Goal: Task Accomplishment & Management: Manage account settings

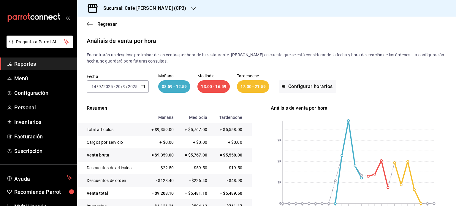
scroll to position [34, 0]
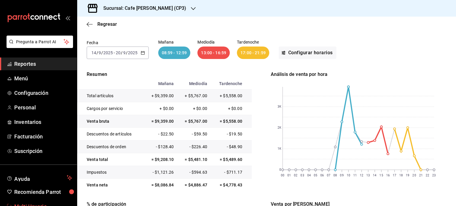
click at [29, 205] on span "Multi Usuario" at bounding box center [43, 207] width 58 height 8
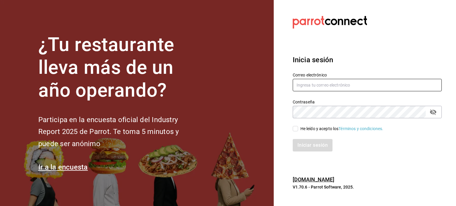
click at [314, 83] on input "text" at bounding box center [367, 85] width 149 height 12
type input "multiusuario@cafemoreto.com"
click at [296, 127] on input "He leído y acepto los Términos y condiciones." at bounding box center [295, 128] width 5 height 5
checkbox input "true"
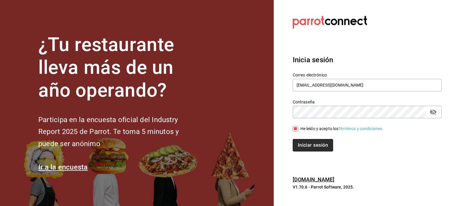
click at [305, 143] on button "Iniciar sesión" at bounding box center [313, 145] width 40 height 12
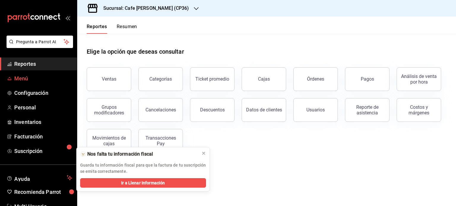
click at [24, 77] on span "Menú" at bounding box center [43, 78] width 58 height 8
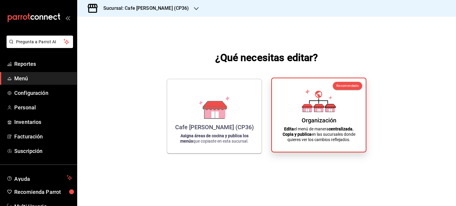
click at [323, 109] on icon at bounding box center [318, 109] width 9 height 6
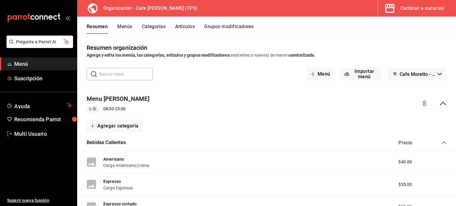
click at [440, 103] on icon "collapse-menu-row" at bounding box center [443, 104] width 6 height 4
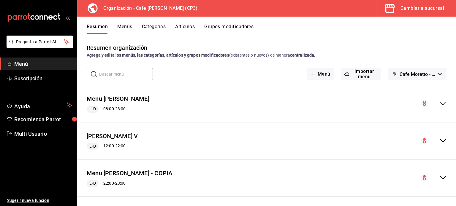
click at [126, 27] on button "Menús" at bounding box center [124, 29] width 15 height 10
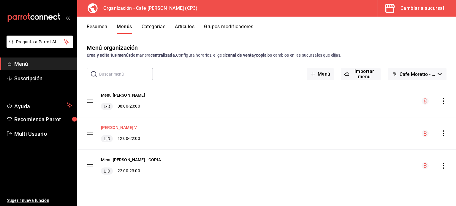
click at [114, 126] on button "Moretto V" at bounding box center [119, 128] width 36 height 6
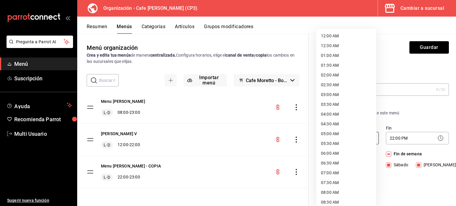
click at [337, 139] on body "Pregunta a Parrot AI Menú Suscripción Ayuda Recomienda Parrot Multi Usuario Sug…" at bounding box center [228, 103] width 456 height 206
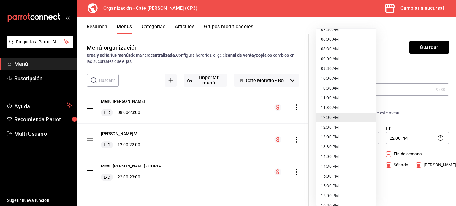
click at [333, 39] on li "08:00 AM" at bounding box center [346, 39] width 60 height 10
type input "08:00"
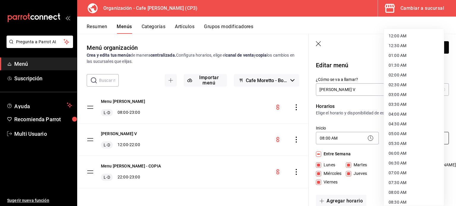
click at [397, 139] on body "Pregunta a Parrot AI Menú Suscripción Ayuda Recomienda Parrot Multi Usuario Sug…" at bounding box center [228, 103] width 456 height 206
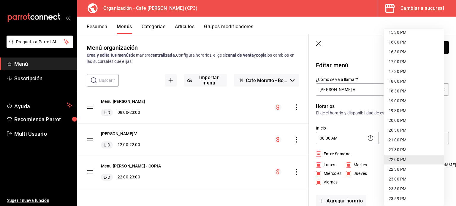
click at [393, 179] on li "23:00 PM" at bounding box center [414, 179] width 60 height 10
type input "23:00"
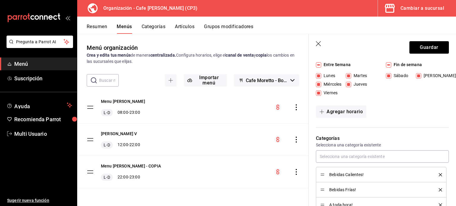
scroll to position [119, 0]
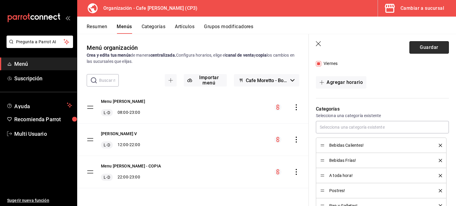
click at [424, 49] on button "Guardar" at bounding box center [428, 47] width 39 height 12
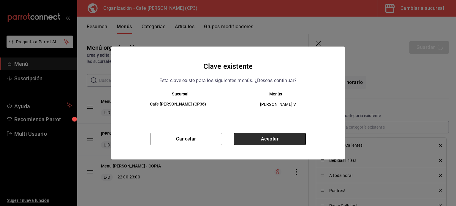
click at [270, 139] on button "Aceptar" at bounding box center [270, 139] width 72 height 12
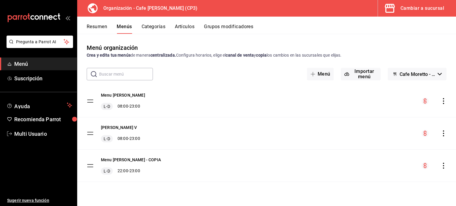
click at [443, 100] on icon "actions" at bounding box center [443, 101] width 6 height 6
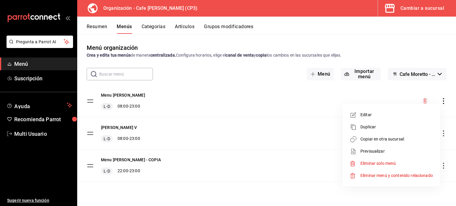
click at [192, 109] on div at bounding box center [228, 103] width 456 height 206
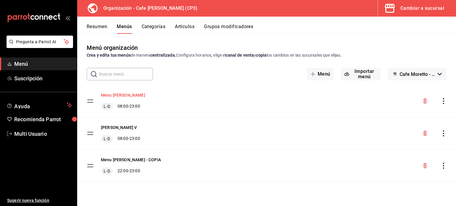
click at [115, 95] on button "Menu Moretto" at bounding box center [123, 95] width 44 height 6
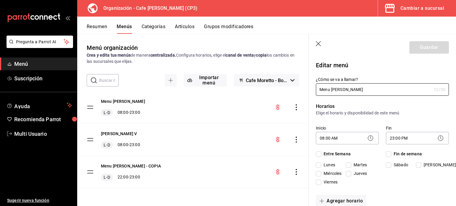
checkbox input "true"
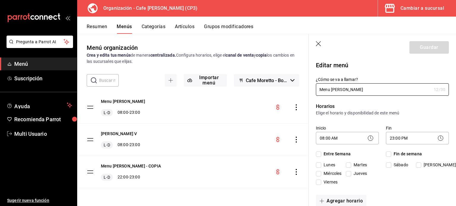
checkbox input "true"
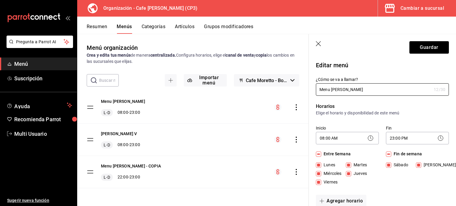
click at [387, 154] on input "Fin de semana" at bounding box center [388, 154] width 5 height 5
checkbox input "false"
click at [425, 47] on button "Guardar" at bounding box center [428, 47] width 39 height 12
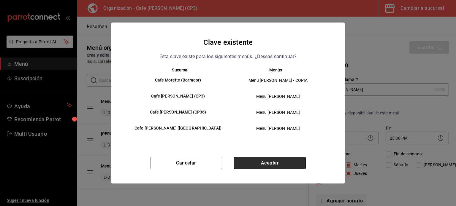
click at [275, 163] on button "Aceptar" at bounding box center [270, 163] width 72 height 12
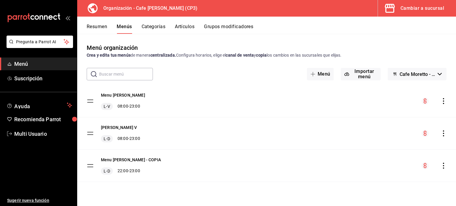
click at [443, 133] on icon "actions" at bounding box center [443, 134] width 6 height 6
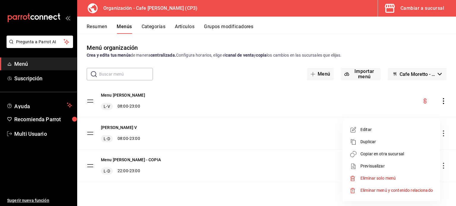
click at [372, 153] on span "Copiar en otra sucursal" at bounding box center [396, 154] width 72 height 6
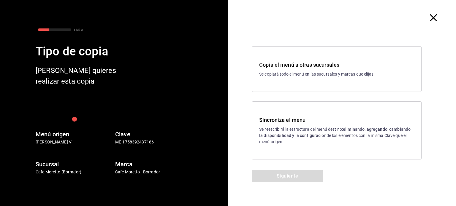
click at [315, 134] on strong "eliminando, agregando, cambiando la disponibilidad y la configuración" at bounding box center [334, 132] width 151 height 11
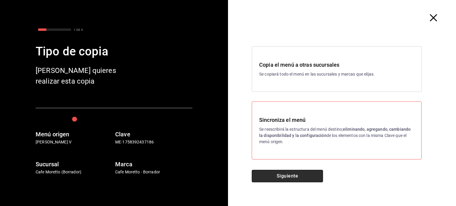
click at [292, 177] on button "Siguiente" at bounding box center [287, 176] width 71 height 12
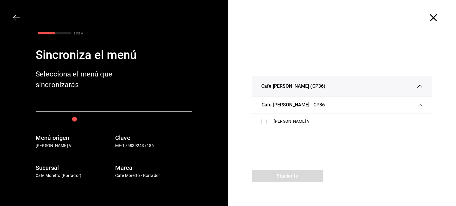
click at [434, 20] on icon "button" at bounding box center [433, 17] width 7 height 7
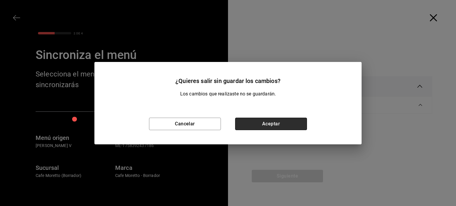
click at [277, 121] on button "Aceptar" at bounding box center [271, 124] width 72 height 12
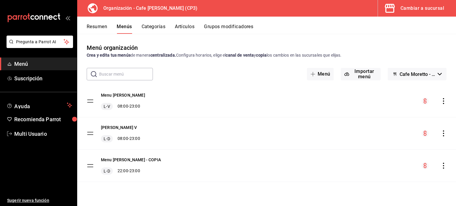
click at [443, 133] on icon "actions" at bounding box center [443, 134] width 1 height 6
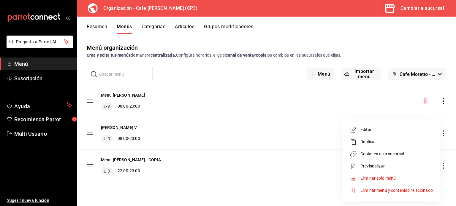
click at [374, 154] on span "Copiar en otra sucursal" at bounding box center [396, 154] width 72 height 6
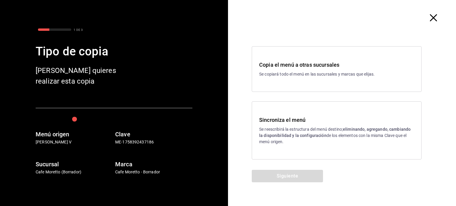
click at [310, 79] on div "Copia el menú a otras sucursales Se copiará todo el menú en las sucursales y ma…" at bounding box center [337, 69] width 170 height 46
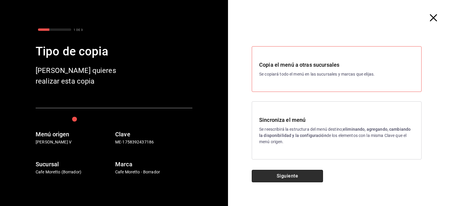
click at [302, 174] on button "Siguiente" at bounding box center [287, 176] width 71 height 12
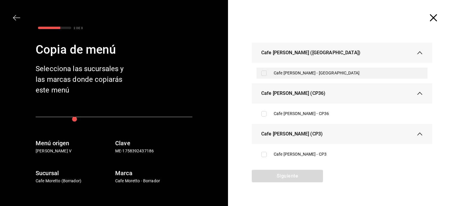
click at [262, 73] on input "checkbox" at bounding box center [263, 73] width 5 height 5
checkbox input "true"
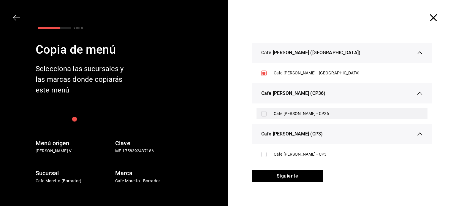
click at [262, 113] on input "checkbox" at bounding box center [263, 113] width 5 height 5
checkbox input "true"
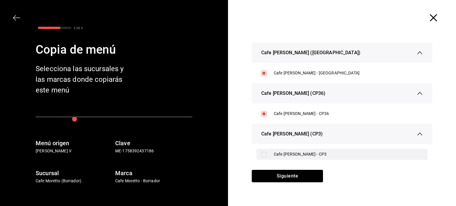
click at [261, 154] on input "checkbox" at bounding box center [263, 154] width 5 height 5
checkbox input "true"
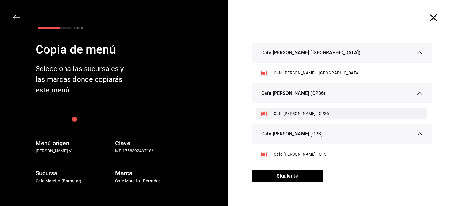
click at [263, 114] on input "checkbox" at bounding box center [263, 113] width 5 height 5
checkbox input "false"
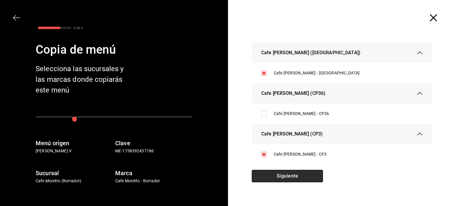
click at [298, 177] on button "Siguiente" at bounding box center [287, 176] width 71 height 12
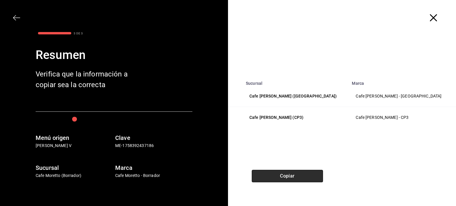
click at [298, 179] on button "Copiar" at bounding box center [287, 176] width 71 height 12
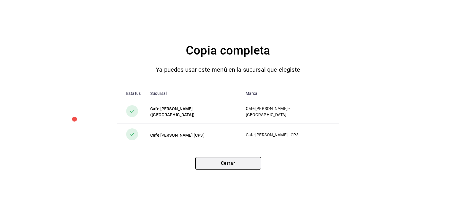
click at [227, 163] on button "Cerrar" at bounding box center [228, 163] width 66 height 12
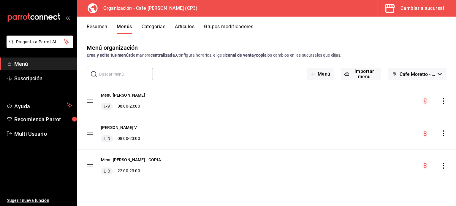
click at [444, 134] on icon "actions" at bounding box center [443, 134] width 1 height 6
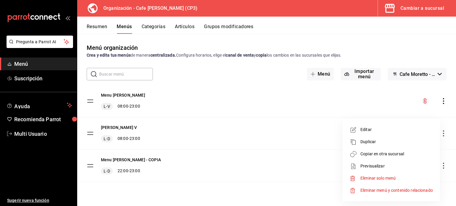
click at [250, 97] on div at bounding box center [228, 103] width 456 height 206
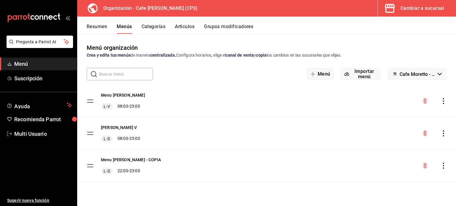
click at [418, 7] on div "Cambiar a sucursal" at bounding box center [422, 8] width 44 height 8
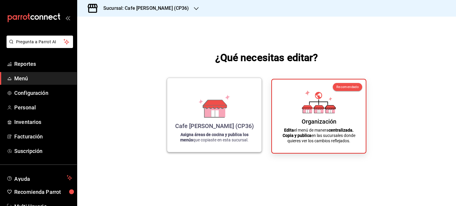
click at [200, 114] on icon at bounding box center [214, 106] width 34 height 23
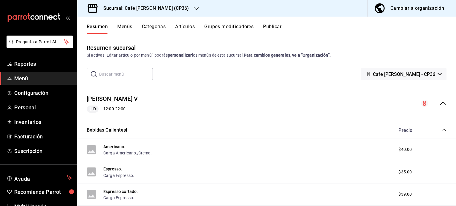
click at [439, 103] on icon "collapse-menu-row" at bounding box center [442, 103] width 7 height 7
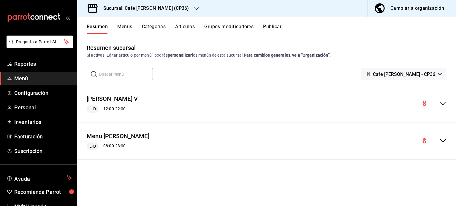
click at [410, 7] on div "Cambiar a organización" at bounding box center [417, 8] width 54 height 8
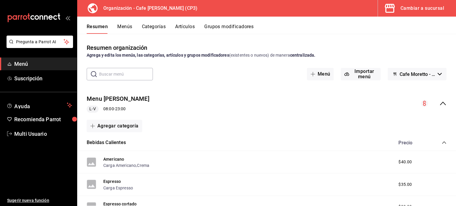
click at [126, 28] on button "Menús" at bounding box center [124, 29] width 15 height 10
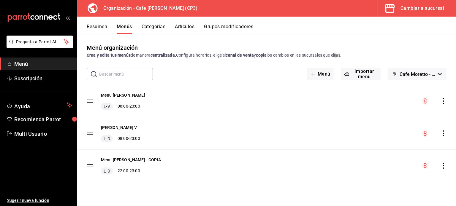
click at [443, 132] on icon "actions" at bounding box center [443, 134] width 6 height 6
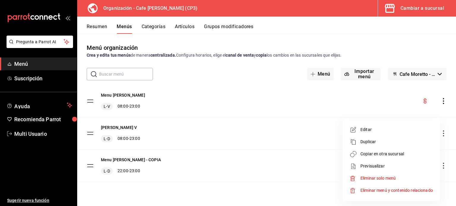
click at [377, 155] on span "Copiar en otra sucursal" at bounding box center [396, 154] width 72 height 6
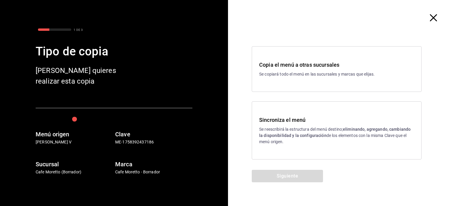
click at [306, 142] on p "Se reescribirá la estructura del menú destino; eliminando, agregando, cambiando…" at bounding box center [336, 135] width 155 height 19
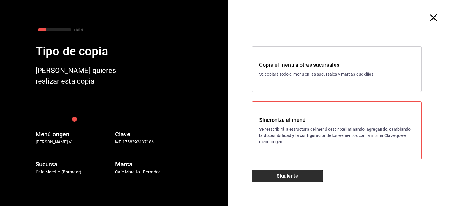
click at [295, 176] on button "Siguiente" at bounding box center [287, 176] width 71 height 12
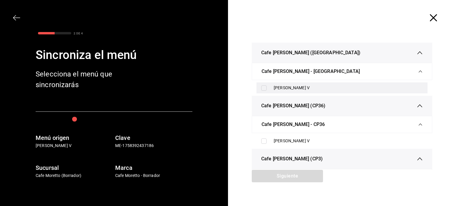
click at [261, 89] on input "checkbox" at bounding box center [263, 87] width 5 height 5
checkbox input "true"
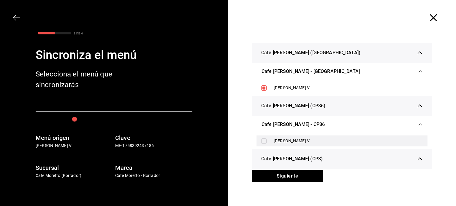
click at [263, 140] on input "checkbox" at bounding box center [263, 141] width 5 height 5
checkbox input "true"
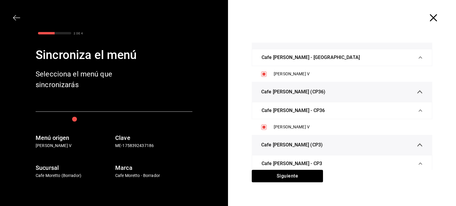
scroll to position [27, 0]
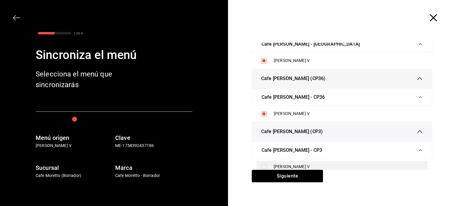
click at [261, 167] on input "checkbox" at bounding box center [263, 166] width 5 height 5
checkbox input "true"
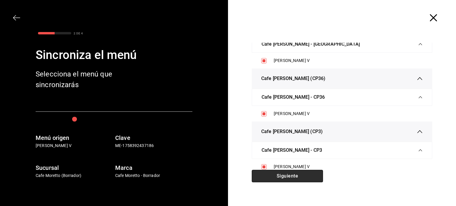
click at [297, 176] on button "Siguiente" at bounding box center [287, 176] width 71 height 12
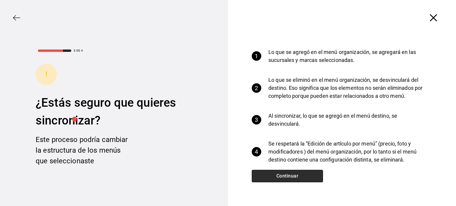
click at [297, 176] on button "Continuar" at bounding box center [287, 176] width 71 height 12
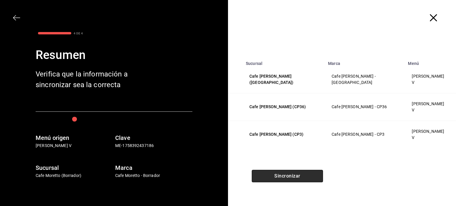
click at [296, 176] on button "Sincronizar" at bounding box center [287, 176] width 71 height 12
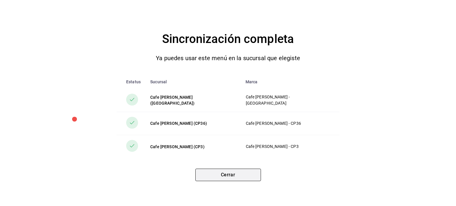
click at [226, 174] on button "Cerrar" at bounding box center [228, 175] width 66 height 12
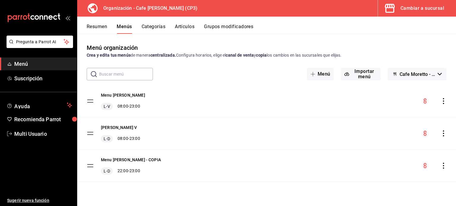
click at [412, 8] on div "Cambiar a sucursal" at bounding box center [422, 8] width 44 height 8
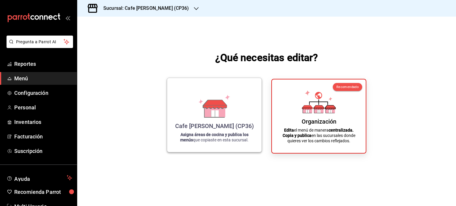
click at [208, 123] on div "Cafe Moretto (CP36)" at bounding box center [214, 126] width 79 height 7
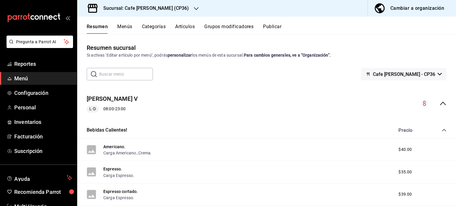
scroll to position [30, 0]
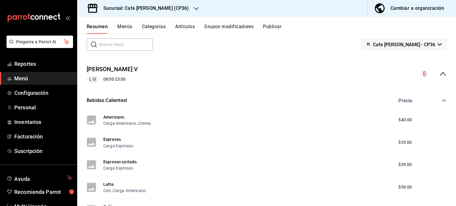
click at [440, 74] on icon "collapse-menu-row" at bounding box center [443, 74] width 6 height 4
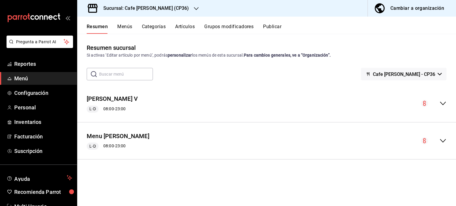
scroll to position [0, 0]
click at [416, 7] on div "Cambiar a organización" at bounding box center [417, 8] width 54 height 8
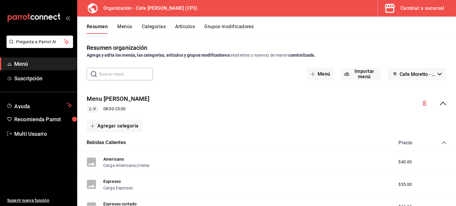
click at [125, 25] on button "Menús" at bounding box center [124, 29] width 15 height 10
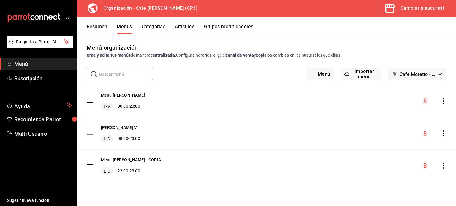
click at [444, 102] on icon "actions" at bounding box center [443, 101] width 6 height 6
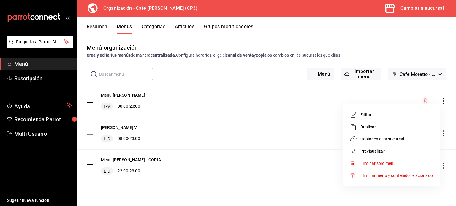
click at [380, 139] on span "Copiar en otra sucursal" at bounding box center [396, 139] width 72 height 6
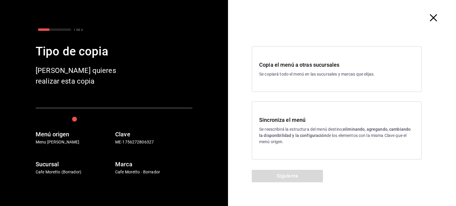
click at [315, 129] on p "Se reescribirá la estructura del menú destino; eliminando, agregando, cambiando…" at bounding box center [336, 135] width 155 height 19
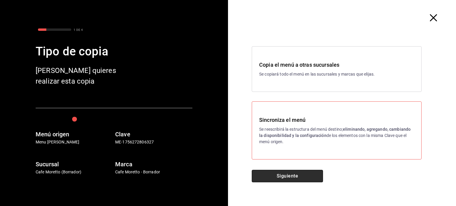
click at [305, 174] on button "Siguiente" at bounding box center [287, 176] width 71 height 12
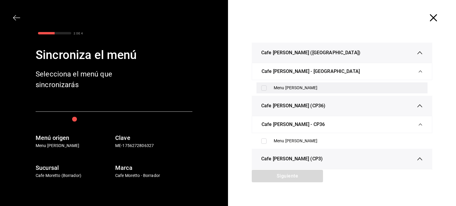
click at [261, 87] on input "checkbox" at bounding box center [263, 87] width 5 height 5
checkbox input "true"
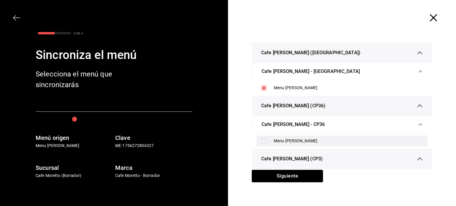
click at [261, 139] on input "checkbox" at bounding box center [263, 141] width 5 height 5
checkbox input "true"
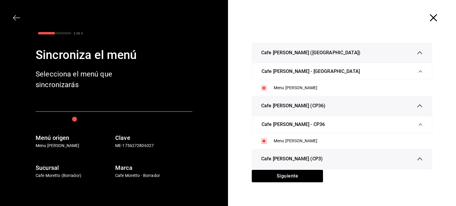
scroll to position [27, 0]
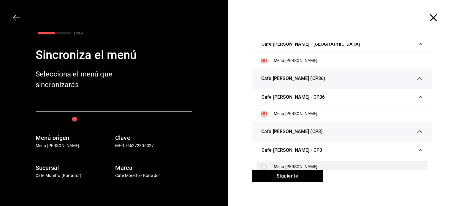
click at [262, 165] on input "checkbox" at bounding box center [263, 166] width 5 height 5
checkbox input "true"
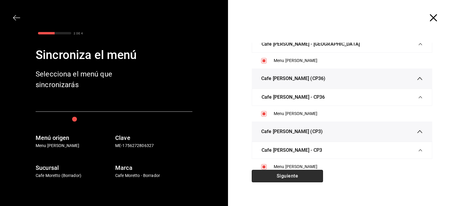
click at [294, 179] on button "Siguiente" at bounding box center [287, 176] width 71 height 12
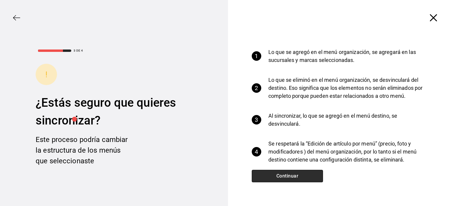
click at [284, 177] on button "Continuar" at bounding box center [287, 176] width 71 height 12
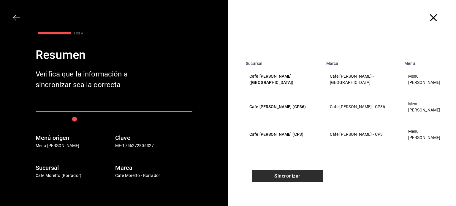
click at [291, 178] on button "Sincronizar" at bounding box center [287, 176] width 71 height 12
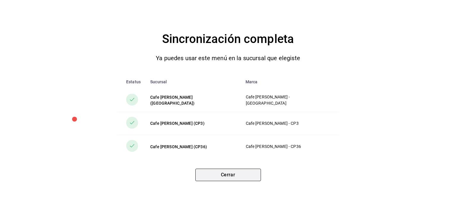
click at [225, 173] on button "Cerrar" at bounding box center [228, 175] width 66 height 12
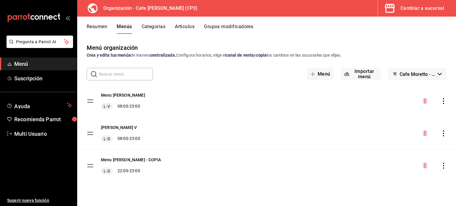
click at [427, 7] on div "Cambiar a sucursal" at bounding box center [422, 8] width 44 height 8
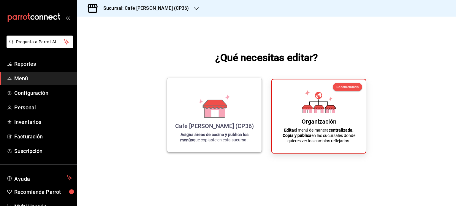
click at [210, 121] on div "Cafe Moretto (CP36) Asigna áreas de cocina y publica los menús que copiaste en …" at bounding box center [214, 115] width 80 height 65
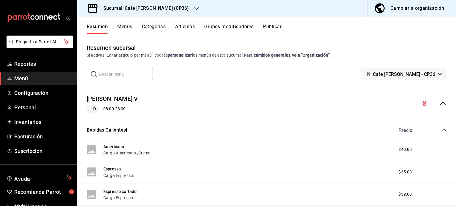
click at [439, 102] on icon "collapse-menu-row" at bounding box center [442, 103] width 7 height 7
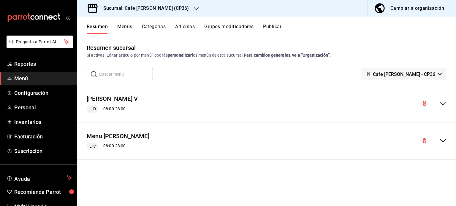
click at [129, 9] on h3 "Sucursal: Cafe Moretto (CP36)" at bounding box center [144, 8] width 90 height 7
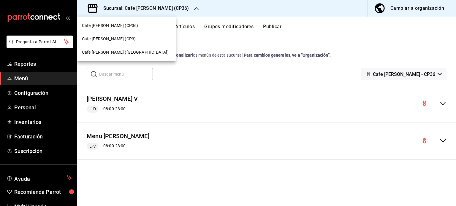
click at [110, 37] on span "Cafe [PERSON_NAME] (CP3)" at bounding box center [109, 39] width 54 height 6
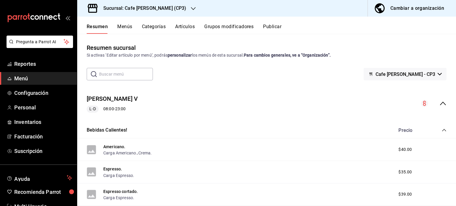
click at [121, 28] on button "Menús" at bounding box center [124, 29] width 15 height 10
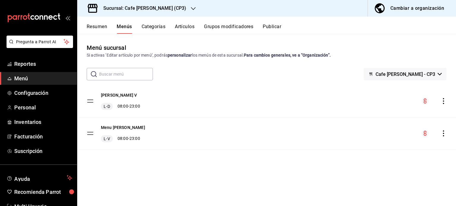
click at [131, 7] on h3 "Sucursal: Cafe [PERSON_NAME] (CP3)" at bounding box center [143, 8] width 88 height 7
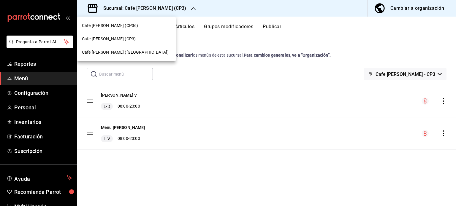
click at [116, 53] on span "Cafe [PERSON_NAME] ([GEOGRAPHIC_DATA])" at bounding box center [125, 52] width 87 height 6
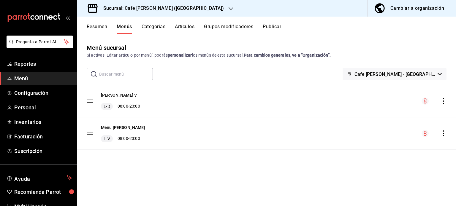
click at [444, 101] on icon "actions" at bounding box center [443, 101] width 1 height 6
click at [176, 85] on div at bounding box center [228, 103] width 456 height 206
click at [417, 5] on div "Cambiar a organización" at bounding box center [417, 8] width 54 height 8
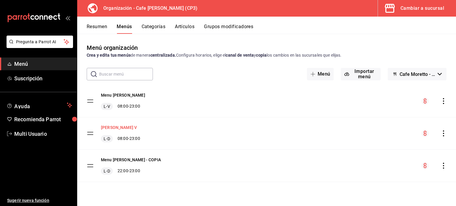
click at [114, 127] on button "Moretto V" at bounding box center [119, 128] width 36 height 6
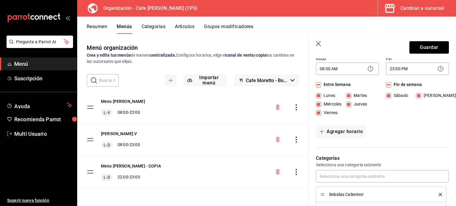
scroll to position [59, 0]
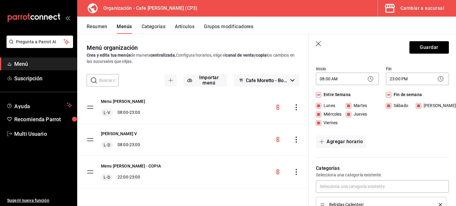
click at [318, 93] on input "Entre Semana" at bounding box center [318, 94] width 5 height 5
checkbox input "false"
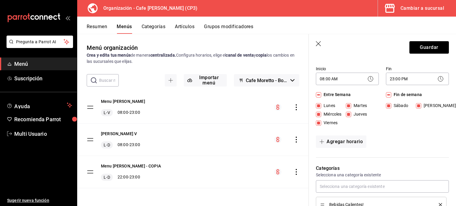
checkbox input "false"
click at [340, 142] on button "Agregar horario" at bounding box center [341, 142] width 50 height 12
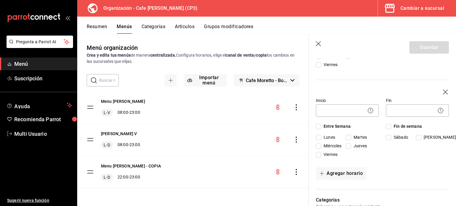
scroll to position [119, 0]
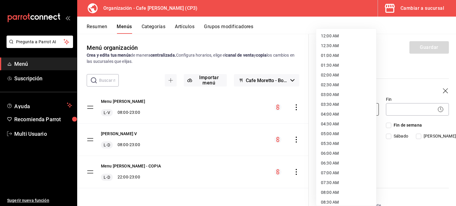
click at [328, 109] on body "Pregunta a Parrot AI Menú Suscripción Ayuda Recomienda Parrot Multi Usuario Sug…" at bounding box center [228, 103] width 456 height 206
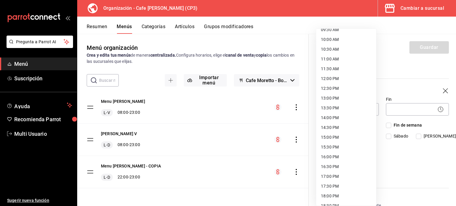
scroll to position [208, 0]
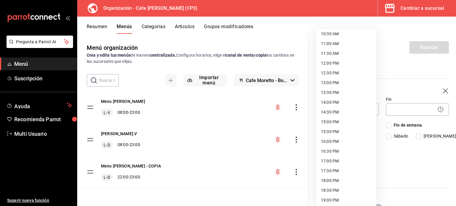
click at [335, 161] on li "17:00 PM" at bounding box center [346, 161] width 60 height 10
type input "17:00"
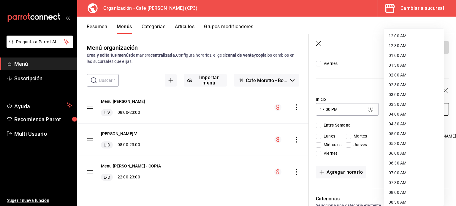
click at [401, 112] on body "Pregunta a Parrot AI Menú Suscripción Ayuda Recomienda Parrot Multi Usuario Sug…" at bounding box center [228, 103] width 456 height 206
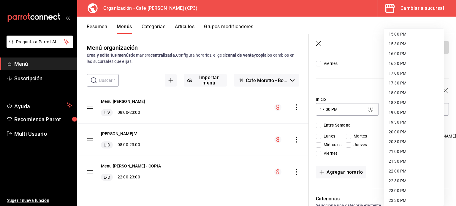
scroll to position [307, 0]
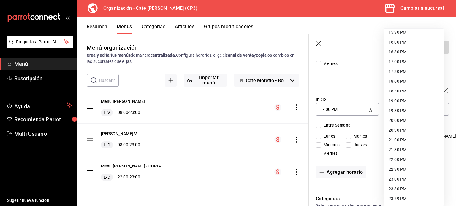
click at [396, 178] on li "23:00 PM" at bounding box center [414, 179] width 60 height 10
type input "23:00"
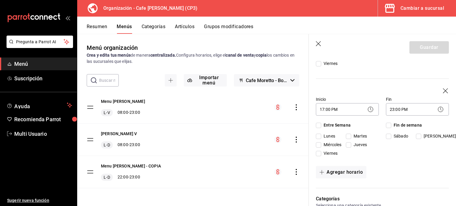
click at [320, 126] on input "Entre Semana" at bounding box center [318, 125] width 5 height 5
checkbox input "true"
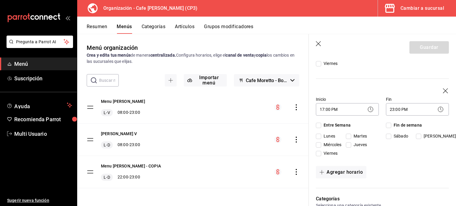
checkbox input "true"
click at [421, 49] on button "Guardar" at bounding box center [428, 47] width 39 height 12
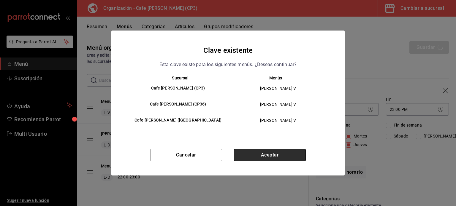
click at [276, 156] on button "Aceptar" at bounding box center [270, 155] width 72 height 12
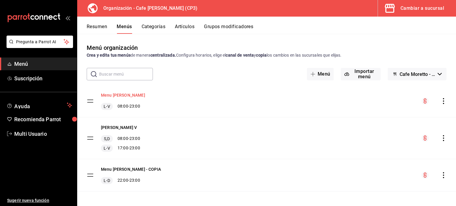
click at [119, 95] on button "Menu Moretto" at bounding box center [123, 95] width 44 height 6
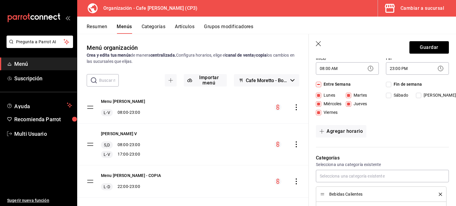
scroll to position [59, 0]
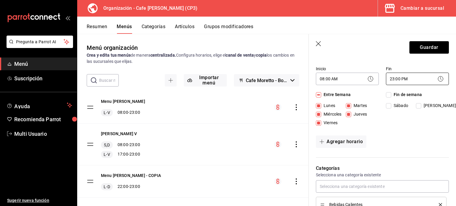
click at [412, 80] on body "Pregunta a Parrot AI Menú Suscripción Ayuda Recomienda Parrot Multi Usuario Sug…" at bounding box center [228, 103] width 456 height 206
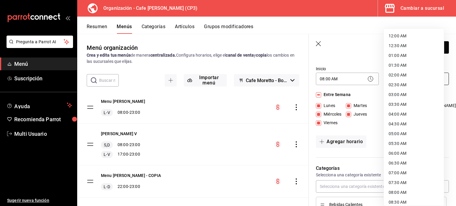
scroll to position [307, 0]
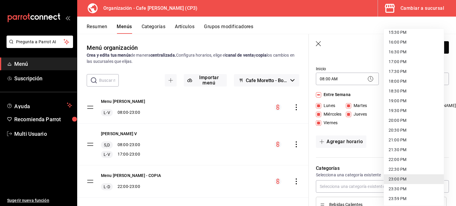
click at [407, 61] on li "17:00 PM" at bounding box center [414, 62] width 60 height 10
type input "17:00"
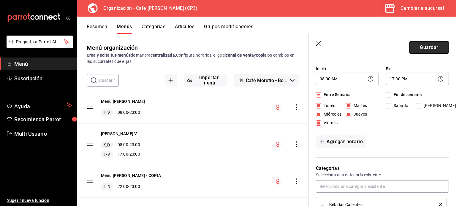
click at [424, 47] on button "Guardar" at bounding box center [428, 47] width 39 height 12
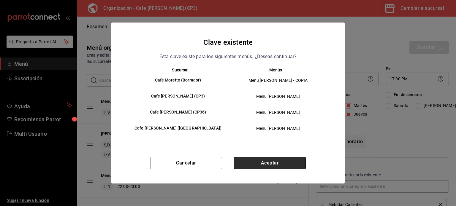
click at [272, 163] on button "Aceptar" at bounding box center [270, 163] width 72 height 12
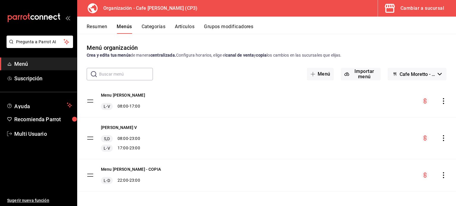
click at [440, 101] on icon "actions" at bounding box center [443, 101] width 6 height 6
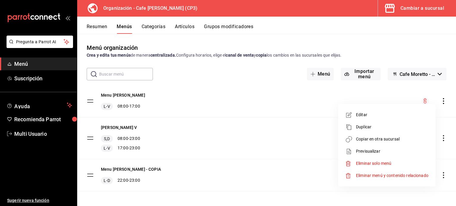
click at [242, 97] on div at bounding box center [228, 103] width 456 height 206
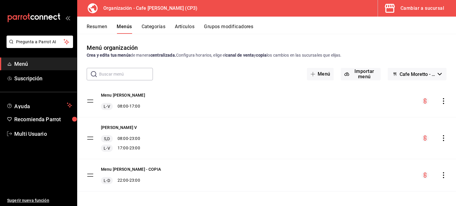
click at [440, 100] on icon "actions" at bounding box center [443, 101] width 6 height 6
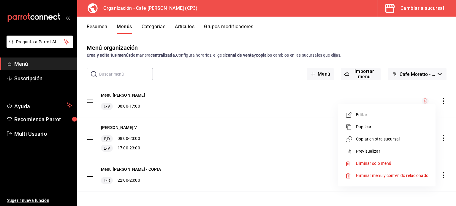
click at [383, 139] on span "Copiar en otra sucursal" at bounding box center [392, 139] width 72 height 6
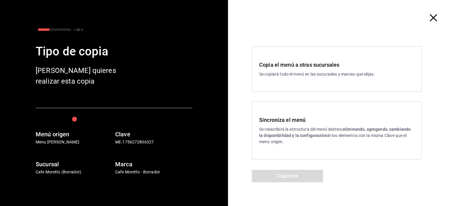
click at [329, 128] on p "Se reescribirá la estructura del menú destino; eliminando, agregando, cambiando…" at bounding box center [336, 135] width 155 height 19
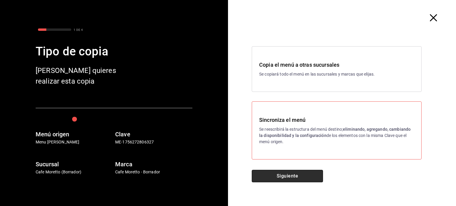
click at [303, 177] on button "Siguiente" at bounding box center [287, 176] width 71 height 12
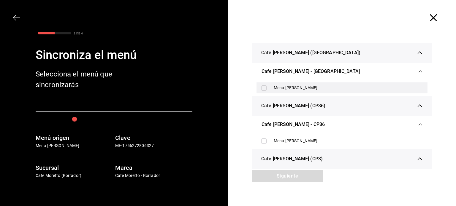
click at [263, 88] on input "checkbox" at bounding box center [263, 87] width 5 height 5
checkbox input "true"
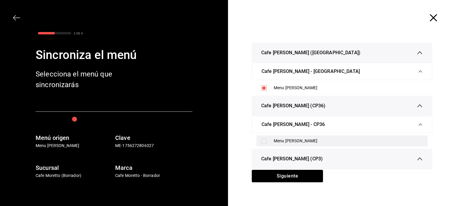
click at [264, 141] on input "checkbox" at bounding box center [263, 141] width 5 height 5
checkbox input "true"
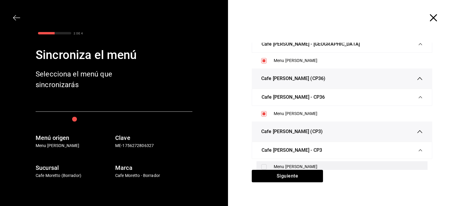
click at [262, 164] on input "checkbox" at bounding box center [263, 166] width 5 height 5
checkbox input "true"
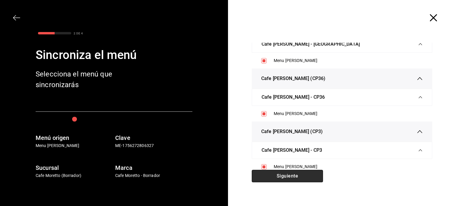
click at [298, 174] on button "Siguiente" at bounding box center [287, 176] width 71 height 12
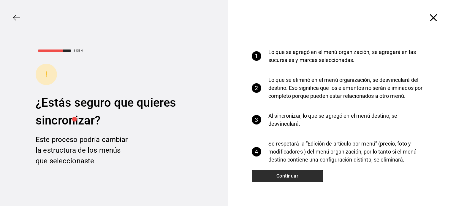
click at [286, 177] on button "Continuar" at bounding box center [287, 176] width 71 height 12
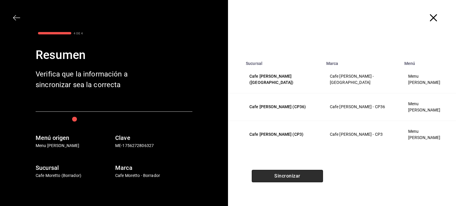
click at [287, 177] on button "Sincronizar" at bounding box center [287, 176] width 71 height 12
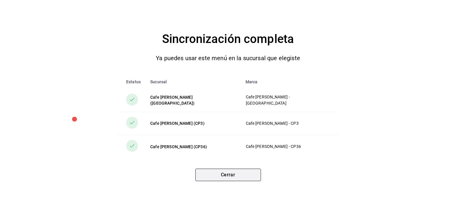
click at [229, 173] on button "Cerrar" at bounding box center [228, 175] width 66 height 12
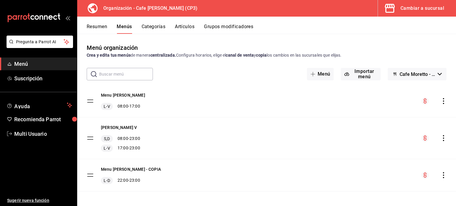
click at [440, 137] on icon "actions" at bounding box center [443, 138] width 6 height 6
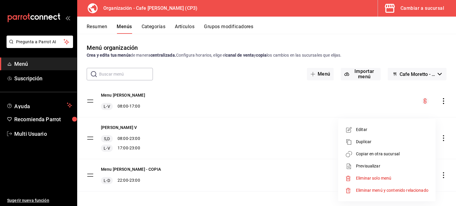
click at [379, 153] on span "Copiar en otra sucursal" at bounding box center [392, 154] width 72 height 6
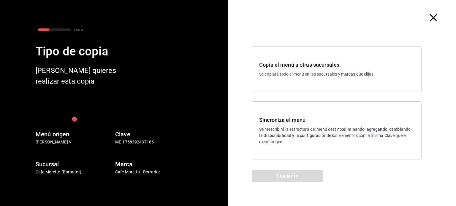
click at [323, 131] on p "Se reescribirá la estructura del menú destino; eliminando, agregando, cambiando…" at bounding box center [336, 135] width 155 height 19
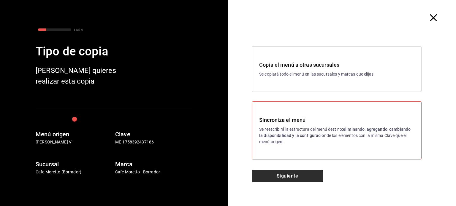
click at [295, 177] on button "Siguiente" at bounding box center [287, 176] width 71 height 12
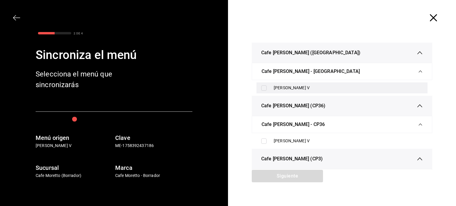
click at [263, 88] on input "checkbox" at bounding box center [263, 87] width 5 height 5
checkbox input "true"
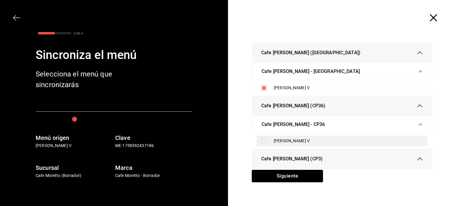
click at [264, 141] on input "checkbox" at bounding box center [263, 141] width 5 height 5
checkbox input "true"
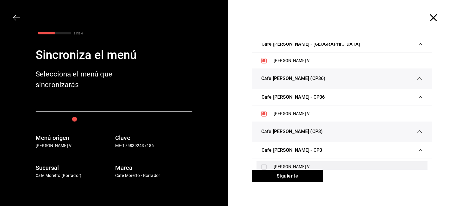
click at [261, 166] on input "checkbox" at bounding box center [263, 166] width 5 height 5
checkbox input "true"
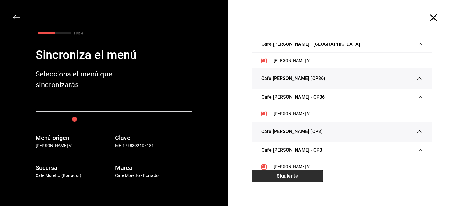
click at [285, 177] on button "Siguiente" at bounding box center [287, 176] width 71 height 12
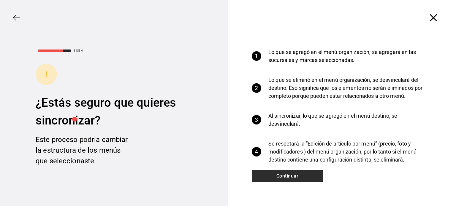
click at [287, 177] on button "Continuar" at bounding box center [287, 176] width 71 height 12
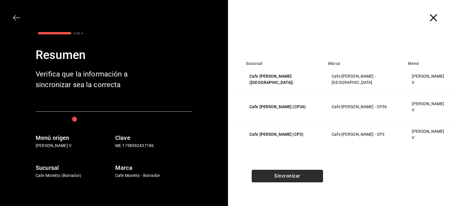
click at [290, 175] on button "Sincronizar" at bounding box center [287, 176] width 71 height 12
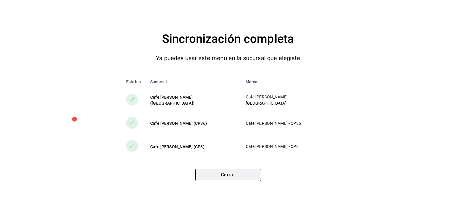
click at [245, 175] on button "Cerrar" at bounding box center [228, 175] width 66 height 12
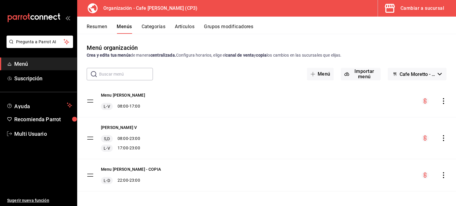
click at [423, 9] on div "Cambiar a sucursal" at bounding box center [422, 8] width 44 height 8
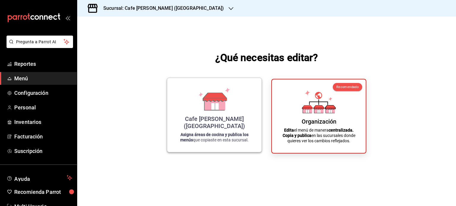
click at [208, 110] on icon at bounding box center [214, 103] width 20 height 13
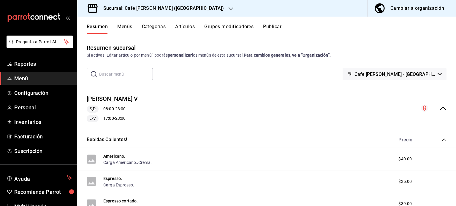
click at [439, 108] on icon "collapse-menu-row" at bounding box center [442, 108] width 7 height 7
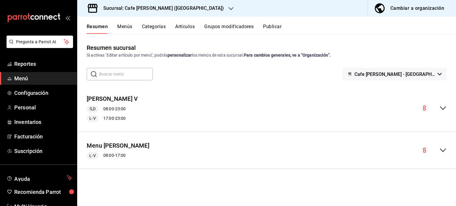
click at [178, 8] on h3 "Sucursal: Cafe [PERSON_NAME] ([GEOGRAPHIC_DATA])" at bounding box center [161, 8] width 125 height 7
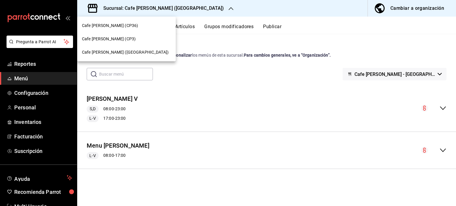
click at [117, 38] on span "Cafe [PERSON_NAME] (CP3)" at bounding box center [109, 39] width 54 height 6
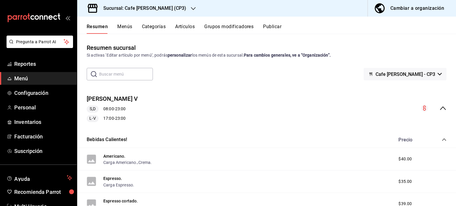
click at [123, 27] on button "Menús" at bounding box center [124, 29] width 15 height 10
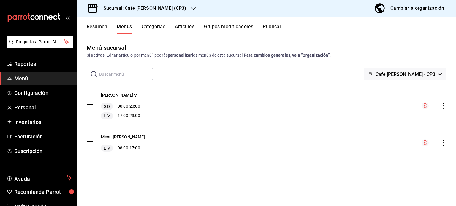
click at [131, 9] on h3 "Sucursal: Cafe [PERSON_NAME] (CP3)" at bounding box center [143, 8] width 88 height 7
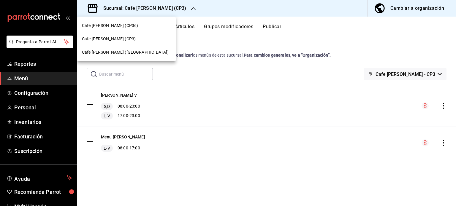
click at [107, 25] on span "Cafe Moretto (CP36)" at bounding box center [110, 26] width 56 height 6
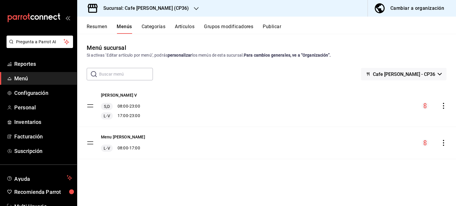
click at [424, 8] on div "Cambiar a organización" at bounding box center [417, 8] width 54 height 8
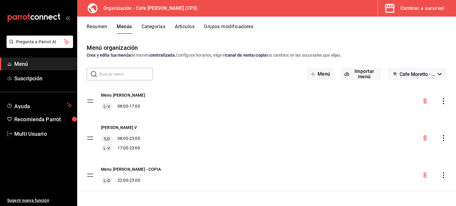
click at [187, 26] on button "Artículos" at bounding box center [185, 29] width 20 height 10
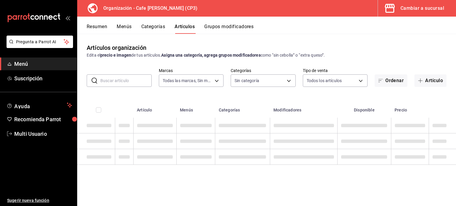
type input "6dc9de23-4e9e-430a-bcd5-91159ab4267b"
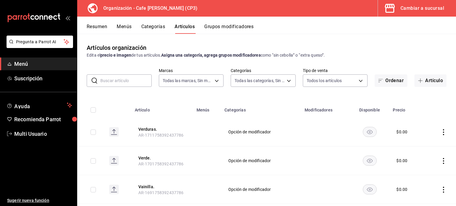
type input "048bf4da-154a-48a0-84f9-ce75f274b8af,e068bf40-5b21-43e8-99dc-5a3568ed721a,08e72…"
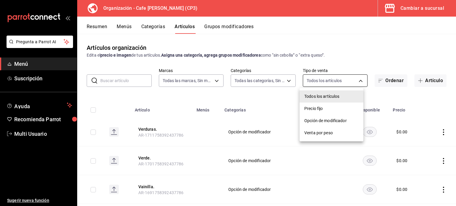
click at [355, 80] on body "Pregunta a Parrot AI Menú Suscripción Ayuda Recomienda Parrot Multi Usuario Sug…" at bounding box center [228, 103] width 456 height 206
click at [316, 108] on span "Precio fijo" at bounding box center [331, 109] width 54 height 6
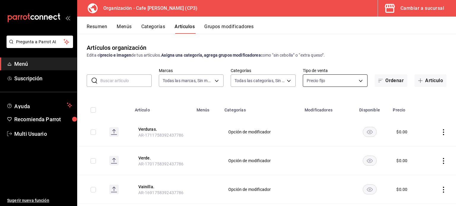
click at [357, 81] on body "Pregunta a Parrot AI Menú Suscripción Ayuda Recomienda Parrot Multi Usuario Sug…" at bounding box center [228, 103] width 456 height 206
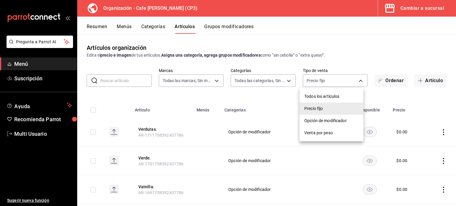
click at [319, 97] on span "Todos los artículos" at bounding box center [331, 96] width 54 height 6
type input "ALL"
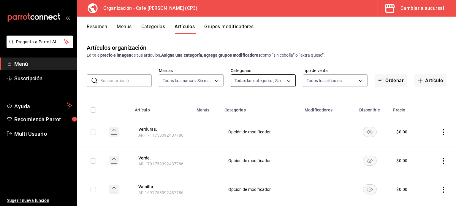
click at [284, 79] on body "Pregunta a Parrot AI Menú Suscripción Ayuda Recomienda Parrot Multi Usuario Sug…" at bounding box center [228, 103] width 456 height 206
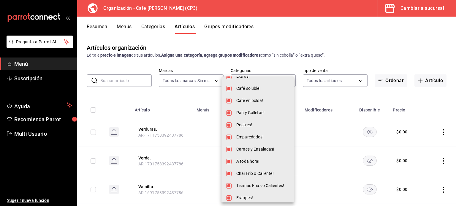
scroll to position [59, 0]
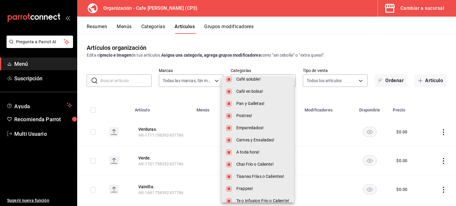
click at [252, 150] on span "A toda hora!" at bounding box center [262, 152] width 53 height 6
type input "048bf4da-154a-48a0-84f9-ce75f274b8af,e068bf40-5b21-43e8-99dc-5a3568ed721a,08e72…"
checkbox input "false"
click at [165, 99] on div at bounding box center [228, 103] width 456 height 206
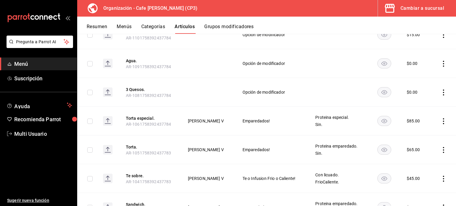
scroll to position [1886, 0]
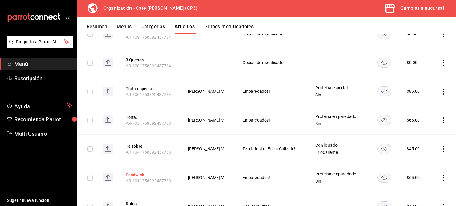
click at [136, 172] on button "Sandwich." at bounding box center [149, 175] width 47 height 6
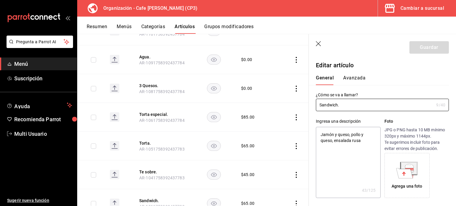
type textarea "x"
type input "$65.00"
type input "E48"
type input "90101500"
radio input "true"
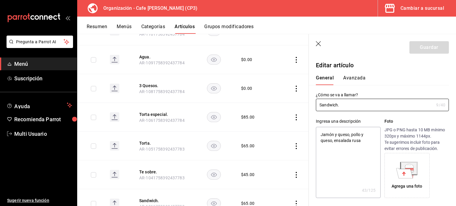
radio input "true"
type input "ac7441a9-b2ac-48ae-a035-bf1ca09d11cd"
click at [355, 78] on button "Avanzada" at bounding box center [354, 80] width 22 height 10
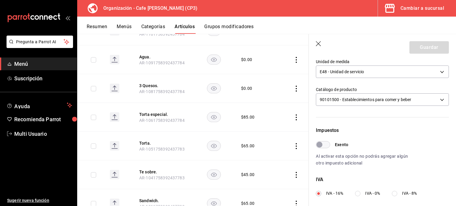
scroll to position [119, 0]
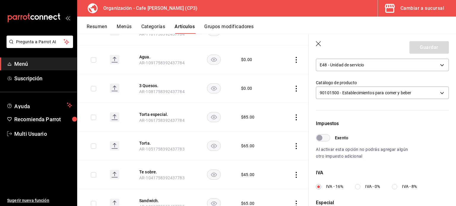
click at [357, 187] on input "IVA - 0%" at bounding box center [357, 186] width 5 height 5
radio input "true"
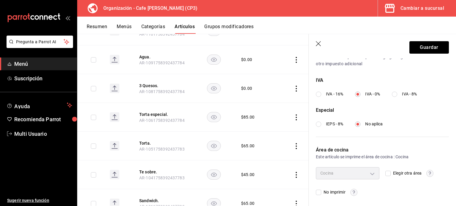
scroll to position [212, 0]
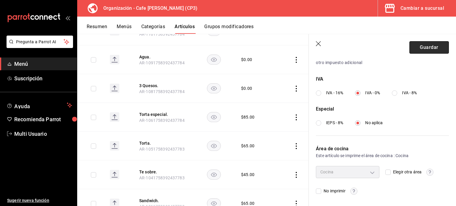
click at [422, 48] on button "Guardar" at bounding box center [428, 47] width 39 height 12
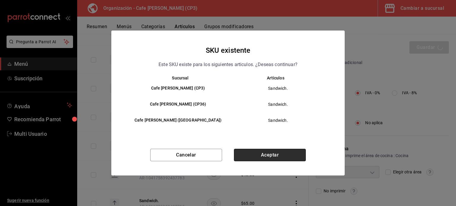
click at [274, 154] on button "Aceptar" at bounding box center [270, 155] width 72 height 12
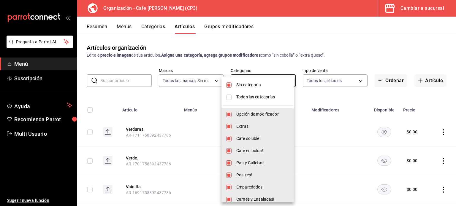
click at [287, 80] on body "Pregunta a Parrot AI Menú Suscripción Ayuda Recomienda Parrot Multi Usuario Sug…" at bounding box center [228, 103] width 456 height 206
click at [229, 86] on input "checkbox" at bounding box center [228, 84] width 5 height 5
checkbox input "false"
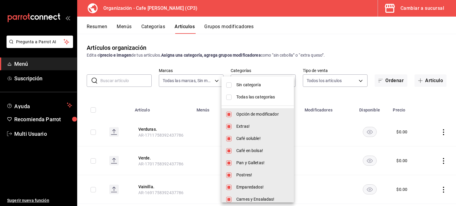
click at [229, 114] on input "checkbox" at bounding box center [228, 114] width 5 height 5
checkbox input "false"
type input "e068bf40-5b21-43e8-99dc-5a3568ed721a,08e72b0b-754a-4d35-bd52-a71bcb579268,329a7…"
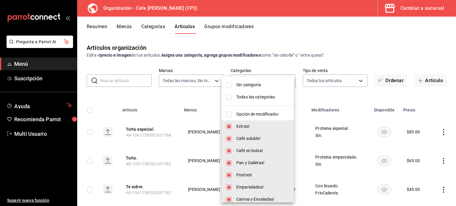
click at [229, 127] on input "checkbox" at bounding box center [228, 126] width 5 height 5
checkbox input "false"
type input "08e72b0b-754a-4d35-bd52-a71bcb579268,329a7492-2712-4f71-bfc6-dcefab0b368a,cfdf7…"
click at [229, 139] on input "checkbox" at bounding box center [228, 138] width 5 height 5
checkbox input "false"
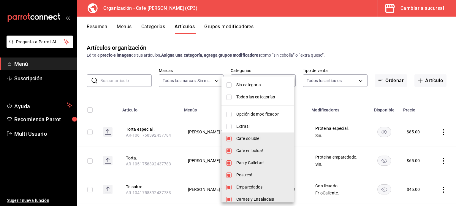
type input "329a7492-2712-4f71-bfc6-dcefab0b368a,cfdf79a8-096b-40ed-9737-e30770456f8b,7a29c…"
click at [230, 150] on input "checkbox" at bounding box center [228, 150] width 5 height 5
checkbox input "false"
type input "cfdf79a8-096b-40ed-9737-e30770456f8b,7a29ca00-321d-47e8-93be-3efa3765e117,5d3ed…"
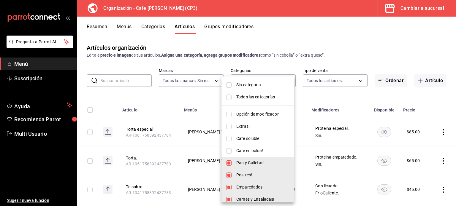
scroll to position [30, 0]
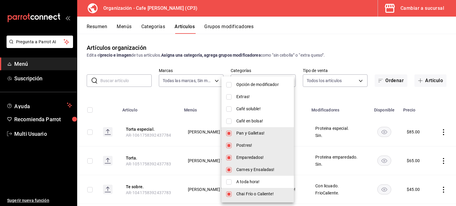
click at [230, 182] on input "checkbox" at bounding box center [228, 182] width 5 height 5
checkbox input "true"
type input "cfdf79a8-096b-40ed-9737-e30770456f8b,7a29ca00-321d-47e8-93be-3efa3765e117,5d3ed…"
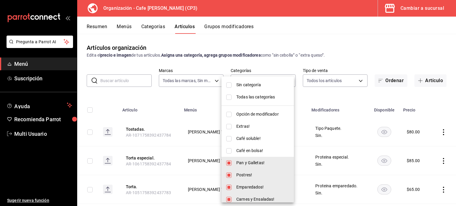
scroll to position [0, 0]
click at [229, 163] on input "checkbox" at bounding box center [228, 163] width 5 height 5
checkbox input "false"
type input "7a29ca00-321d-47e8-93be-3efa3765e117,5d3ed457-59e6-4c88-b9f7-23b1e3fe3fd4,f074c…"
click at [229, 174] on input "checkbox" at bounding box center [228, 175] width 5 height 5
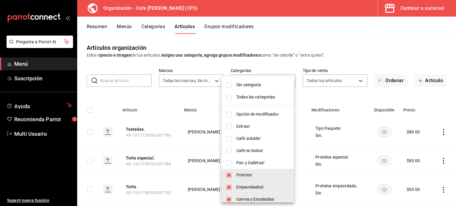
checkbox input "false"
type input "5d3ed457-59e6-4c88-b9f7-23b1e3fe3fd4,f074c7c5-604e-4383-9ea1-17c9128755bd,91d0f…"
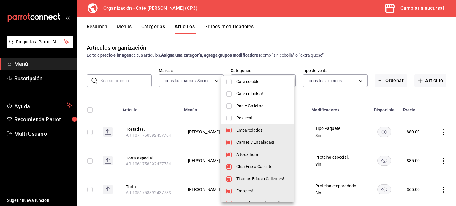
scroll to position [59, 0]
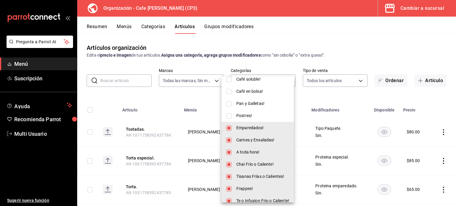
click at [229, 140] on input "checkbox" at bounding box center [228, 140] width 5 height 5
checkbox input "false"
type input "5d3ed457-59e6-4c88-b9f7-23b1e3fe3fd4,91d0f2a2-1c0f-4edf-b1cf-1d981cc4a585,54f20…"
click at [230, 152] on input "checkbox" at bounding box center [228, 152] width 5 height 5
checkbox input "false"
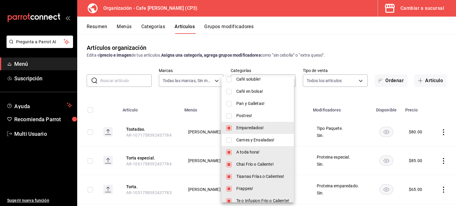
type input "5d3ed457-59e6-4c88-b9f7-23b1e3fe3fd4,91d0f2a2-1c0f-4edf-b1cf-1d981cc4a585,54f20…"
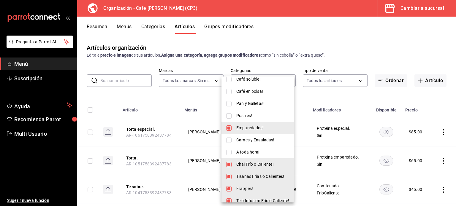
click at [228, 164] on input "checkbox" at bounding box center [228, 164] width 5 height 5
checkbox input "false"
click at [231, 175] on li "Tisanas Frías o Calientes!" at bounding box center [257, 177] width 72 height 12
type input "5d3ed457-59e6-4c88-b9f7-23b1e3fe3fd4,abfda44b-97de-4dc4-b535-72033aaa4fb0,8205c…"
checkbox input "false"
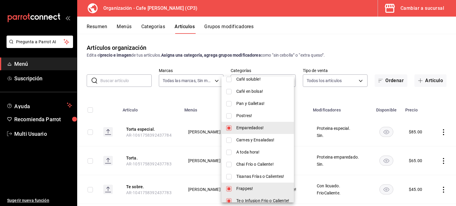
click at [230, 187] on input "checkbox" at bounding box center [228, 188] width 5 height 5
checkbox input "false"
type input "5d3ed457-59e6-4c88-b9f7-23b1e3fe3fd4,8205cedf-7d76-4240-b809-483cae40f2dc,e59e9…"
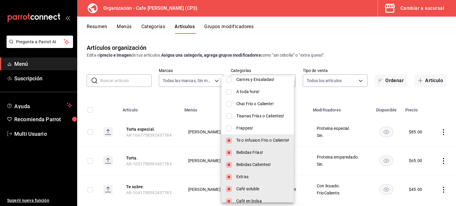
scroll to position [119, 0]
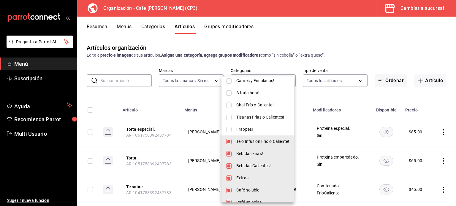
click at [229, 140] on input "checkbox" at bounding box center [228, 141] width 5 height 5
checkbox input "false"
type input "5d3ed457-59e6-4c88-b9f7-23b1e3fe3fd4,e59e94a2-ef74-40f8-819a-fc2fa18ad0c8,b4f1b…"
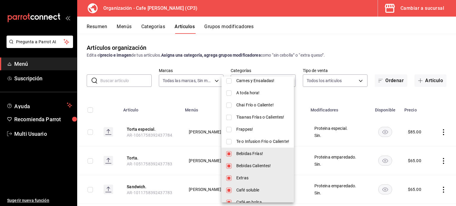
click at [229, 155] on input "checkbox" at bounding box center [228, 153] width 5 height 5
checkbox input "false"
type input "5d3ed457-59e6-4c88-b9f7-23b1e3fe3fd4,b4f1b1af-babb-4458-a3fc-45a38cac881b,b92d6…"
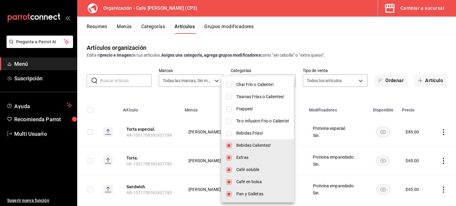
scroll to position [148, 0]
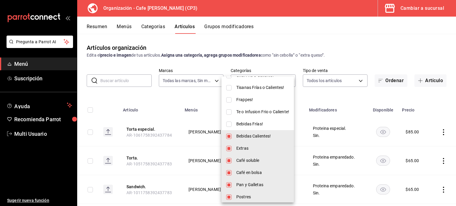
click at [229, 136] on input "checkbox" at bounding box center [228, 136] width 5 height 5
checkbox input "false"
type input "5d3ed457-59e6-4c88-b9f7-23b1e3fe3fd4,b92d60dd-33bb-4470-8e81-acc78095ecef,d8e2a…"
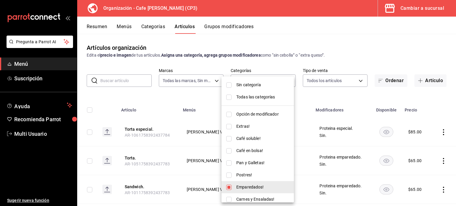
scroll to position [0, 0]
click at [196, 97] on div at bounding box center [228, 103] width 456 height 206
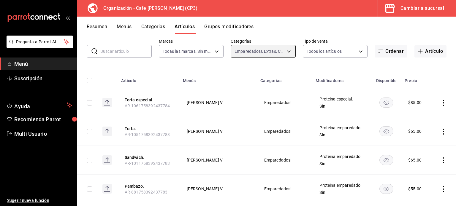
scroll to position [30, 0]
click at [443, 159] on icon "actions" at bounding box center [443, 160] width 1 height 6
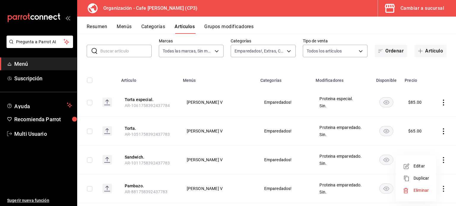
click at [421, 166] on span "Editar" at bounding box center [420, 166] width 15 height 6
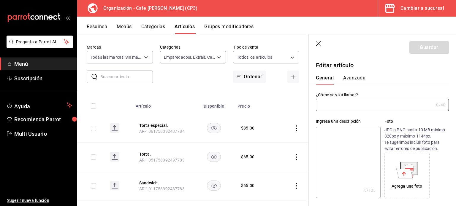
type input "Sandwich."
type textarea "Jamón y queso, pollo y queso, ensalada rusa"
type textarea "x"
type input "AR-1011758392437783"
type textarea "x"
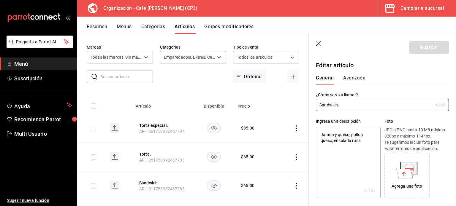
type input "$65.00"
type input "E48"
type input "90101500"
radio input "true"
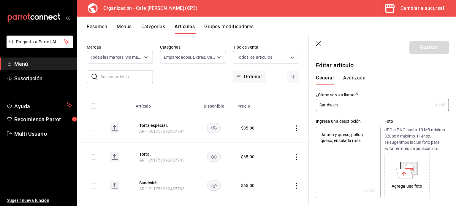
type input "ac7441a9-b2ac-48ae-a035-bf1ca09d11cd"
click at [351, 79] on button "Avanzada" at bounding box center [354, 80] width 22 height 10
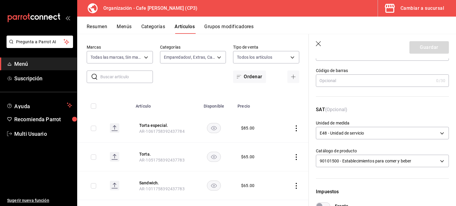
scroll to position [148, 0]
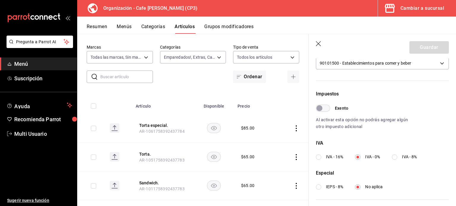
click at [318, 44] on icon "button" at bounding box center [318, 43] width 5 height 5
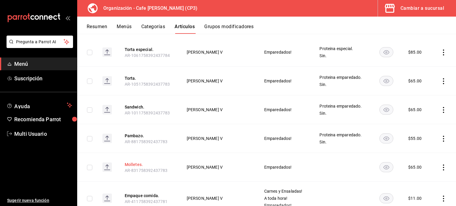
scroll to position [89, 0]
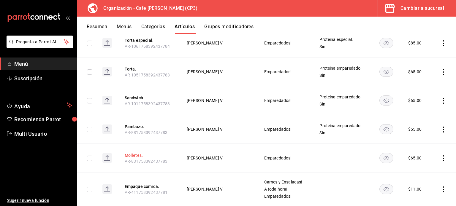
click at [134, 157] on button "Molletes." at bounding box center [148, 156] width 47 height 6
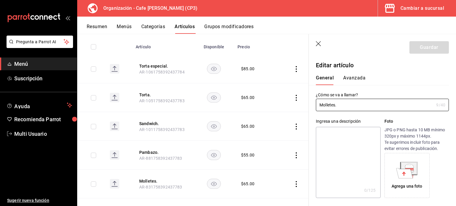
type input "$65.00"
type input "E48"
type input "90101500"
radio input "true"
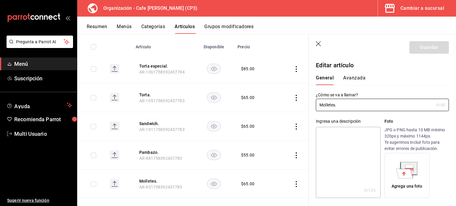
type input "ac7441a9-b2ac-48ae-a035-bf1ca09d11cd"
click at [355, 79] on button "Avanzada" at bounding box center [354, 80] width 22 height 10
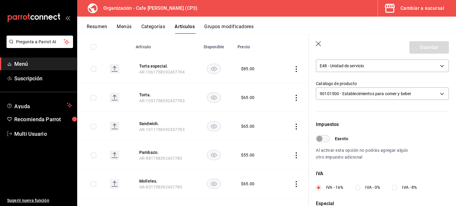
scroll to position [119, 0]
click at [358, 187] on input "IVA - 0%" at bounding box center [357, 186] width 5 height 5
radio input "true"
click at [418, 46] on button "Guardar" at bounding box center [428, 47] width 39 height 12
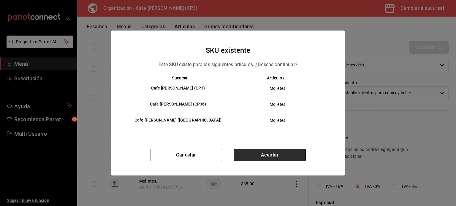
click at [278, 157] on button "Aceptar" at bounding box center [270, 155] width 72 height 12
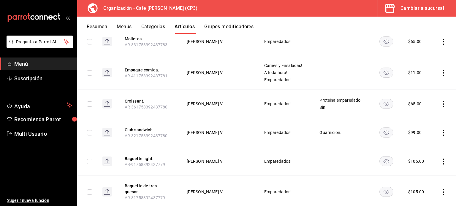
scroll to position [208, 0]
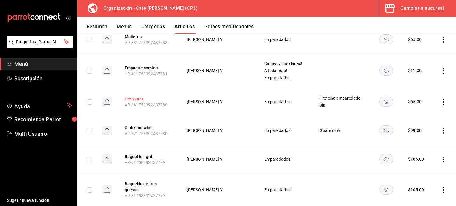
click at [135, 98] on button "Croissant." at bounding box center [148, 99] width 47 height 6
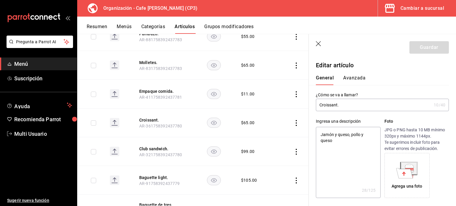
click at [355, 76] on button "Avanzada" at bounding box center [354, 80] width 22 height 10
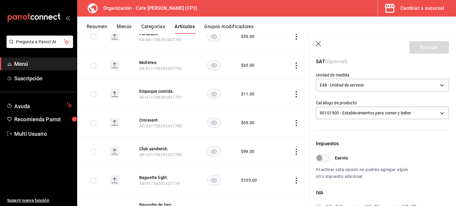
scroll to position [119, 0]
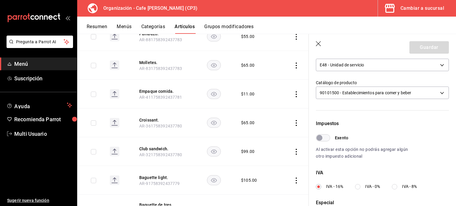
click at [358, 187] on input "IVA - 0%" at bounding box center [357, 186] width 5 height 5
radio input "true"
click at [423, 47] on button "Guardar" at bounding box center [428, 47] width 39 height 12
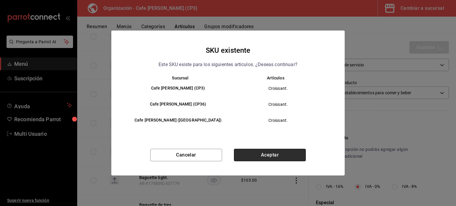
click at [269, 155] on button "Aceptar" at bounding box center [270, 155] width 72 height 12
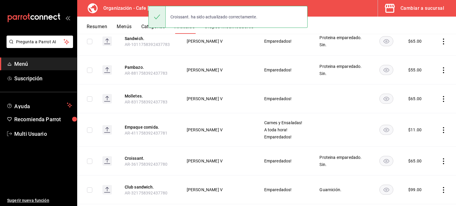
scroll to position [178, 0]
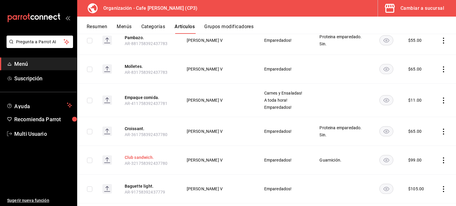
click at [146, 156] on button "Club sandwich." at bounding box center [148, 158] width 47 height 6
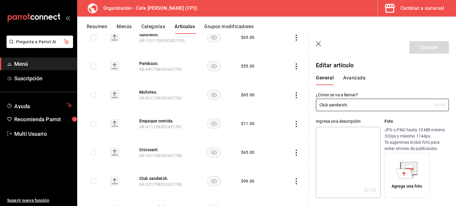
type input "$99.00"
click at [353, 78] on button "Avanzada" at bounding box center [354, 80] width 22 height 10
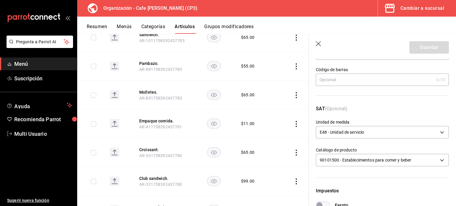
scroll to position [119, 0]
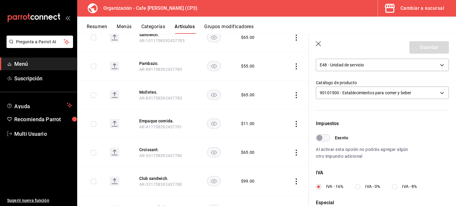
click at [358, 186] on input "IVA - 0%" at bounding box center [357, 186] width 5 height 5
radio input "true"
click at [424, 47] on button "Guardar" at bounding box center [428, 47] width 39 height 12
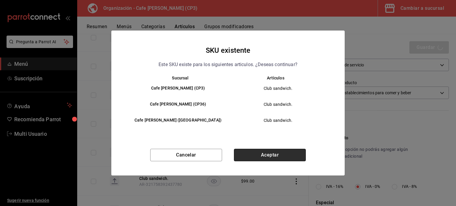
click at [278, 153] on button "Aceptar" at bounding box center [270, 155] width 72 height 12
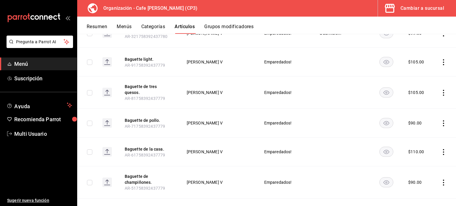
scroll to position [297, 0]
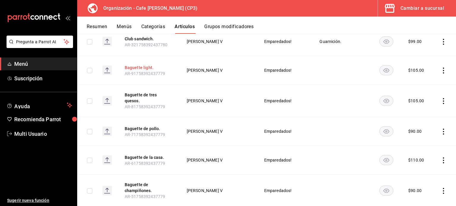
click at [139, 67] on button "Baguette light." at bounding box center [148, 68] width 47 height 6
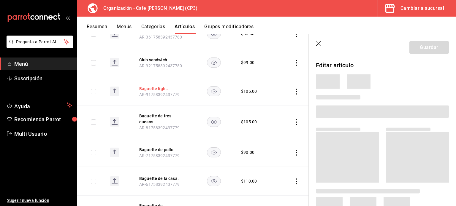
scroll to position [292, 0]
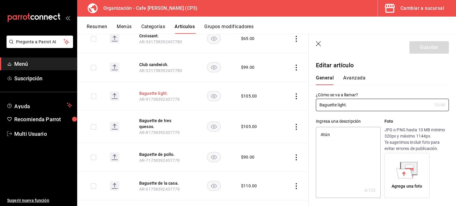
type textarea "x"
type input "$105.00"
click at [357, 77] on button "Avanzada" at bounding box center [354, 80] width 22 height 10
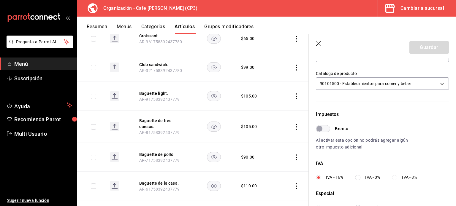
scroll to position [178, 0]
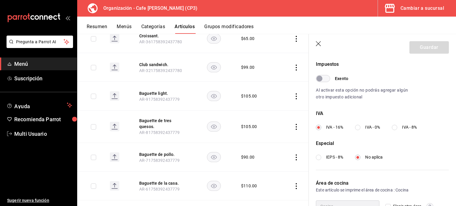
click at [358, 128] on input "IVA - 0%" at bounding box center [357, 127] width 5 height 5
radio input "true"
click at [422, 49] on button "Guardar" at bounding box center [428, 47] width 39 height 12
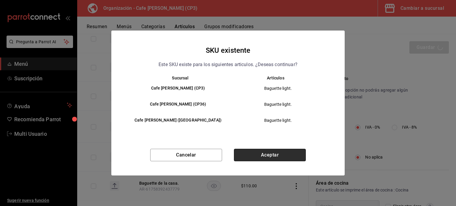
click at [274, 154] on button "Aceptar" at bounding box center [270, 155] width 72 height 12
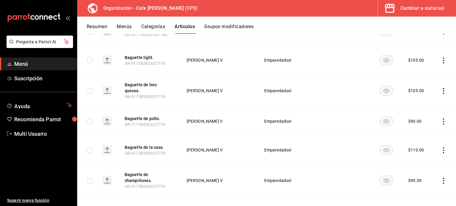
scroll to position [297, 0]
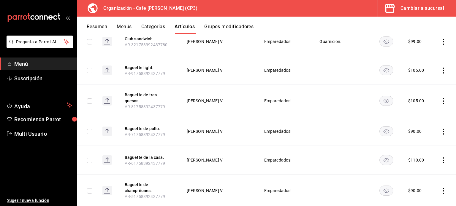
click at [92, 99] on input "checkbox" at bounding box center [89, 101] width 5 height 5
checkbox input "true"
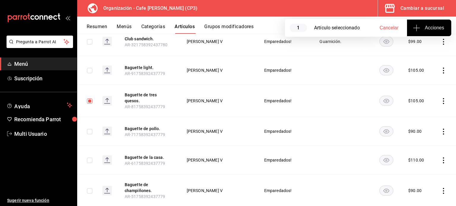
click at [92, 129] on input "checkbox" at bounding box center [89, 131] width 5 height 5
checkbox input "true"
click at [90, 158] on input "checkbox" at bounding box center [89, 160] width 5 height 5
checkbox input "true"
click at [90, 188] on input "checkbox" at bounding box center [89, 190] width 5 height 5
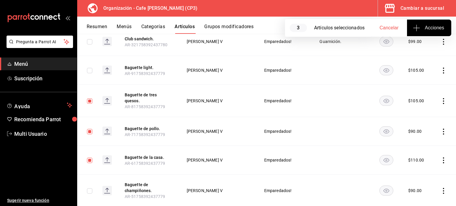
checkbox input "true"
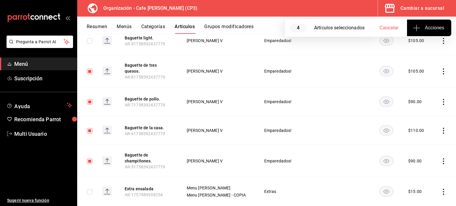
click at [425, 27] on span "Acciones" at bounding box center [429, 27] width 30 height 7
click at [90, 68] on div at bounding box center [228, 103] width 456 height 206
click at [90, 99] on input "checkbox" at bounding box center [89, 101] width 5 height 5
checkbox input "false"
click at [90, 70] on input "checkbox" at bounding box center [89, 71] width 5 height 5
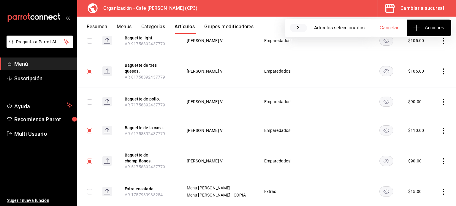
checkbox input "false"
click at [90, 128] on input "checkbox" at bounding box center [89, 130] width 5 height 5
checkbox input "false"
click at [89, 159] on input "checkbox" at bounding box center [89, 161] width 5 height 5
checkbox input "false"
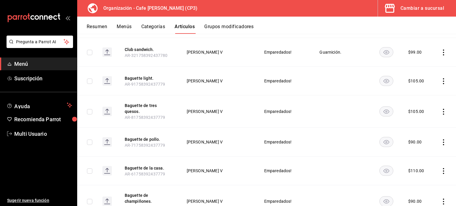
scroll to position [297, 0]
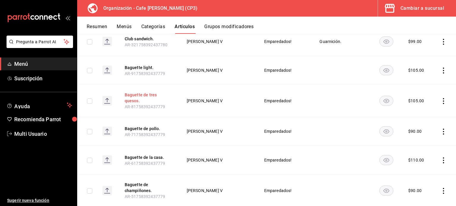
click at [148, 96] on button "Baguette de tres quesos." at bounding box center [148, 98] width 47 height 12
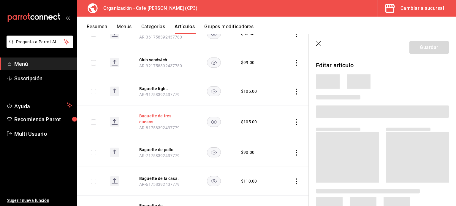
scroll to position [292, 0]
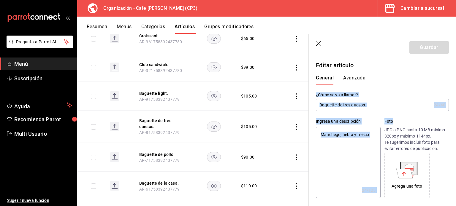
drag, startPoint x: 449, startPoint y: 66, endPoint x: 445, endPoint y: 113, distance: 47.3
click at [412, 79] on div "General Avanzada" at bounding box center [379, 80] width 126 height 10
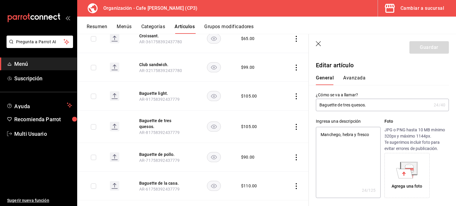
click at [354, 78] on button "Avanzada" at bounding box center [354, 80] width 22 height 10
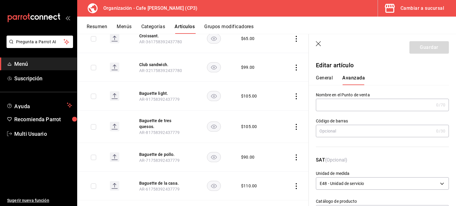
scroll to position [148, 0]
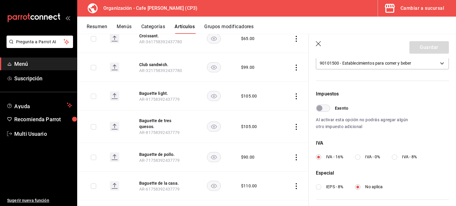
click at [357, 157] on input "IVA - 0%" at bounding box center [357, 157] width 5 height 5
radio input "true"
click at [409, 47] on button "Guardar" at bounding box center [428, 47] width 39 height 12
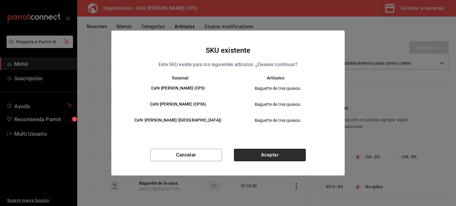
click at [291, 155] on button "Aceptar" at bounding box center [270, 155] width 72 height 12
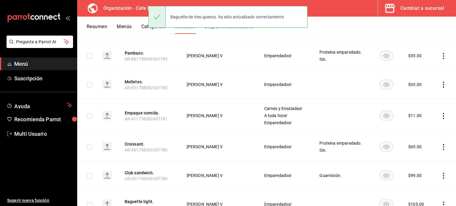
scroll to position [237, 0]
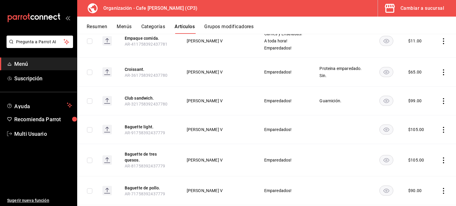
click at [92, 188] on input "checkbox" at bounding box center [89, 190] width 5 height 5
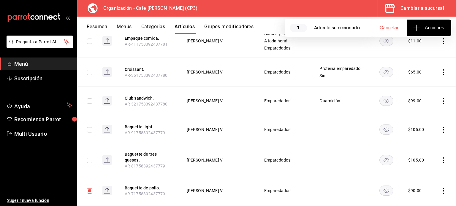
click at [92, 188] on input "checkbox" at bounding box center [89, 190] width 5 height 5
checkbox input "false"
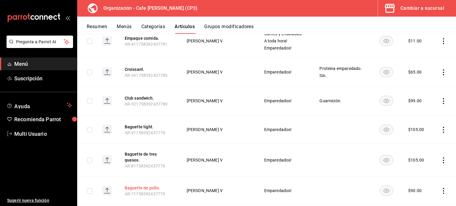
click at [147, 185] on button "Baguette de pollo." at bounding box center [148, 188] width 47 height 6
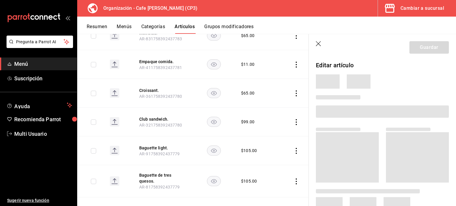
scroll to position [235, 0]
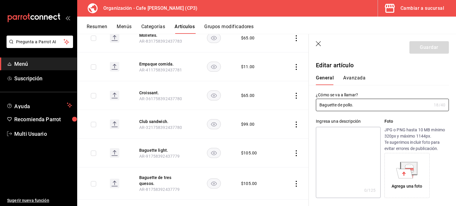
type input "$90.00"
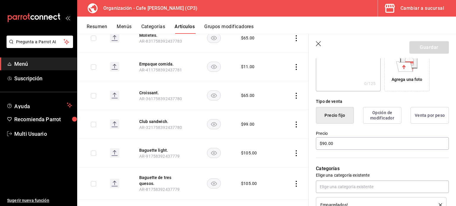
scroll to position [0, 0]
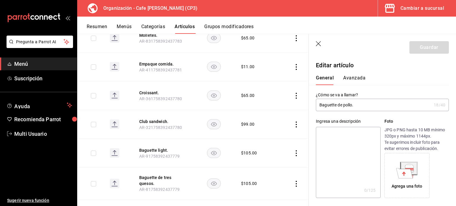
click at [352, 80] on button "Avanzada" at bounding box center [354, 80] width 22 height 10
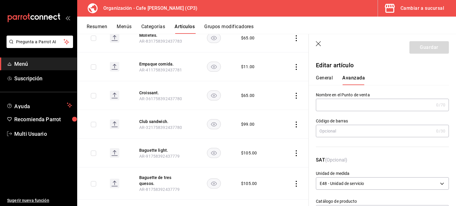
scroll to position [212, 0]
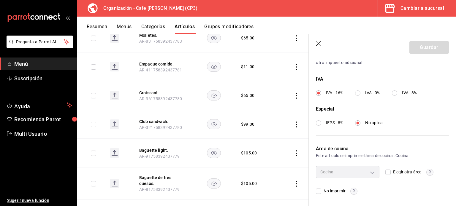
click at [359, 94] on input "IVA - 0%" at bounding box center [357, 92] width 5 height 5
radio input "true"
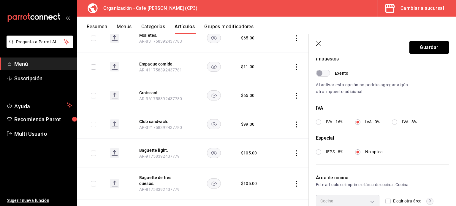
scroll to position [183, 0]
click at [434, 45] on button "Guardar" at bounding box center [428, 47] width 39 height 12
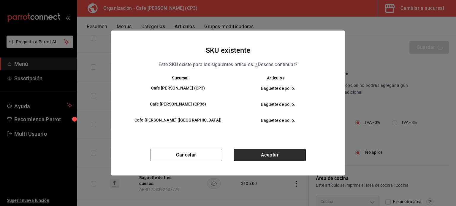
click at [283, 153] on button "Aceptar" at bounding box center [270, 155] width 72 height 12
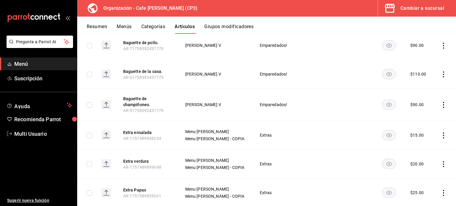
scroll to position [320, 0]
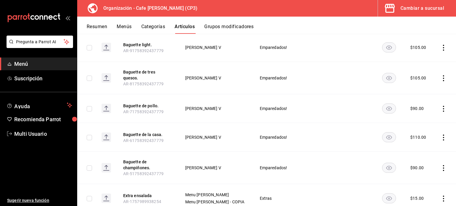
click at [92, 135] on input "checkbox" at bounding box center [89, 137] width 5 height 5
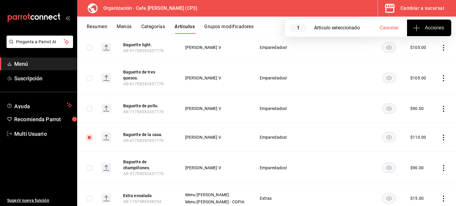
click at [89, 135] on input "checkbox" at bounding box center [89, 137] width 5 height 5
checkbox input "false"
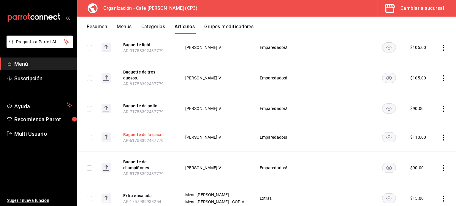
click at [136, 132] on button "Baguette de la casa." at bounding box center [146, 135] width 47 height 6
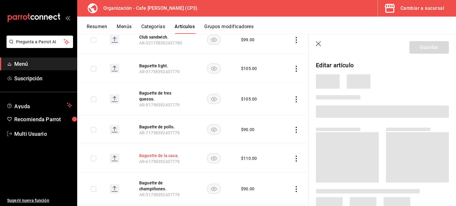
scroll to position [315, 0]
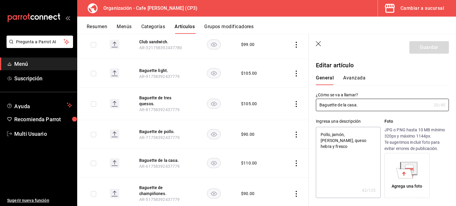
type textarea "x"
type input "$110.00"
type input "E48"
type input "90101500"
radio input "true"
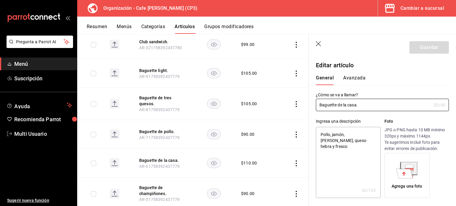
radio input "true"
type input "ac7441a9-b2ac-48ae-a035-bf1ca09d11cd"
click at [353, 77] on button "Avanzada" at bounding box center [354, 80] width 22 height 10
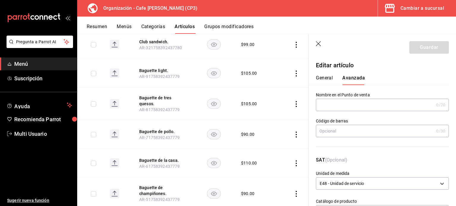
scroll to position [212, 0]
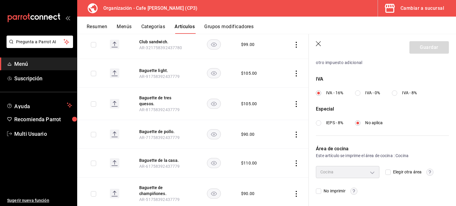
click at [357, 93] on input "IVA - 0%" at bounding box center [357, 92] width 5 height 5
radio input "true"
click at [437, 48] on button "Guardar" at bounding box center [428, 47] width 39 height 12
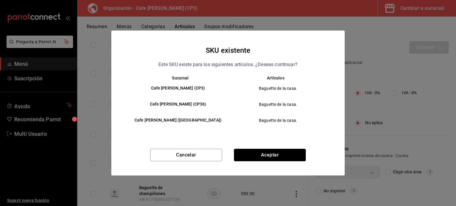
click at [292, 156] on button "Aceptar" at bounding box center [270, 155] width 72 height 12
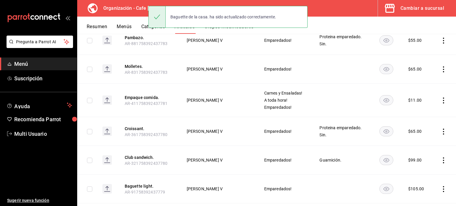
scroll to position [356, 0]
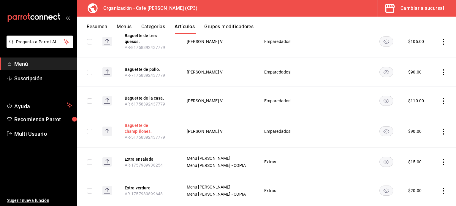
click at [144, 123] on button "Baguette de champiñones." at bounding box center [148, 129] width 47 height 12
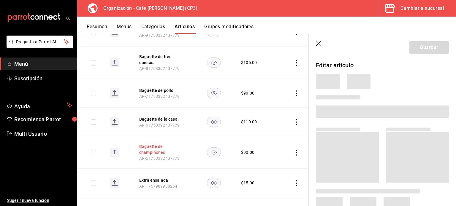
scroll to position [351, 0]
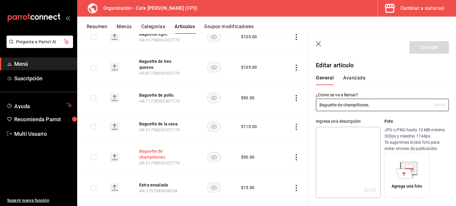
type input "$90.00"
type input "E48"
type input "90101500"
radio input "true"
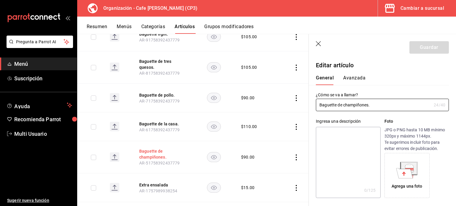
type input "ac7441a9-b2ac-48ae-a035-bf1ca09d11cd"
click at [361, 77] on button "Avanzada" at bounding box center [354, 80] width 22 height 10
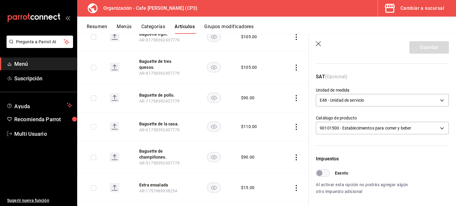
scroll to position [212, 0]
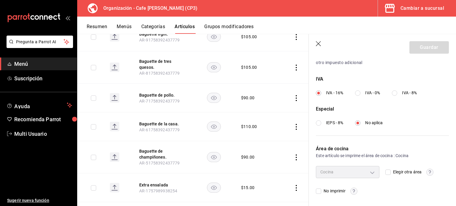
click at [356, 92] on input "IVA - 0%" at bounding box center [357, 92] width 5 height 5
radio input "true"
click at [426, 48] on button "Guardar" at bounding box center [428, 47] width 39 height 12
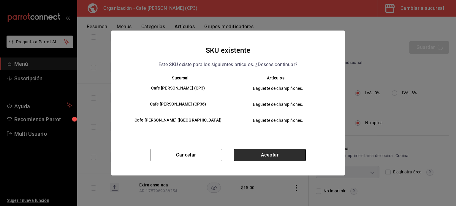
click at [269, 152] on button "Aceptar" at bounding box center [270, 155] width 72 height 12
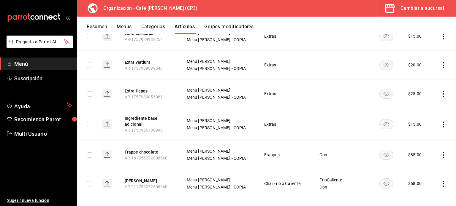
scroll to position [504, 0]
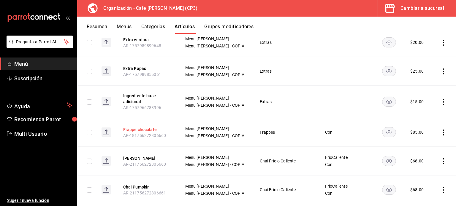
click at [147, 127] on button "Frappe chocolate" at bounding box center [146, 130] width 47 height 6
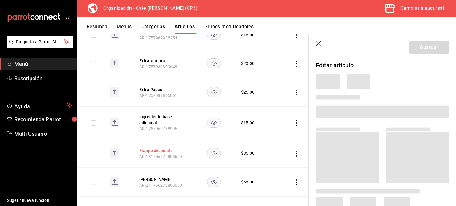
scroll to position [500, 0]
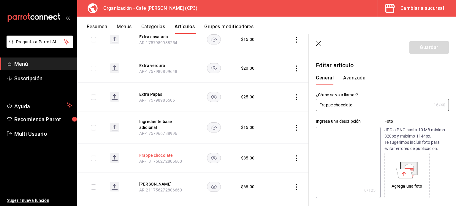
type input "$85.00"
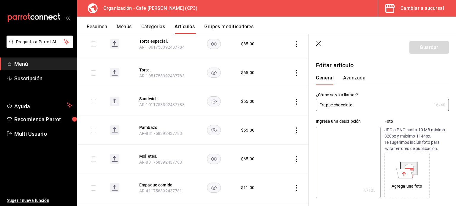
scroll to position [0, 0]
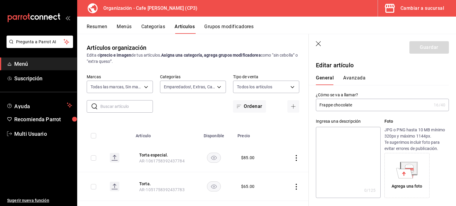
click at [317, 41] on header "Guardar" at bounding box center [382, 46] width 147 height 24
click at [317, 43] on icon "button" at bounding box center [318, 43] width 5 height 5
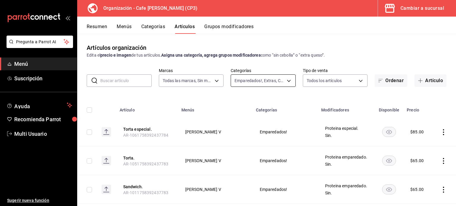
click at [287, 80] on body "Pregunta a Parrot AI Menú Suscripción Ayuda Recomienda Parrot Multi Usuario Sug…" at bounding box center [228, 103] width 456 height 206
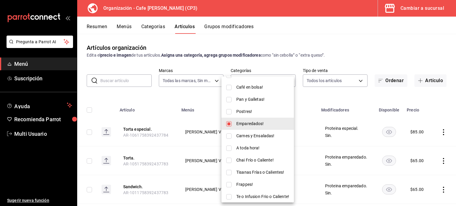
scroll to position [59, 0]
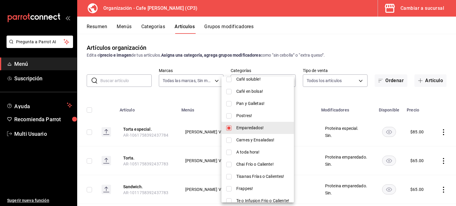
click at [229, 163] on input "checkbox" at bounding box center [228, 164] width 5 height 5
checkbox input "true"
click at [229, 125] on li "Emparedados!" at bounding box center [257, 128] width 72 height 12
type input "b92d60dd-33bb-4470-8e81-acc78095ecef,d8e2abcf-be1b-4fb5-9c30-ed960f1e8426,ecb95…"
checkbox input "false"
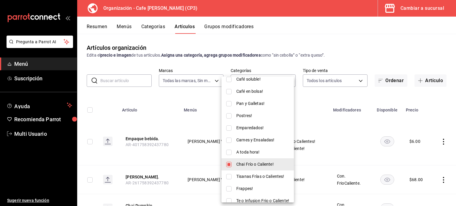
click at [191, 96] on div at bounding box center [228, 103] width 456 height 206
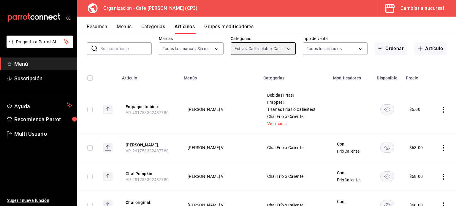
scroll to position [0, 0]
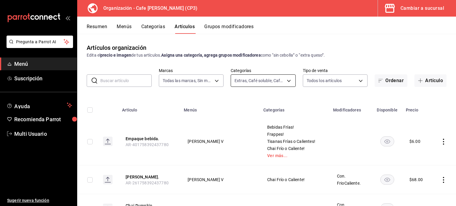
click at [285, 81] on body "Pregunta a Parrot AI Menú Suscripción Ayuda Recomienda Parrot Multi Usuario Sug…" at bounding box center [228, 103] width 456 height 206
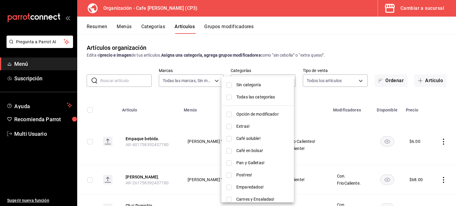
click at [229, 127] on input "checkbox" at bounding box center [228, 126] width 5 height 5
checkbox input "true"
type input "b92d60dd-33bb-4470-8e81-acc78095ecef,d8e2abcf-be1b-4fb5-9c30-ed960f1e8426,ecb95…"
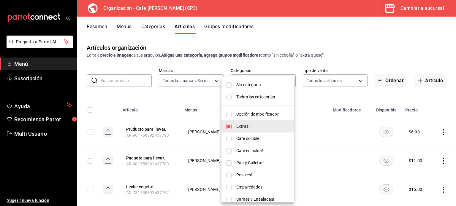
click at [176, 93] on div at bounding box center [228, 103] width 456 height 206
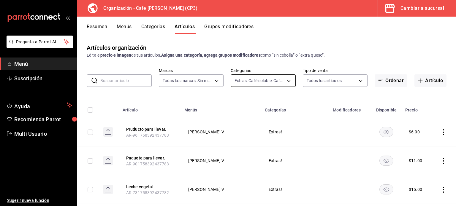
click at [286, 80] on body "Pregunta a Parrot AI Menú Suscripción Ayuda Recomienda Parrot Multi Usuario Sug…" at bounding box center [228, 103] width 456 height 206
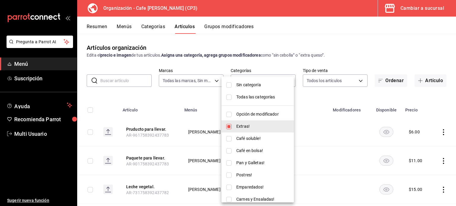
click at [229, 126] on input "checkbox" at bounding box center [228, 126] width 5 height 5
checkbox input "false"
type input "b92d60dd-33bb-4470-8e81-acc78095ecef,d8e2abcf-be1b-4fb5-9c30-ed960f1e8426,ecb95…"
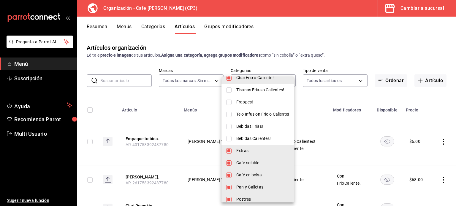
scroll to position [120, 0]
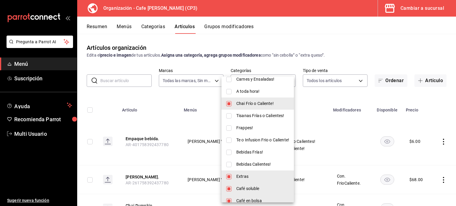
click at [228, 178] on input "checkbox" at bounding box center [228, 176] width 5 height 5
checkbox input "false"
type input "d8e2abcf-be1b-4fb5-9c30-ed960f1e8426,ecb956b3-2621-4574-9d08-871a396974fe,5de7e…"
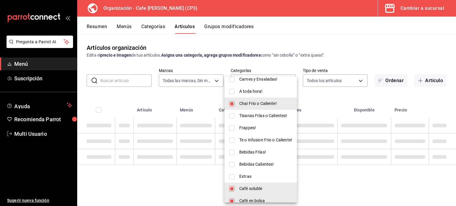
click at [229, 188] on input "checkbox" at bounding box center [231, 188] width 5 height 5
checkbox input "false"
type input "ecb956b3-2621-4574-9d08-871a396974fe,5de7e69c-a5a6-4ed0-97ed-9b48c26cad89,e5c02…"
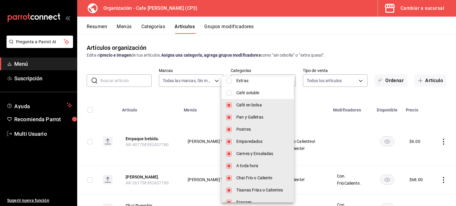
scroll to position [239, 0]
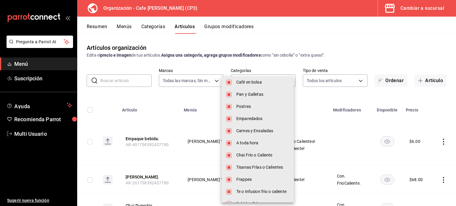
click at [228, 82] on input "checkbox" at bounding box center [228, 82] width 5 height 5
checkbox input "false"
type input "5de7e69c-a5a6-4ed0-97ed-9b48c26cad89,e5c022b4-b2a5-4e9f-b343-6bd59614dcfa,62dc9…"
click at [229, 96] on input "checkbox" at bounding box center [228, 94] width 5 height 5
checkbox input "false"
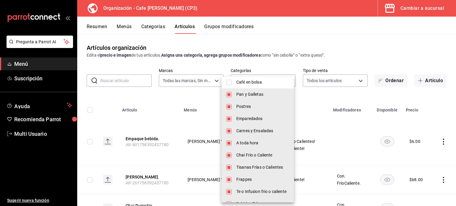
type input "e5c022b4-b2a5-4e9f-b343-6bd59614dcfa,62dc9794-4441-4f55-8dd9-6d88db06ece3,2c301…"
click at [229, 106] on input "checkbox" at bounding box center [228, 106] width 5 height 5
checkbox input "false"
type input "62dc9794-4441-4f55-8dd9-6d88db06ece3,2c3011ee-b3cd-4638-973b-22dc2034acff,705d7…"
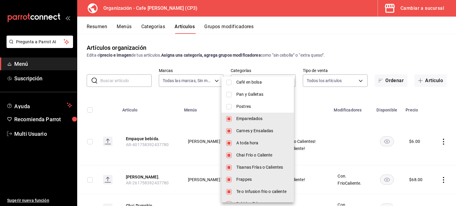
click at [228, 117] on input "checkbox" at bounding box center [228, 118] width 5 height 5
checkbox input "false"
type input "2c3011ee-b3cd-4638-973b-22dc2034acff,705d7118-a9b5-4639-a192-c368ef4984be,4d05a…"
click at [230, 128] on input "checkbox" at bounding box center [228, 130] width 5 height 5
checkbox input "false"
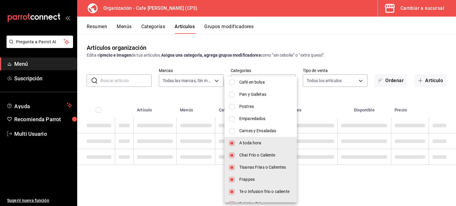
drag, startPoint x: 229, startPoint y: 142, endPoint x: 231, endPoint y: 148, distance: 6.5
click at [229, 142] on li "A toda hora" at bounding box center [260, 143] width 72 height 12
type input "4d05a475-0934-4b8e-ab9c-b226294b73e1,b42fc638-28da-49a4-b800-27322285c0b1,12d50…"
checkbox input "false"
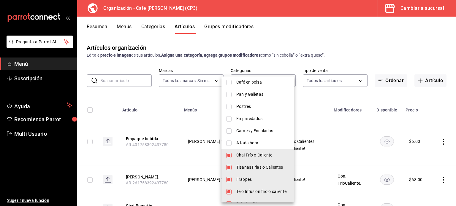
click at [232, 156] on li "Chai Frío o Caliente" at bounding box center [257, 155] width 72 height 12
type input "b42fc638-28da-49a4-b800-27322285c0b1,12d50f5a-a525-42b3-94e3-1b22c7eacfc9,746fc…"
checkbox input "false"
click at [232, 166] on li "Tisanas Frías o Calientes" at bounding box center [257, 167] width 72 height 12
type input "12d50f5a-a525-42b3-94e3-1b22c7eacfc9,746fcb15-5566-403c-9770-8d23a046322e,ee2b2…"
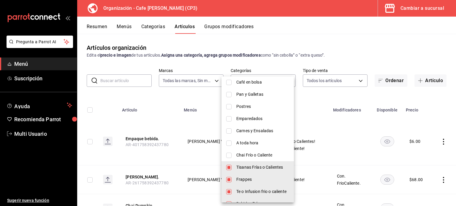
checkbox input "false"
click at [232, 180] on li "Frappes" at bounding box center [257, 180] width 72 height 12
type input "746fcb15-5566-403c-9770-8d23a046322e,ee2b20d2-7efa-4a3c-b8c6-00c6010b2ffc,39317…"
checkbox input "false"
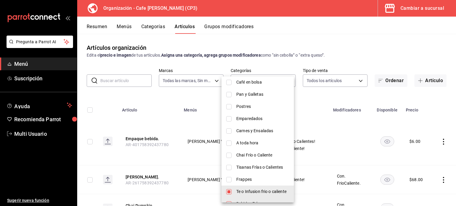
scroll to position [261, 0]
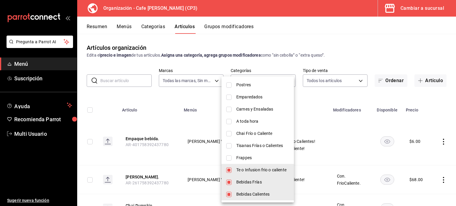
click at [226, 171] on input "checkbox" at bounding box center [228, 170] width 5 height 5
checkbox input "false"
type input "ee2b20d2-7efa-4a3c-b8c6-00c6010b2ffc,393175be-5623-4050-8409-76652dcf3ce4,91d0f…"
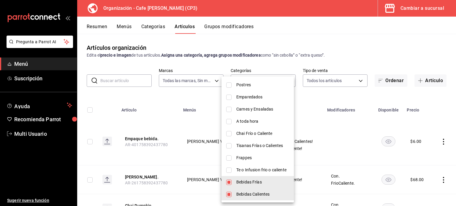
click at [228, 180] on input "checkbox" at bounding box center [228, 182] width 5 height 5
checkbox input "false"
type input "393175be-5623-4050-8409-76652dcf3ce4,91d0f2a2-1c0f-4edf-b1cf-1d981cc4a585"
click at [230, 193] on input "checkbox" at bounding box center [228, 194] width 5 height 5
checkbox input "false"
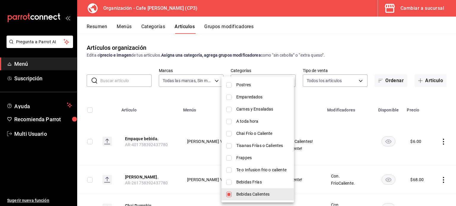
type input "91d0f2a2-1c0f-4edf-b1cf-1d981cc4a585"
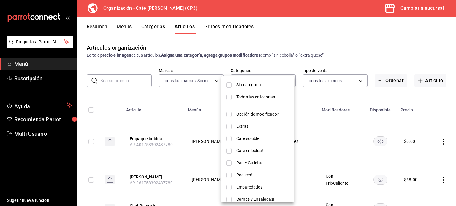
scroll to position [59, 0]
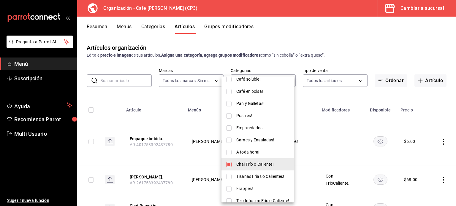
click at [196, 96] on div at bounding box center [228, 103] width 456 height 206
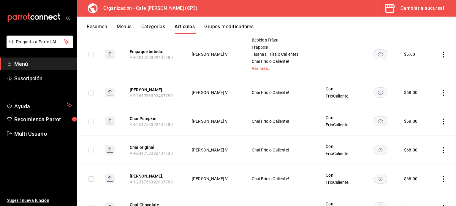
scroll to position [117, 0]
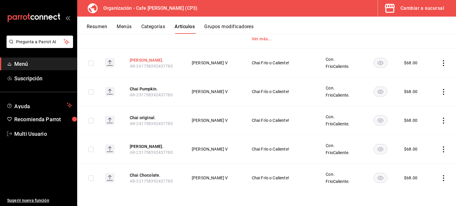
click at [138, 59] on button "Chai Vainilla." at bounding box center [153, 60] width 47 height 6
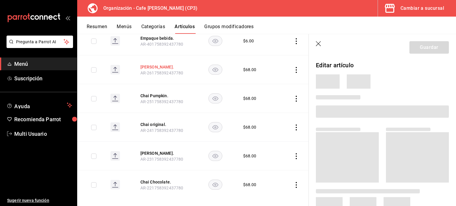
scroll to position [98, 0]
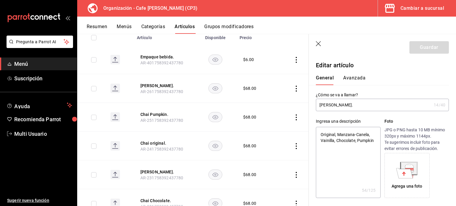
click at [356, 78] on button "Avanzada" at bounding box center [354, 80] width 22 height 10
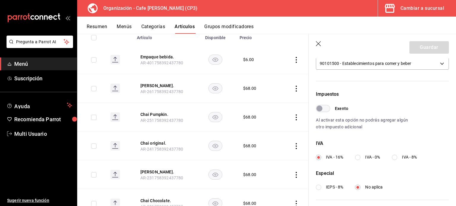
scroll to position [148, 0]
click at [360, 158] on input "IVA - 0%" at bounding box center [357, 157] width 5 height 5
radio input "true"
click at [420, 47] on button "Guardar" at bounding box center [428, 47] width 39 height 12
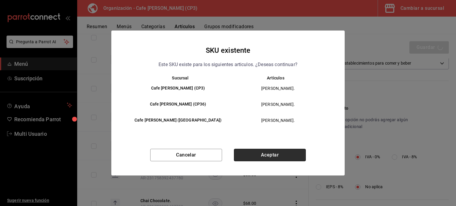
click at [279, 154] on button "Aceptar" at bounding box center [270, 155] width 72 height 12
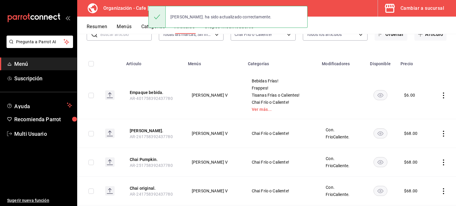
scroll to position [59, 0]
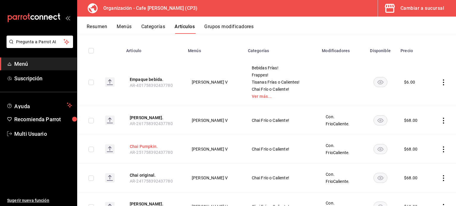
click at [145, 146] on button "Chai Pumpkin." at bounding box center [153, 147] width 47 height 6
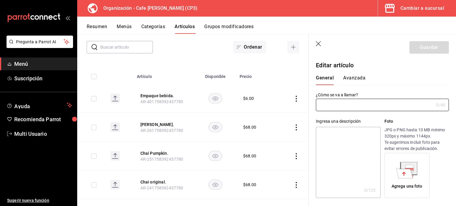
type input "Chai Pumpkin."
type textarea "Original, Manzana-Canela, Vainilla, Chocolate, Pumpkin"
type textarea "x"
type input "AR-251758392437780"
type textarea "x"
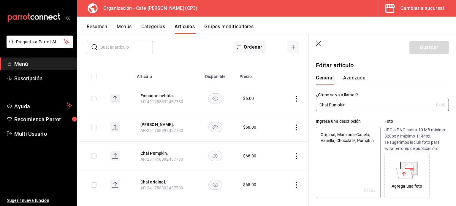
type input "$68.00"
type input "E48"
type input "90101500"
radio input "true"
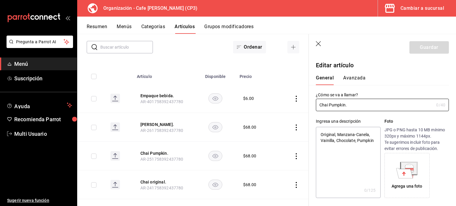
type input "ac7441a9-b2ac-48ae-a035-bf1ca09d11cd"
click at [353, 79] on button "Avanzada" at bounding box center [354, 80] width 22 height 10
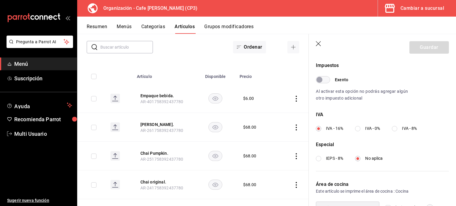
scroll to position [178, 0]
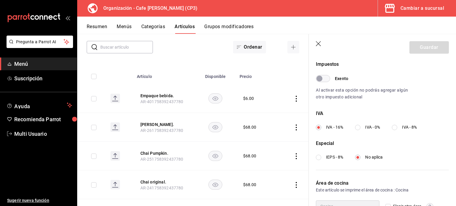
click at [358, 128] on input "IVA - 0%" at bounding box center [357, 127] width 5 height 5
radio input "true"
click at [423, 45] on button "Guardar" at bounding box center [428, 47] width 39 height 12
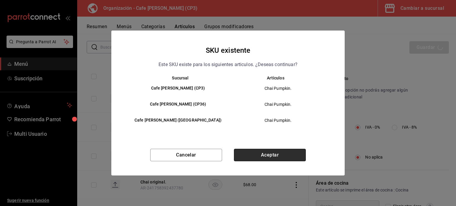
click at [281, 153] on button "Aceptar" at bounding box center [270, 155] width 72 height 12
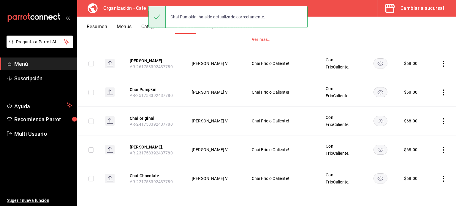
scroll to position [117, 0]
click at [143, 117] on button "Chai original." at bounding box center [153, 118] width 47 height 6
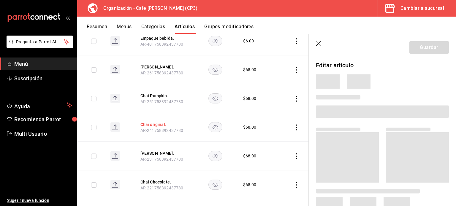
scroll to position [98, 0]
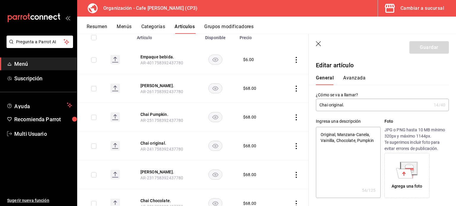
type textarea "x"
type input "$68.00"
type input "E48"
type input "90101500"
radio input "true"
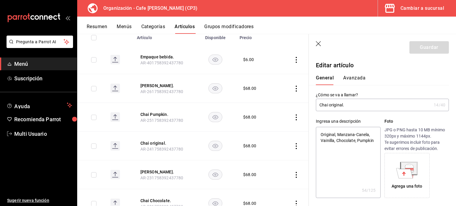
radio input "true"
type input "ac7441a9-b2ac-48ae-a035-bf1ca09d11cd"
click at [356, 78] on button "Avanzada" at bounding box center [354, 80] width 22 height 10
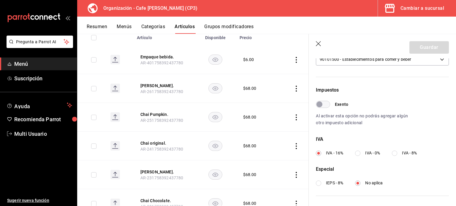
scroll to position [178, 0]
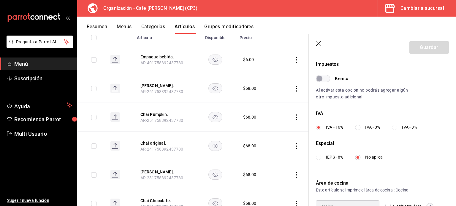
click at [358, 128] on input "IVA - 0%" at bounding box center [357, 127] width 5 height 5
radio input "true"
click at [422, 49] on button "Guardar" at bounding box center [428, 47] width 39 height 12
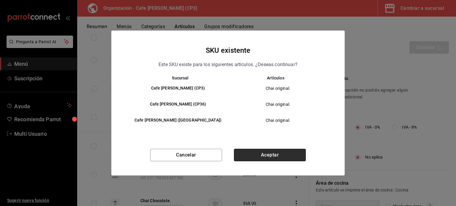
click at [269, 153] on button "Aceptar" at bounding box center [270, 155] width 72 height 12
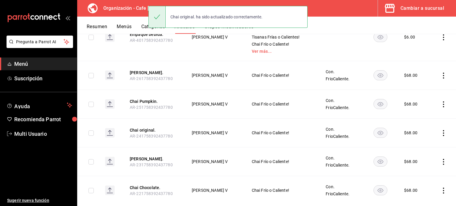
scroll to position [117, 0]
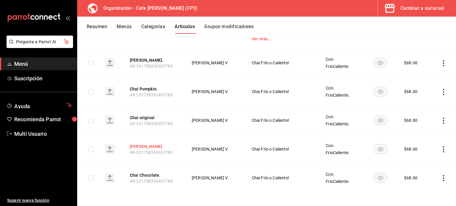
click at [152, 144] on button "[PERSON_NAME]." at bounding box center [153, 147] width 47 height 6
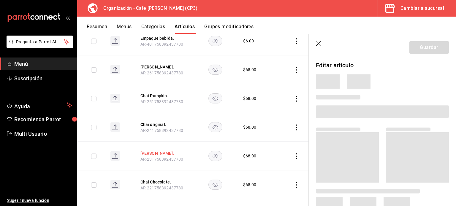
scroll to position [98, 0]
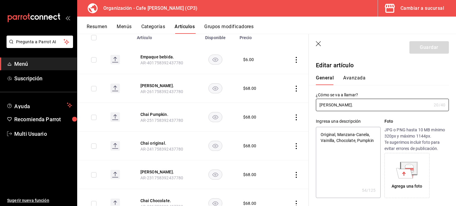
type textarea "x"
type input "$68.00"
type input "E48"
type input "90101500"
radio input "true"
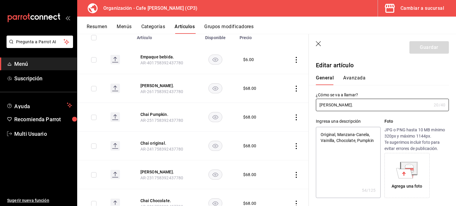
radio input "true"
type input "ac7441a9-b2ac-48ae-a035-bf1ca09d11cd"
click at [360, 79] on button "Avanzada" at bounding box center [354, 80] width 22 height 10
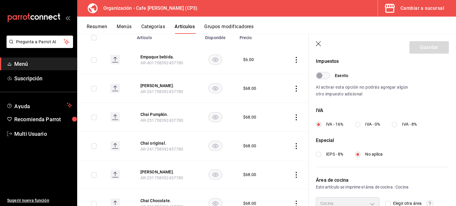
scroll to position [208, 0]
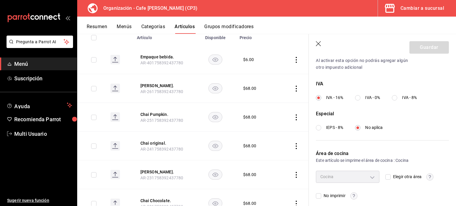
click at [360, 100] on input "IVA - 0%" at bounding box center [357, 97] width 5 height 5
radio input "true"
click at [412, 49] on button "Guardar" at bounding box center [428, 47] width 39 height 12
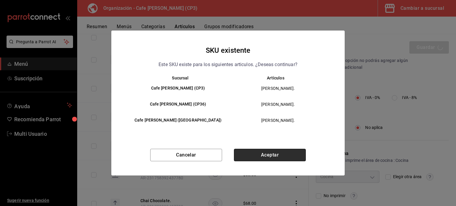
click at [279, 153] on button "Aceptar" at bounding box center [270, 155] width 72 height 12
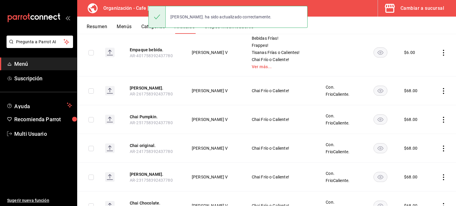
scroll to position [117, 0]
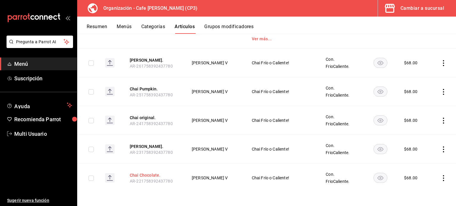
click at [154, 176] on button "Chai Chocolate." at bounding box center [153, 175] width 47 height 6
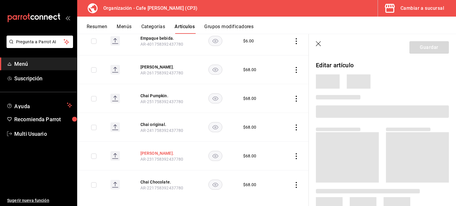
scroll to position [98, 0]
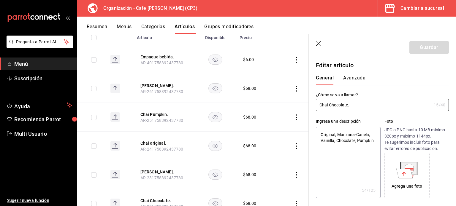
type textarea "x"
type input "$68.00"
type input "E48"
type input "90101500"
radio input "true"
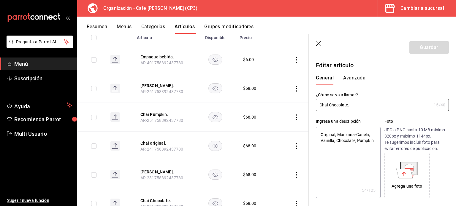
radio input "true"
type input "ac7441a9-b2ac-48ae-a035-bf1ca09d11cd"
click at [353, 77] on button "Avanzada" at bounding box center [354, 80] width 22 height 10
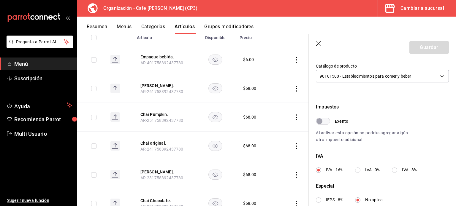
scroll to position [148, 0]
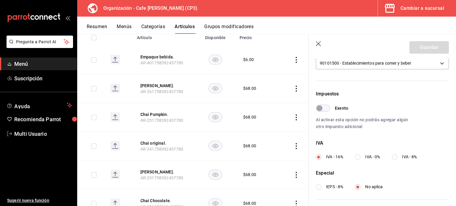
click at [357, 156] on input "IVA - 0%" at bounding box center [357, 157] width 5 height 5
radio input "true"
click at [418, 46] on button "Guardar" at bounding box center [428, 47] width 39 height 12
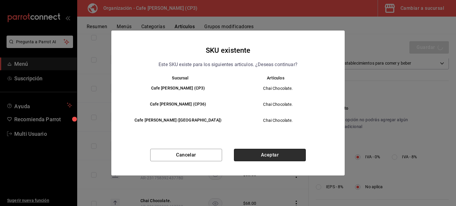
click at [272, 156] on button "Aceptar" at bounding box center [270, 155] width 72 height 12
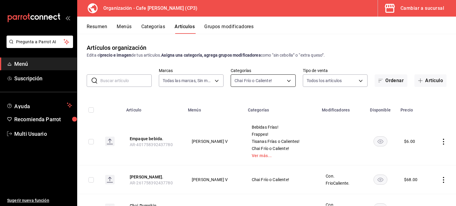
click at [285, 80] on body "Pregunta a Parrot AI Menú Suscripción Ayuda Recomienda Parrot Multi Usuario Sug…" at bounding box center [228, 103] width 456 height 206
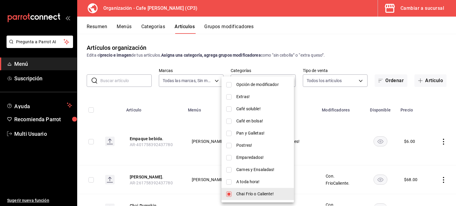
scroll to position [59, 0]
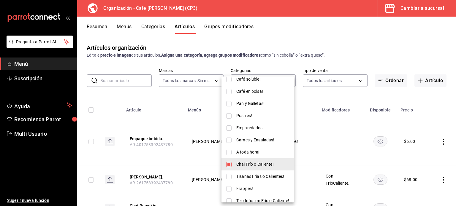
click at [229, 151] on input "checkbox" at bounding box center [228, 152] width 5 height 5
checkbox input "true"
type input "91d0f2a2-1c0f-4edf-b1cf-1d981cc4a585,3d9fc9ba-c74a-40b5-ae8b-715ae394e62d"
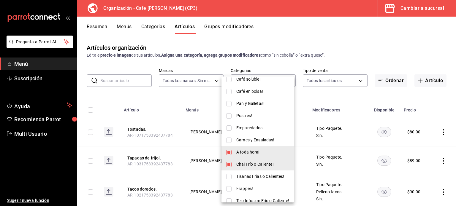
click at [229, 165] on input "checkbox" at bounding box center [228, 164] width 5 height 5
checkbox input "false"
type input "3d9fc9ba-c74a-40b5-ae8b-715ae394e62d"
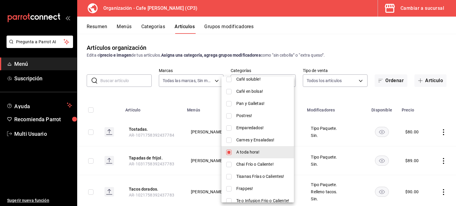
click at [320, 22] on div at bounding box center [228, 103] width 456 height 206
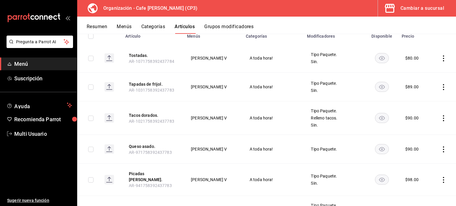
scroll to position [9, 0]
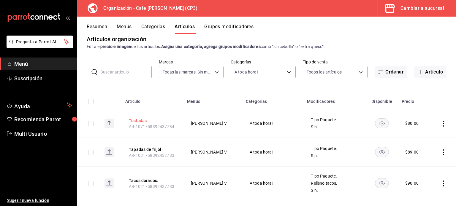
click at [144, 122] on button "Tostadas." at bounding box center [152, 121] width 47 height 6
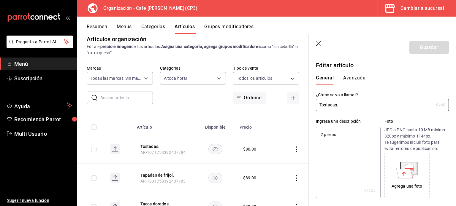
click at [352, 77] on button "Avanzada" at bounding box center [354, 80] width 22 height 10
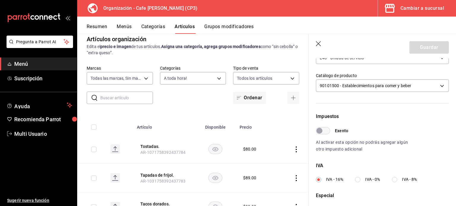
scroll to position [148, 0]
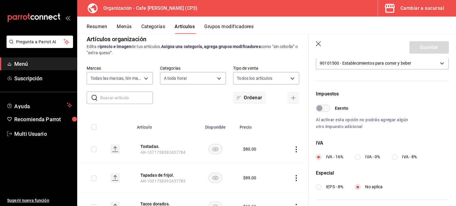
click at [358, 156] on input "IVA - 0%" at bounding box center [357, 157] width 5 height 5
radio input "true"
click at [421, 48] on button "Guardar" at bounding box center [428, 47] width 39 height 12
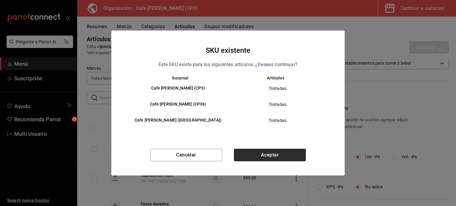
click at [272, 154] on button "Aceptar" at bounding box center [270, 155] width 72 height 12
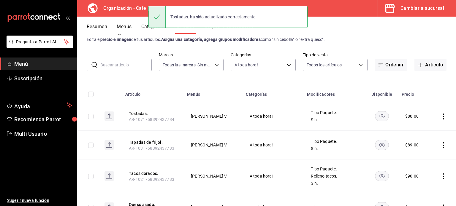
scroll to position [30, 0]
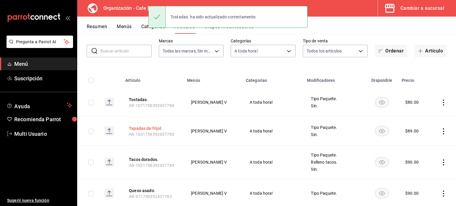
click at [150, 129] on button "Tapadas de frijol." at bounding box center [152, 129] width 47 height 6
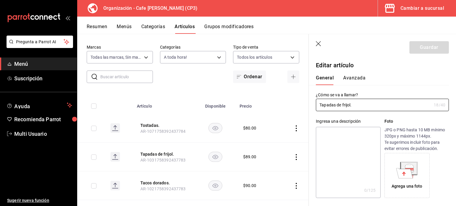
click at [353, 78] on button "Avanzada" at bounding box center [354, 80] width 22 height 10
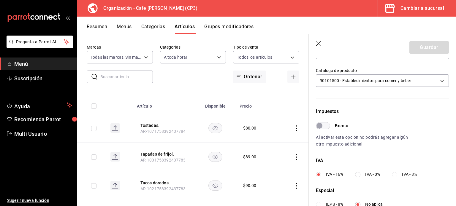
scroll to position [148, 0]
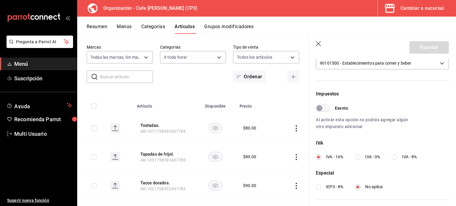
click at [363, 156] on label "IVA - 0%" at bounding box center [367, 157] width 25 height 6
click at [360, 156] on input "IVA - 0%" at bounding box center [357, 157] width 5 height 5
radio input "true"
click at [418, 47] on button "Guardar" at bounding box center [428, 47] width 39 height 12
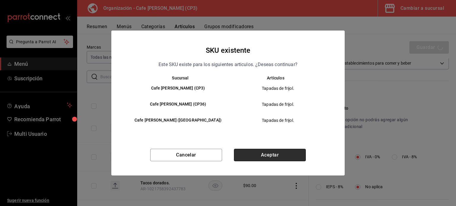
click at [261, 156] on button "Aceptar" at bounding box center [270, 155] width 72 height 12
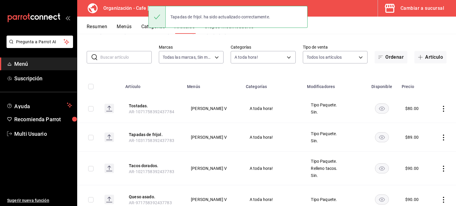
scroll to position [59, 0]
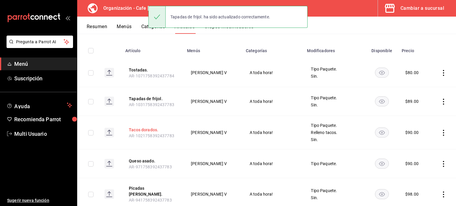
click at [147, 128] on button "Tacos dorados." at bounding box center [152, 130] width 47 height 6
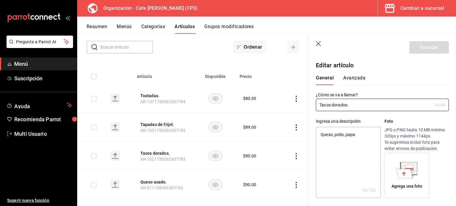
click at [350, 79] on button "Avanzada" at bounding box center [354, 80] width 22 height 10
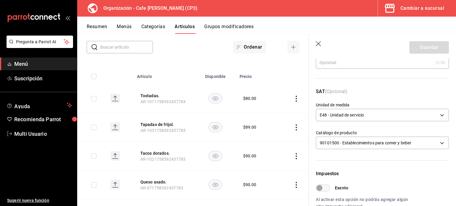
scroll to position [119, 0]
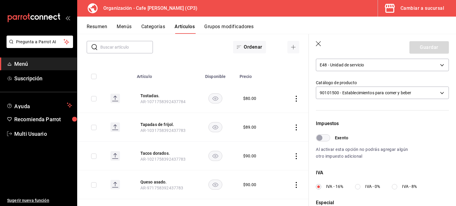
click at [360, 187] on input "IVA - 0%" at bounding box center [357, 186] width 5 height 5
radio input "true"
click at [416, 47] on button "Guardar" at bounding box center [428, 47] width 39 height 12
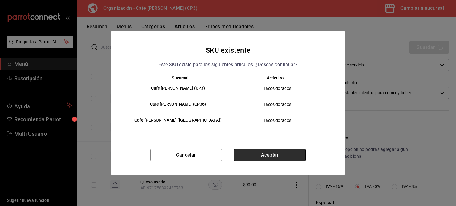
click at [269, 153] on button "Aceptar" at bounding box center [270, 155] width 72 height 12
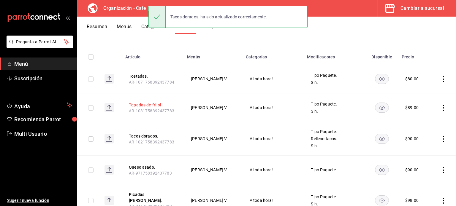
scroll to position [59, 0]
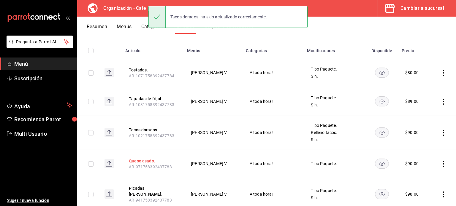
click at [155, 161] on button "Queso asado." at bounding box center [152, 161] width 47 height 6
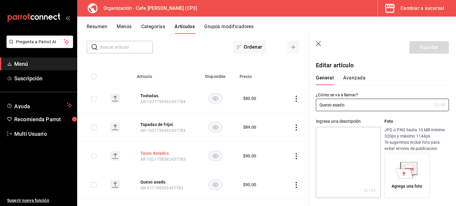
type input "$90.00"
type input "E48"
type input "90101500"
radio input "true"
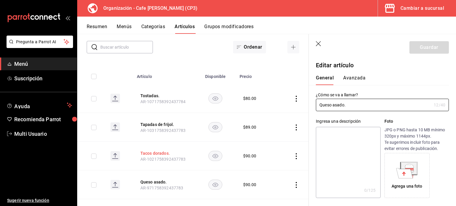
type input "ac7441a9-b2ac-48ae-a035-bf1ca09d11cd"
click at [351, 78] on button "Avanzada" at bounding box center [354, 80] width 22 height 10
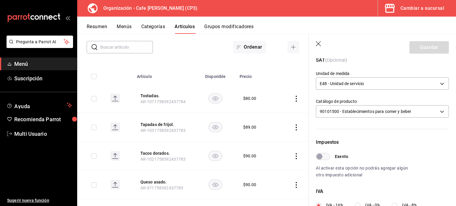
scroll to position [119, 0]
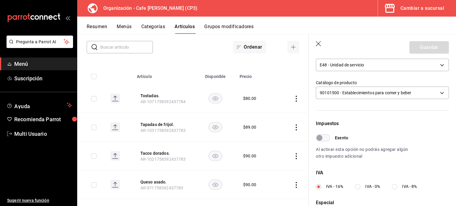
click at [361, 186] on label "IVA - 0%" at bounding box center [367, 187] width 25 height 6
click at [360, 186] on input "IVA - 0%" at bounding box center [357, 186] width 5 height 5
radio input "true"
click at [419, 48] on button "Guardar" at bounding box center [428, 47] width 39 height 12
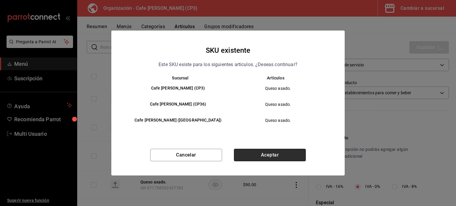
click at [262, 157] on button "Aceptar" at bounding box center [270, 155] width 72 height 12
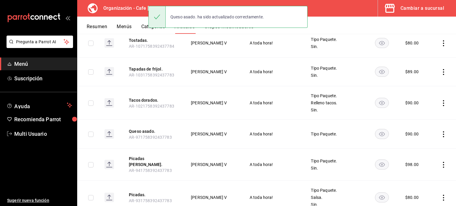
scroll to position [119, 0]
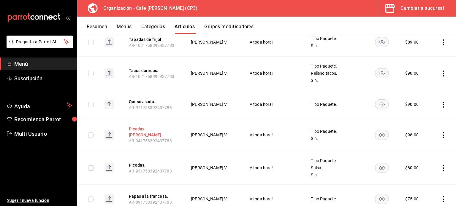
click at [150, 128] on button "Picadas [PERSON_NAME]." at bounding box center [152, 132] width 47 height 12
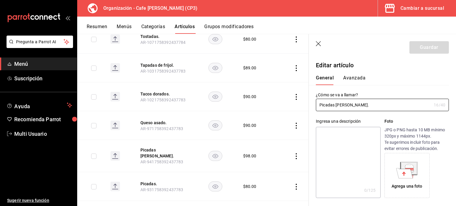
click at [356, 77] on button "Avanzada" at bounding box center [354, 80] width 22 height 10
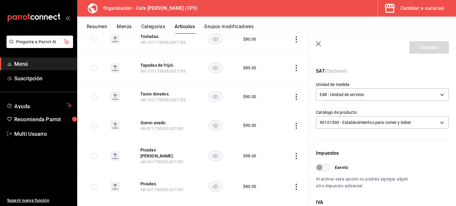
scroll to position [148, 0]
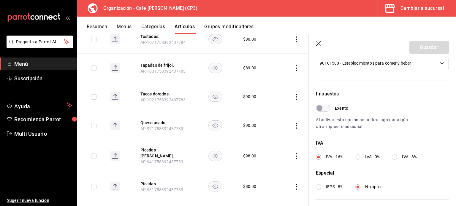
click at [370, 154] on span "IVA - 0%" at bounding box center [372, 157] width 15 height 6
click at [360, 155] on input "IVA - 0%" at bounding box center [357, 157] width 5 height 5
radio input "true"
click at [422, 45] on button "Guardar" at bounding box center [428, 47] width 39 height 12
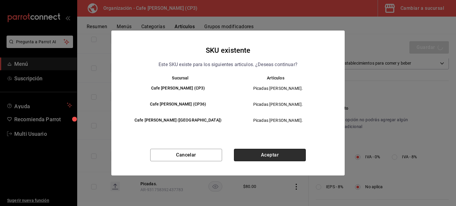
click at [270, 155] on button "Aceptar" at bounding box center [270, 155] width 72 height 12
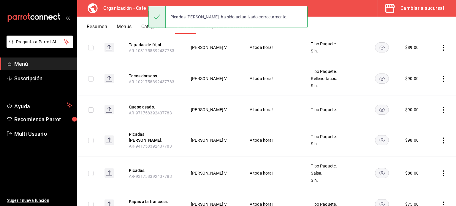
scroll to position [119, 0]
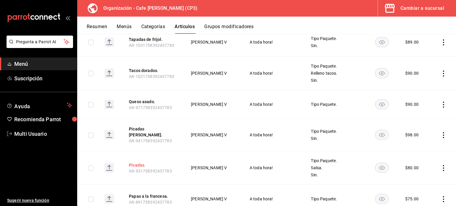
click at [140, 162] on button "Picadas." at bounding box center [152, 165] width 47 height 6
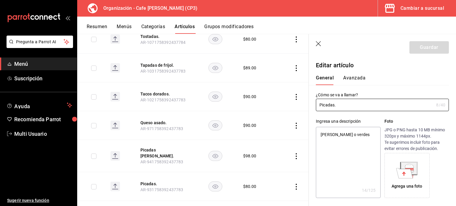
click at [351, 75] on button "Avanzada" at bounding box center [354, 80] width 22 height 10
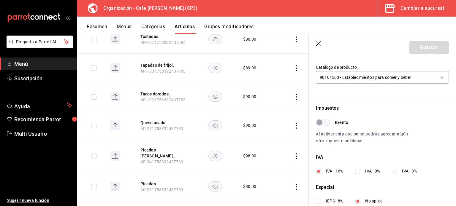
scroll to position [148, 0]
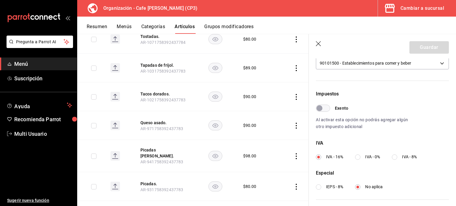
click at [359, 159] on input "IVA - 0%" at bounding box center [357, 157] width 5 height 5
radio input "true"
click at [421, 47] on button "Guardar" at bounding box center [428, 47] width 39 height 12
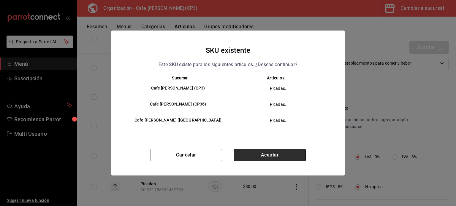
click at [271, 154] on button "Aceptar" at bounding box center [270, 155] width 72 height 12
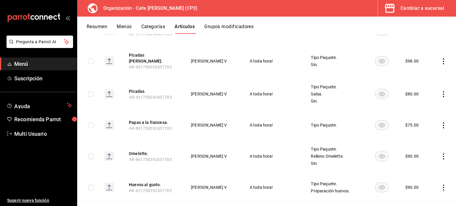
scroll to position [208, 0]
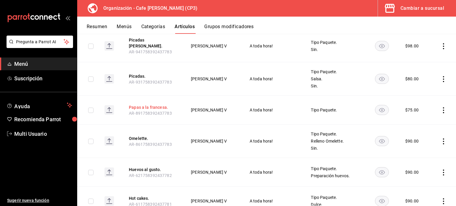
click at [159, 104] on button "Papas a la francesa." at bounding box center [152, 107] width 47 height 6
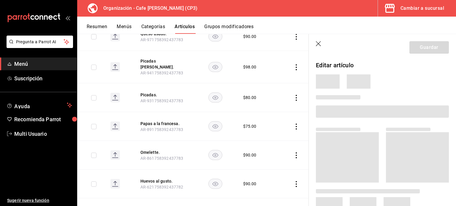
scroll to position [203, 0]
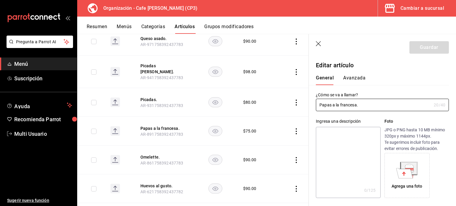
type input "$75.00"
type input "E48"
type input "90101500"
radio input "true"
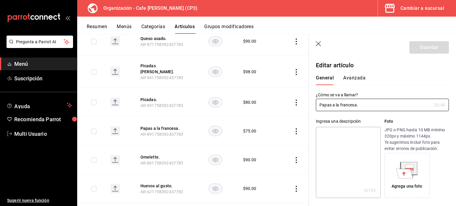
type input "ac7441a9-b2ac-48ae-a035-bf1ca09d11cd"
click at [355, 78] on button "Avanzada" at bounding box center [354, 80] width 22 height 10
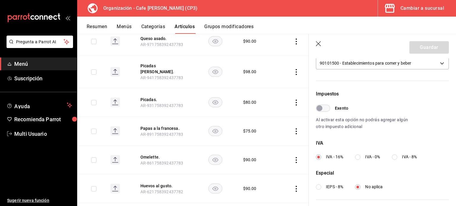
scroll to position [178, 0]
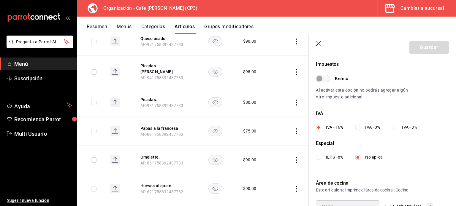
click at [358, 127] on input "IVA - 0%" at bounding box center [357, 127] width 5 height 5
radio input "true"
click at [419, 50] on button "Guardar" at bounding box center [428, 47] width 39 height 12
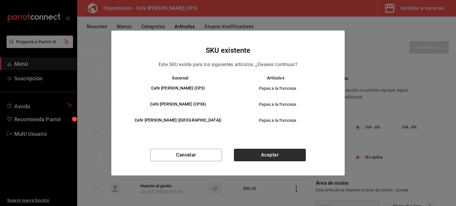
click at [278, 154] on button "Aceptar" at bounding box center [270, 155] width 72 height 12
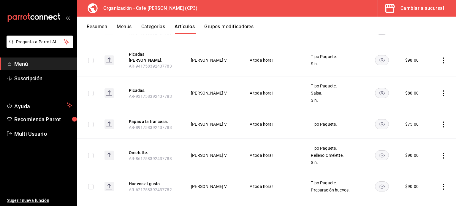
scroll to position [208, 0]
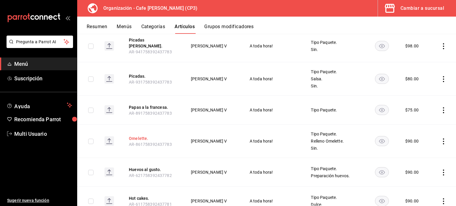
click at [144, 136] on button "Omelette." at bounding box center [152, 139] width 47 height 6
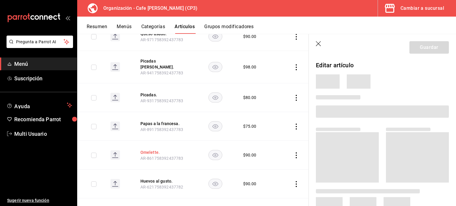
scroll to position [203, 0]
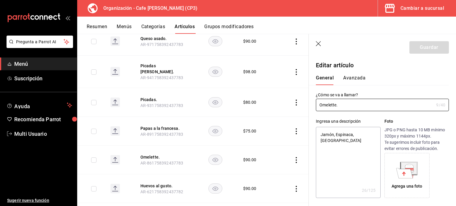
type textarea "x"
type input "$90.00"
click at [359, 78] on button "Avanzada" at bounding box center [354, 80] width 22 height 10
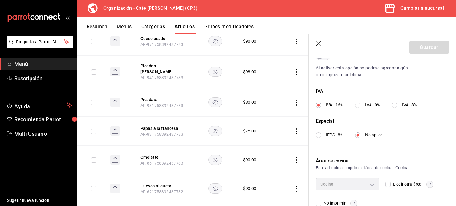
scroll to position [212, 0]
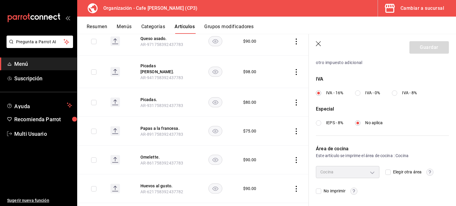
click at [359, 93] on input "IVA - 0%" at bounding box center [357, 92] width 5 height 5
radio input "true"
click at [418, 47] on button "Guardar" at bounding box center [428, 47] width 39 height 12
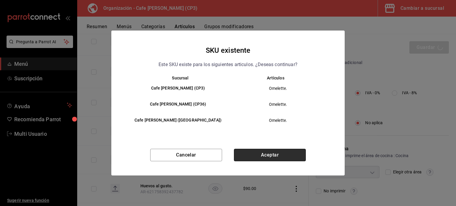
click at [280, 154] on button "Aceptar" at bounding box center [270, 155] width 72 height 12
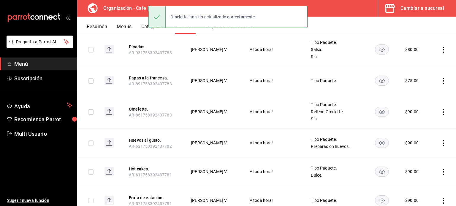
scroll to position [237, 0]
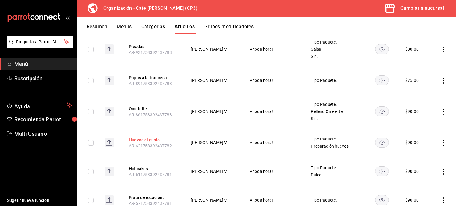
click at [152, 137] on button "Huevos al gusto." at bounding box center [152, 140] width 47 height 6
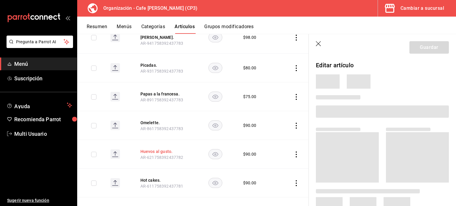
scroll to position [230, 0]
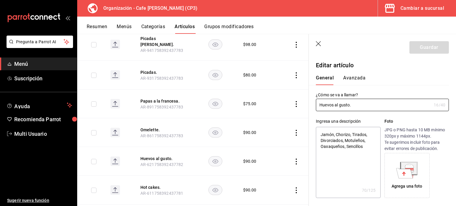
type textarea "x"
type input "$90.00"
type input "E48"
type input "90101500"
radio input "true"
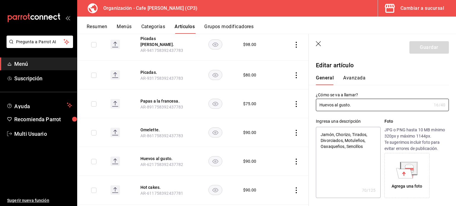
radio input "true"
type input "ac7441a9-b2ac-48ae-a035-bf1ca09d11cd"
click at [355, 78] on button "Avanzada" at bounding box center [354, 80] width 22 height 10
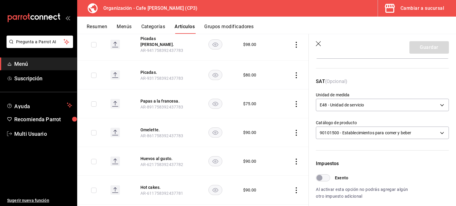
scroll to position [119, 0]
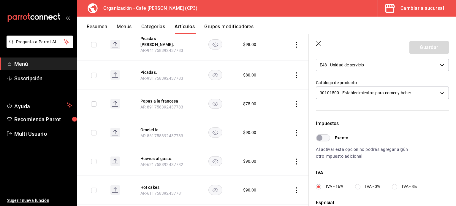
click at [359, 186] on input "IVA - 0%" at bounding box center [357, 186] width 5 height 5
radio input "true"
click at [420, 44] on button "Guardar" at bounding box center [428, 47] width 39 height 12
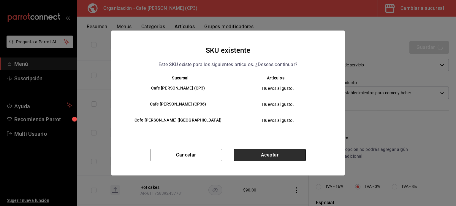
click at [267, 154] on button "Aceptar" at bounding box center [270, 155] width 72 height 12
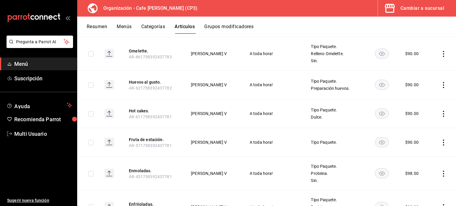
scroll to position [297, 0]
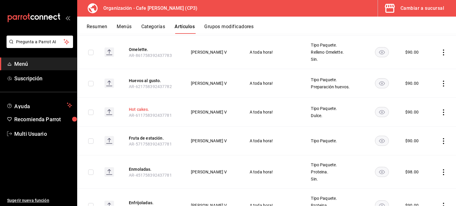
click at [141, 107] on button "Hot cakes." at bounding box center [152, 110] width 47 height 6
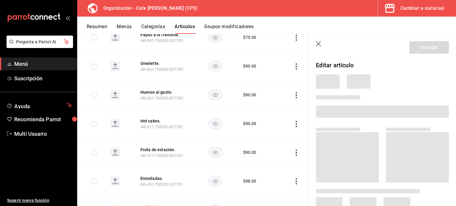
scroll to position [285, 0]
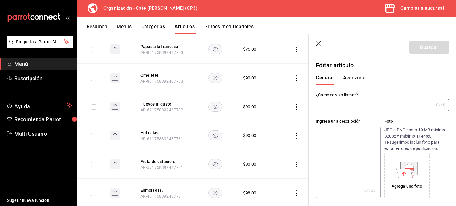
type input "Hot cakes."
type textarea "3 piezas"
type textarea "x"
type input "AR-611758392437781"
type textarea "x"
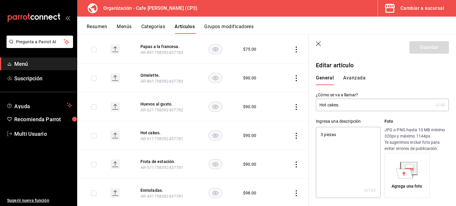
type input "$90.00"
type input "E48"
type input "90101500"
radio input "true"
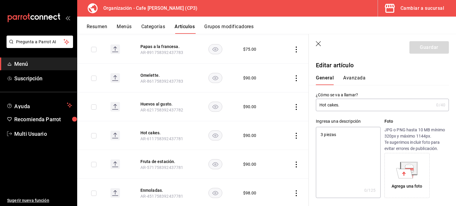
type input "ac7441a9-b2ac-48ae-a035-bf1ca09d11cd"
click at [351, 78] on button "Avanzada" at bounding box center [354, 80] width 22 height 10
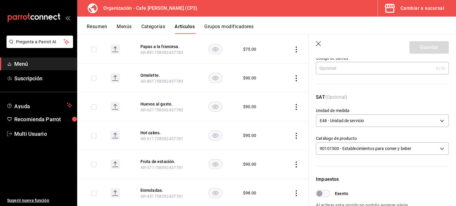
scroll to position [119, 0]
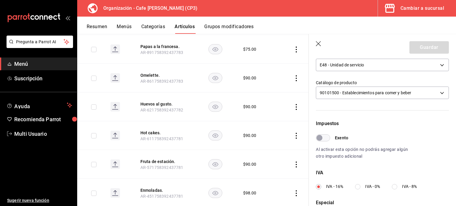
click at [360, 187] on input "IVA - 0%" at bounding box center [357, 186] width 5 height 5
radio input "true"
click at [425, 47] on button "Guardar" at bounding box center [428, 47] width 39 height 12
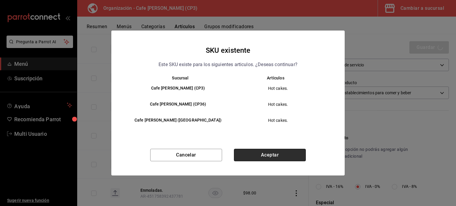
click at [271, 154] on button "Aceptar" at bounding box center [270, 155] width 72 height 12
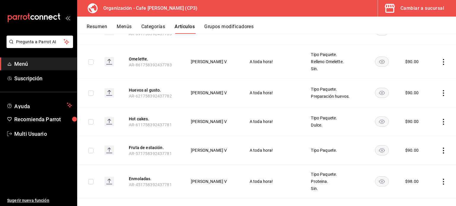
scroll to position [297, 0]
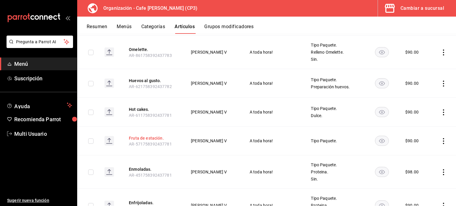
click at [158, 135] on button "Fruta de estación." at bounding box center [152, 138] width 47 height 6
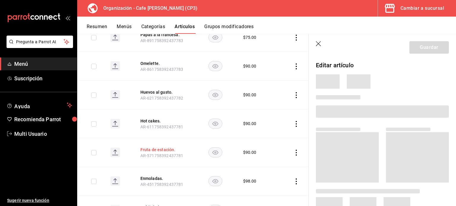
scroll to position [285, 0]
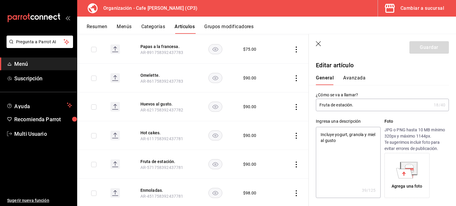
click at [357, 80] on button "Avanzada" at bounding box center [354, 80] width 22 height 10
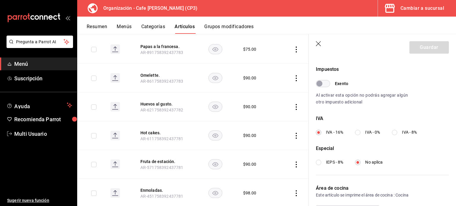
scroll to position [178, 0]
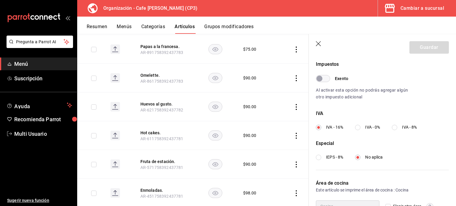
click at [361, 128] on label "IVA - 0%" at bounding box center [367, 127] width 25 height 6
click at [360, 128] on input "IVA - 0%" at bounding box center [357, 127] width 5 height 5
radio input "true"
click at [417, 44] on button "Guardar" at bounding box center [428, 47] width 39 height 12
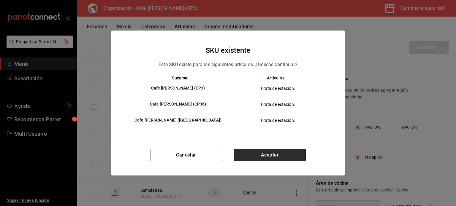
click at [282, 151] on button "Aceptar" at bounding box center [270, 155] width 72 height 12
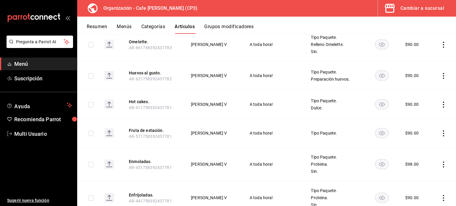
scroll to position [326, 0]
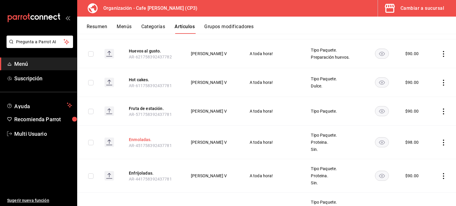
click at [147, 137] on button "Enmoladas." at bounding box center [152, 140] width 47 height 6
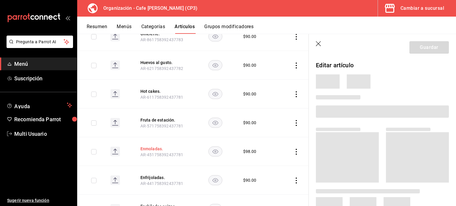
scroll to position [317, 0]
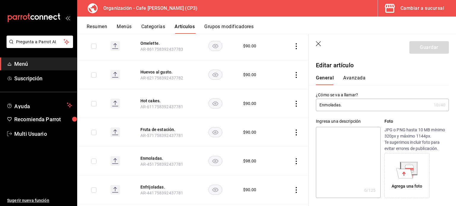
click at [354, 79] on button "Avanzada" at bounding box center [354, 80] width 22 height 10
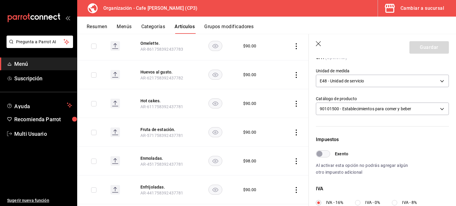
scroll to position [119, 0]
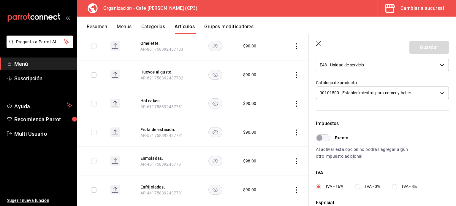
click at [357, 188] on input "IVA - 0%" at bounding box center [357, 186] width 5 height 5
radio input "true"
click at [420, 49] on button "Guardar" at bounding box center [428, 47] width 39 height 12
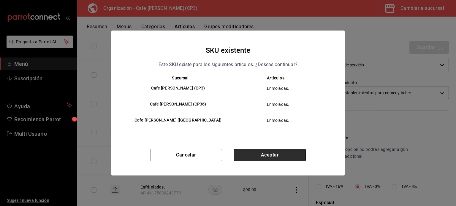
click at [280, 156] on button "Aceptar" at bounding box center [270, 155] width 72 height 12
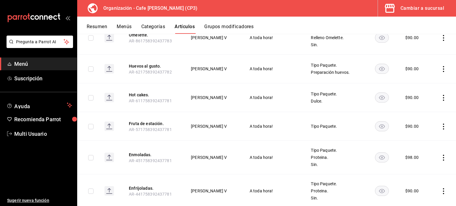
scroll to position [326, 0]
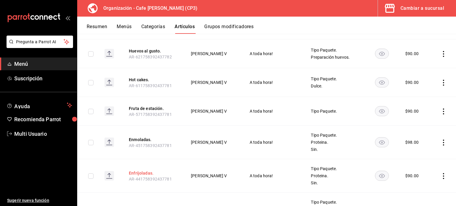
click at [143, 170] on button "Enfrijoladas." at bounding box center [152, 173] width 47 height 6
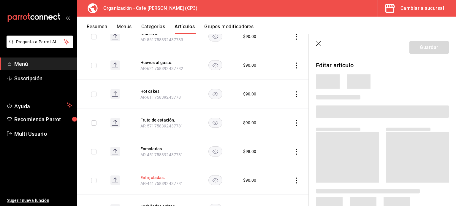
scroll to position [317, 0]
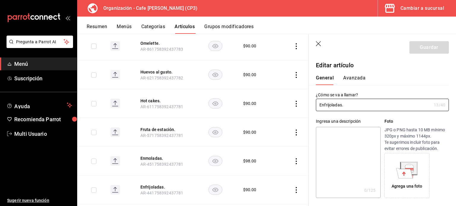
type input "$90.00"
type input "E48"
type input "90101500"
radio input "true"
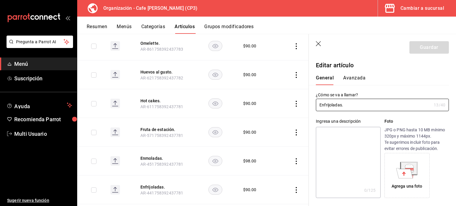
type input "ac7441a9-b2ac-48ae-a035-bf1ca09d11cd"
click at [359, 78] on button "Avanzada" at bounding box center [354, 80] width 22 height 10
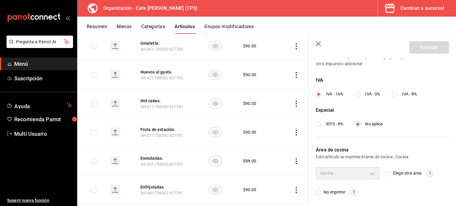
scroll to position [212, 0]
click at [360, 93] on input "IVA - 0%" at bounding box center [357, 92] width 5 height 5
radio input "true"
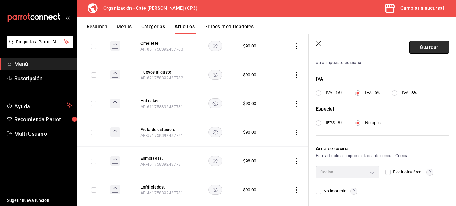
click at [417, 46] on button "Guardar" at bounding box center [428, 47] width 39 height 12
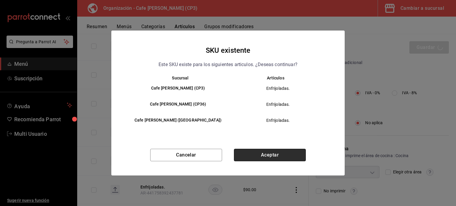
click at [264, 153] on button "Aceptar" at bounding box center [270, 155] width 72 height 12
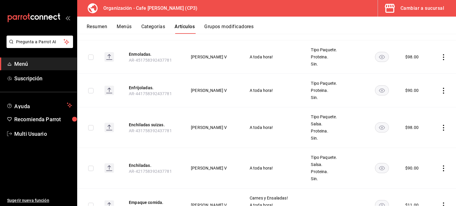
scroll to position [415, 0]
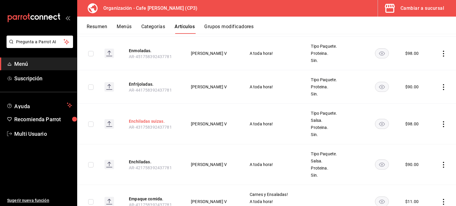
click at [152, 118] on button "Enchiladas suizas." at bounding box center [152, 121] width 47 height 6
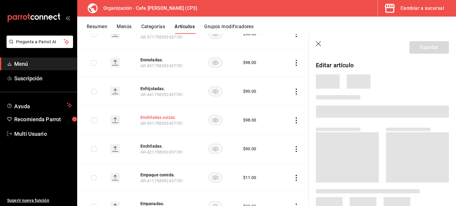
scroll to position [399, 0]
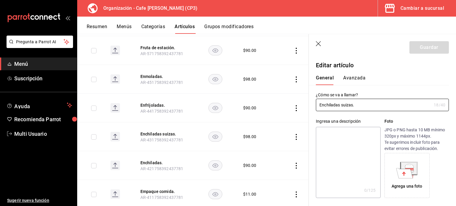
type input "$98.00"
type input "E48"
type input "90101500"
radio input "true"
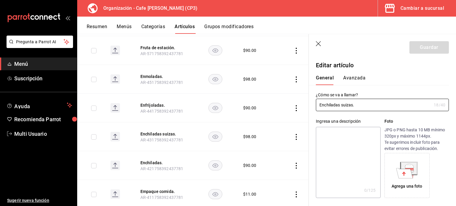
type input "ac7441a9-b2ac-48ae-a035-bf1ca09d11cd"
click at [356, 76] on button "Avanzada" at bounding box center [354, 80] width 22 height 10
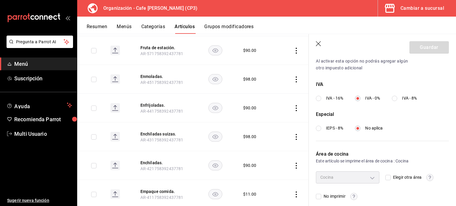
scroll to position [208, 0]
click at [318, 46] on icon "button" at bounding box center [319, 44] width 6 height 6
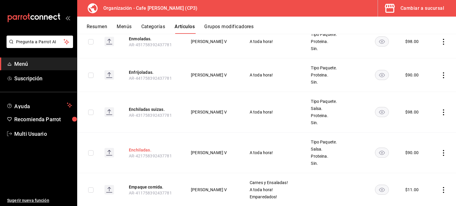
click at [139, 147] on button "Enchiladas." at bounding box center [152, 150] width 47 height 6
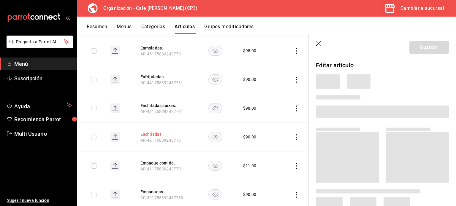
scroll to position [411, 0]
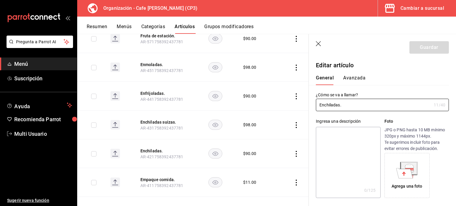
click at [360, 78] on button "Avanzada" at bounding box center [354, 80] width 22 height 10
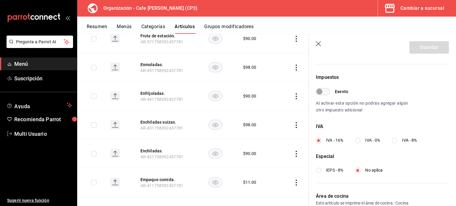
scroll to position [178, 0]
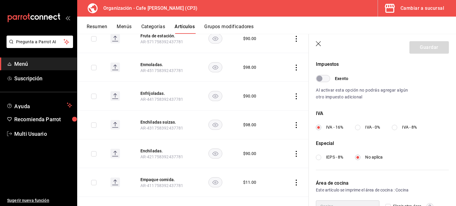
click at [358, 128] on input "IVA - 0%" at bounding box center [357, 127] width 5 height 5
radio input "true"
click at [416, 45] on button "Guardar" at bounding box center [428, 47] width 39 height 12
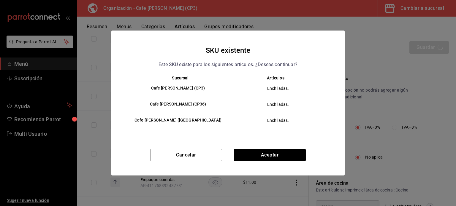
click at [270, 153] on button "Aceptar" at bounding box center [270, 155] width 72 height 12
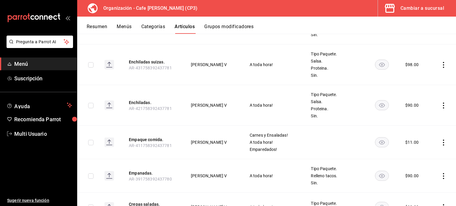
scroll to position [504, 0]
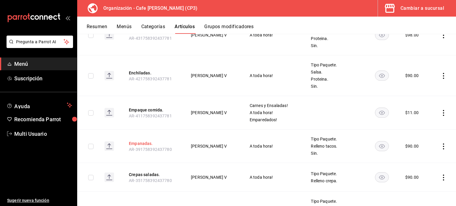
click at [147, 141] on button "Empanadas." at bounding box center [152, 144] width 47 height 6
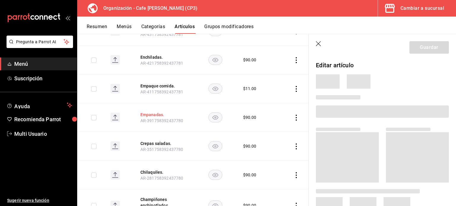
scroll to position [481, 0]
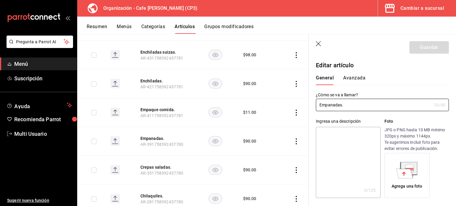
type input "$90.00"
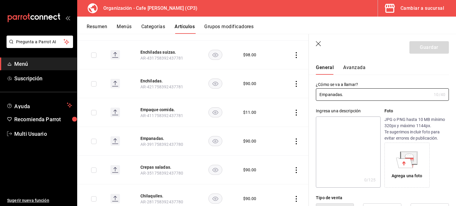
scroll to position [0, 0]
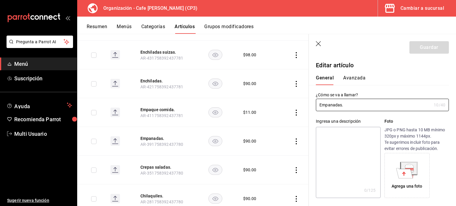
click at [353, 79] on button "Avanzada" at bounding box center [354, 80] width 22 height 10
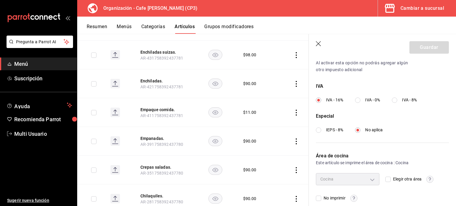
scroll to position [208, 0]
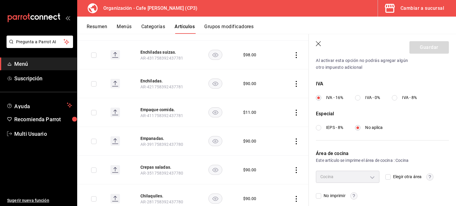
click at [357, 96] on input "IVA - 0%" at bounding box center [357, 97] width 5 height 5
radio input "true"
click at [427, 46] on button "Guardar" at bounding box center [428, 47] width 39 height 12
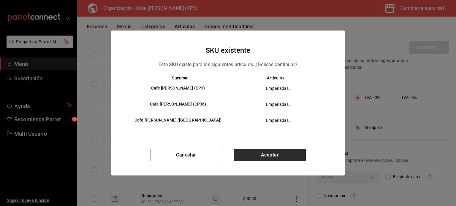
click at [289, 154] on button "Aceptar" at bounding box center [270, 155] width 72 height 12
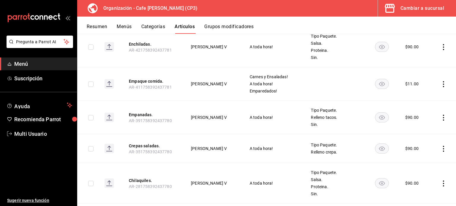
scroll to position [534, 0]
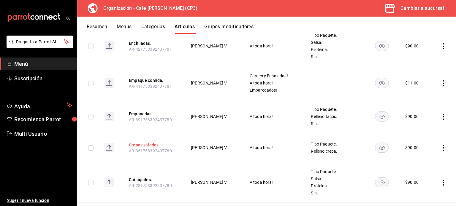
click at [145, 142] on button "Crepas saladas." at bounding box center [152, 145] width 47 height 6
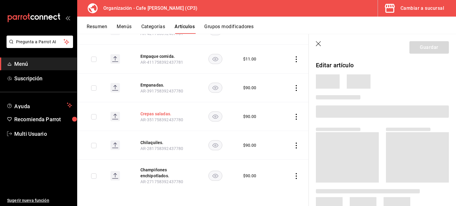
scroll to position [493, 0]
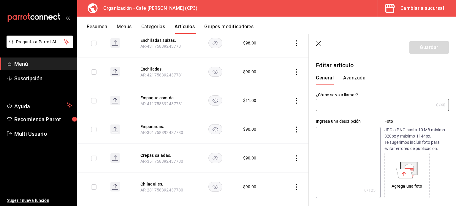
type input "Crepas saladas."
type textarea "Jamón y queso, champiñón y queso"
type textarea "x"
type input "AR-351758392437780"
type textarea "x"
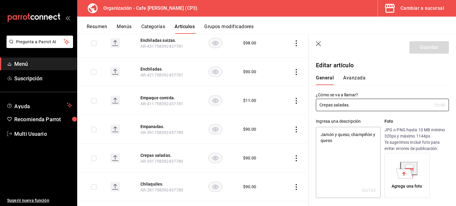
type input "$90.00"
type input "E48"
type input "90101500"
radio input "true"
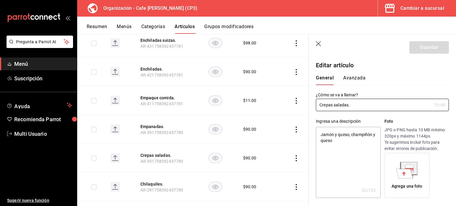
type input "ac7441a9-b2ac-48ae-a035-bf1ca09d11cd"
click at [354, 78] on button "Avanzada" at bounding box center [354, 80] width 22 height 10
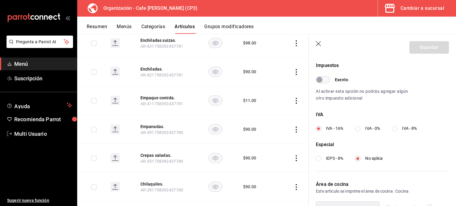
scroll to position [178, 0]
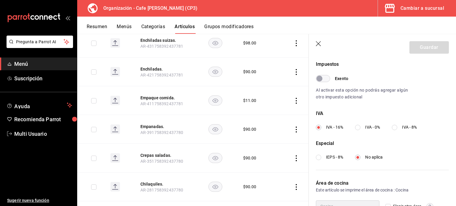
click at [360, 126] on input "IVA - 0%" at bounding box center [357, 127] width 5 height 5
radio input "true"
click at [424, 47] on button "Guardar" at bounding box center [428, 47] width 39 height 12
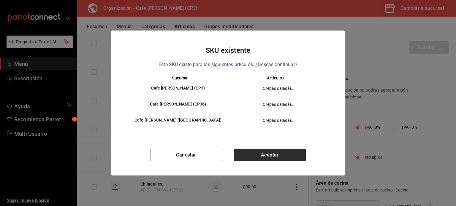
click at [277, 154] on button "Aceptar" at bounding box center [270, 155] width 72 height 12
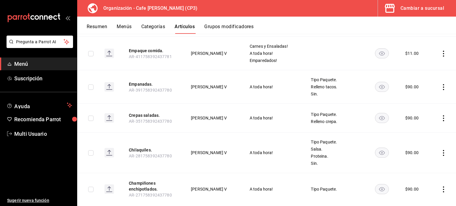
scroll to position [572, 0]
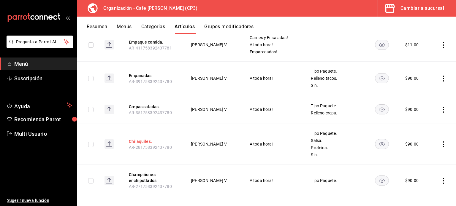
click at [140, 139] on button "Chilaquiles." at bounding box center [152, 142] width 47 height 6
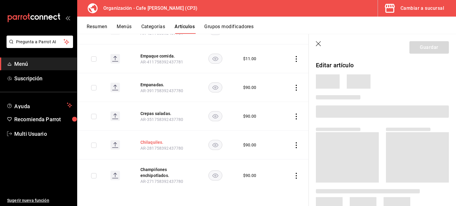
scroll to position [504, 0]
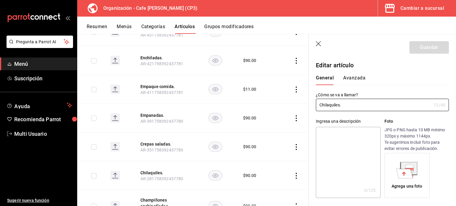
type input "$90.00"
type input "E48"
type input "90101500"
radio input "true"
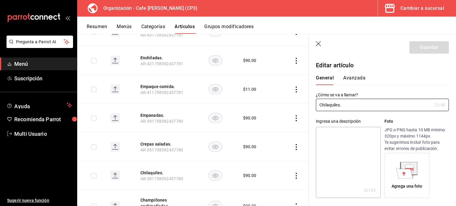
type input "ac7441a9-b2ac-48ae-a035-bf1ca09d11cd"
click at [352, 78] on button "Avanzada" at bounding box center [354, 80] width 22 height 10
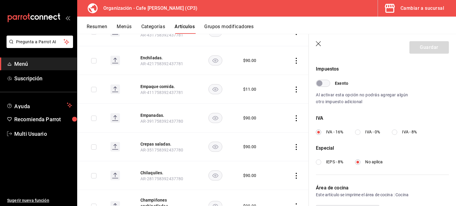
scroll to position [178, 0]
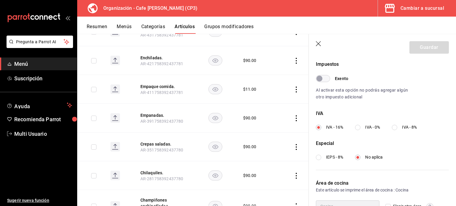
click at [359, 128] on input "IVA - 0%" at bounding box center [357, 127] width 5 height 5
radio input "true"
click at [419, 48] on button "Guardar" at bounding box center [428, 47] width 39 height 12
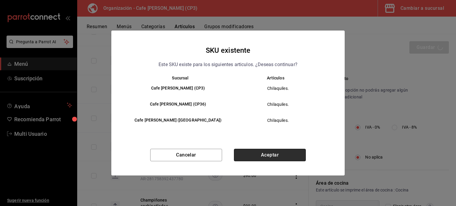
click at [266, 154] on button "Aceptar" at bounding box center [270, 155] width 72 height 12
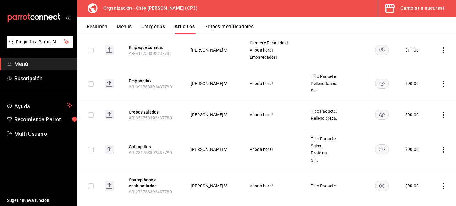
scroll to position [572, 0]
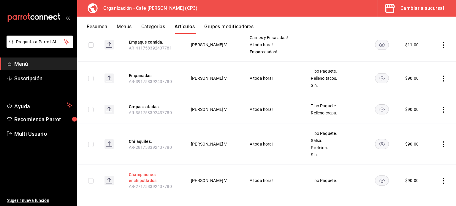
click at [140, 172] on button "Champiñones enchipotlados." at bounding box center [152, 178] width 47 height 12
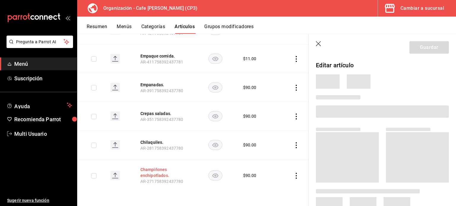
scroll to position [504, 0]
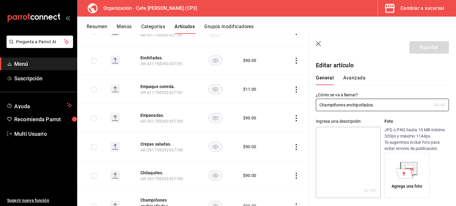
click at [357, 77] on button "Avanzada" at bounding box center [354, 80] width 22 height 10
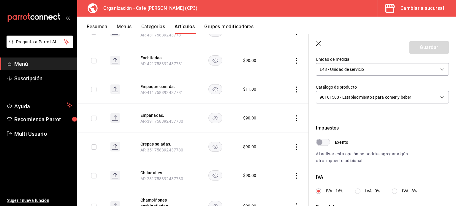
scroll to position [119, 0]
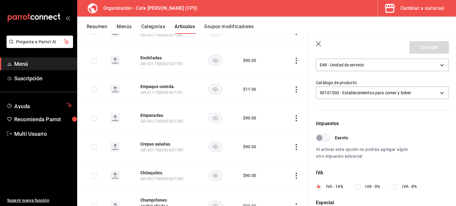
click at [360, 188] on input "IVA - 0%" at bounding box center [357, 186] width 5 height 5
radio input "true"
click at [420, 45] on button "Guardar" at bounding box center [428, 47] width 39 height 12
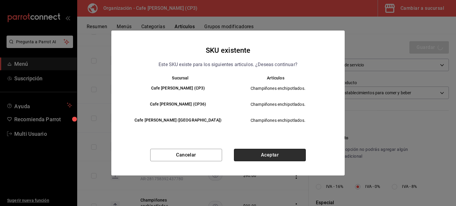
click at [280, 152] on button "Aceptar" at bounding box center [270, 155] width 72 height 12
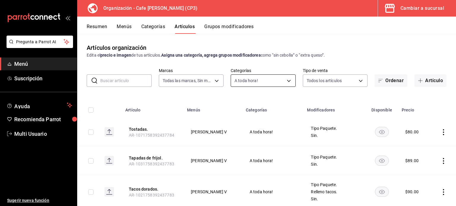
click at [285, 80] on body "Pregunta a Parrot AI Menú Suscripción Ayuda Recomienda Parrot Multi Usuario Sug…" at bounding box center [228, 103] width 456 height 206
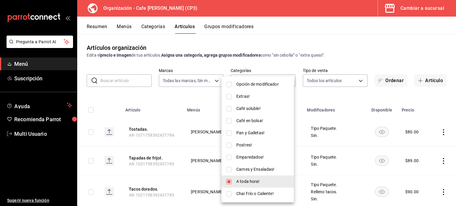
scroll to position [59, 0]
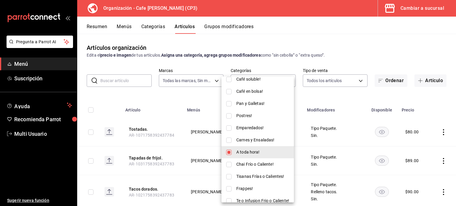
click at [231, 152] on li "A toda hora!" at bounding box center [257, 152] width 72 height 12
checkbox input "false"
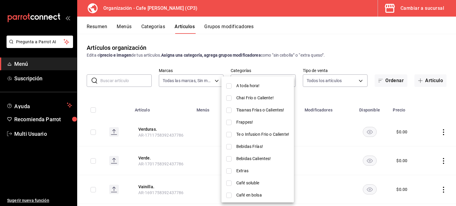
scroll to position [148, 0]
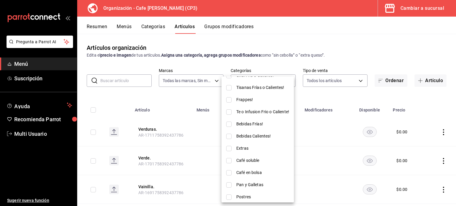
click at [229, 136] on input "checkbox" at bounding box center [228, 136] width 5 height 5
checkbox input "true"
type input "b4f1b1af-babb-4458-a3fc-45a38cac881b"
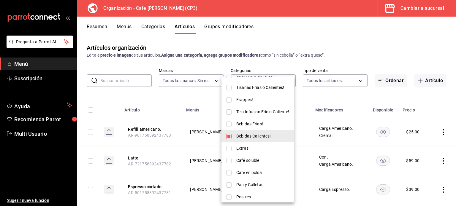
click at [188, 92] on div at bounding box center [228, 103] width 456 height 206
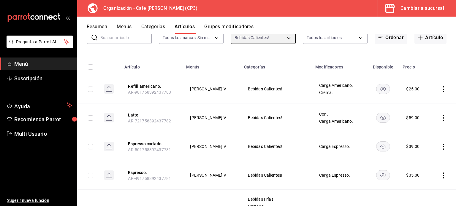
scroll to position [29, 0]
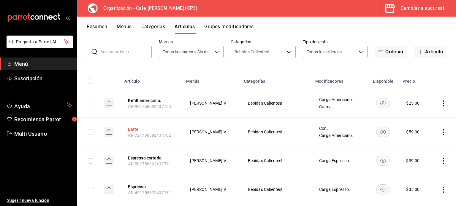
click at [134, 129] on button "Latte." at bounding box center [151, 129] width 47 height 6
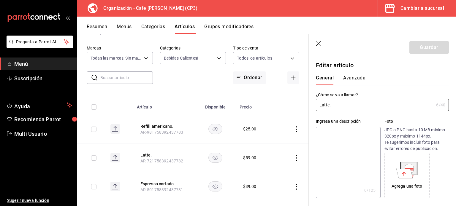
type input "$59.00"
click at [355, 80] on button "Avanzada" at bounding box center [354, 80] width 22 height 10
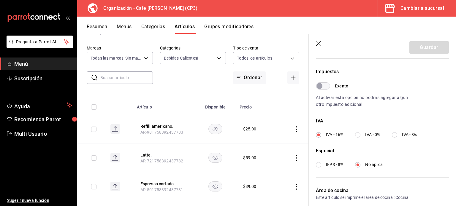
scroll to position [178, 0]
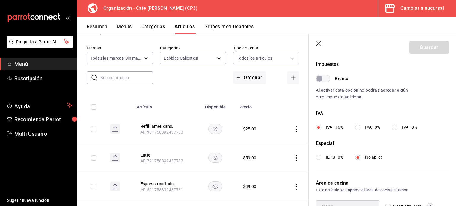
click at [358, 127] on input "IVA - 0%" at bounding box center [357, 127] width 5 height 5
radio input "true"
click at [427, 49] on button "Guardar" at bounding box center [428, 47] width 39 height 12
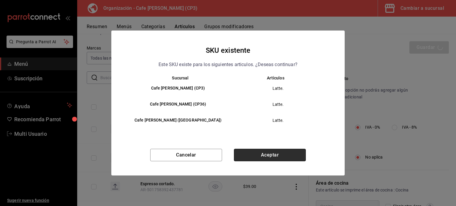
click at [267, 154] on button "Aceptar" at bounding box center [270, 155] width 72 height 12
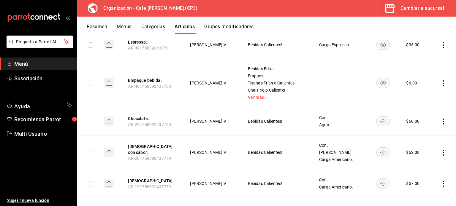
scroll to position [208, 0]
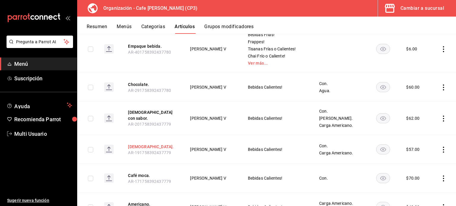
click at [143, 145] on button "[DEMOGRAPHIC_DATA]." at bounding box center [151, 147] width 47 height 6
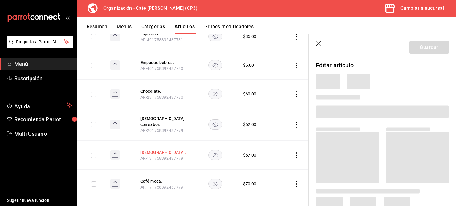
scroll to position [198, 0]
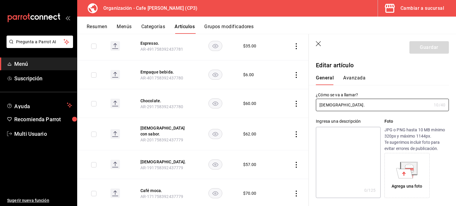
click at [353, 78] on button "Avanzada" at bounding box center [354, 80] width 22 height 10
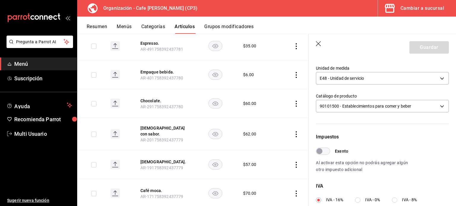
scroll to position [119, 0]
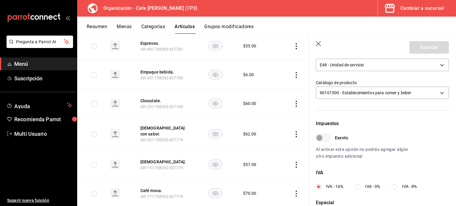
click at [358, 188] on input "IVA - 0%" at bounding box center [357, 186] width 5 height 5
radio input "true"
click at [426, 47] on button "Guardar" at bounding box center [428, 47] width 39 height 12
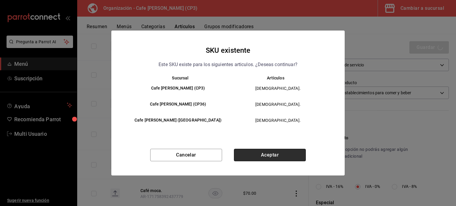
click at [272, 154] on button "Aceptar" at bounding box center [270, 155] width 72 height 12
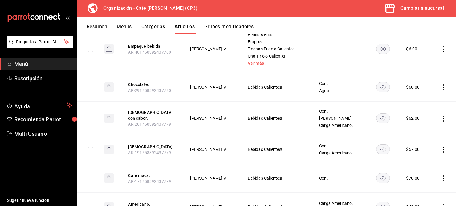
scroll to position [236, 0]
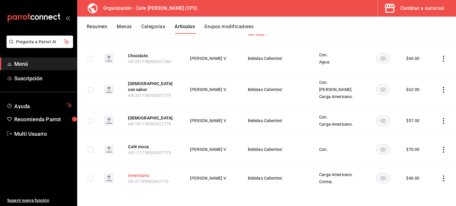
click at [146, 175] on button "Americano." at bounding box center [151, 176] width 47 height 6
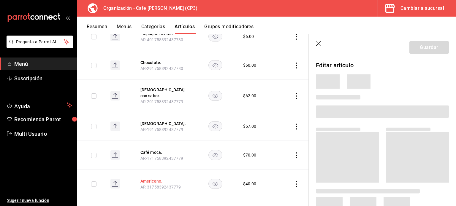
scroll to position [213, 0]
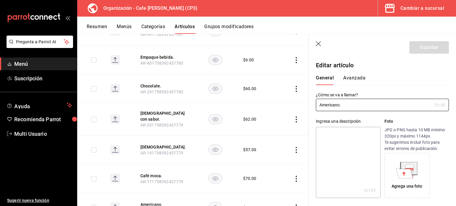
type input "$40.00"
type input "E48"
type input "90101500"
radio input "true"
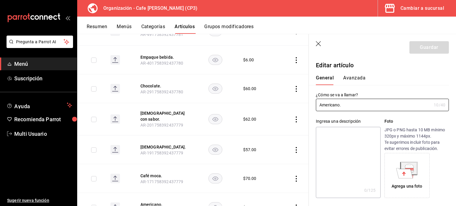
type input "ac7441a9-b2ac-48ae-a035-bf1ca09d11cd"
click at [355, 78] on button "Avanzada" at bounding box center [354, 80] width 22 height 10
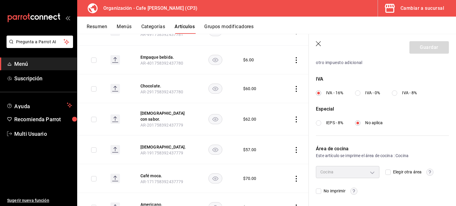
scroll to position [212, 0]
click at [360, 92] on input "IVA - 0%" at bounding box center [357, 92] width 5 height 5
radio input "true"
click at [423, 48] on button "Guardar" at bounding box center [428, 47] width 39 height 12
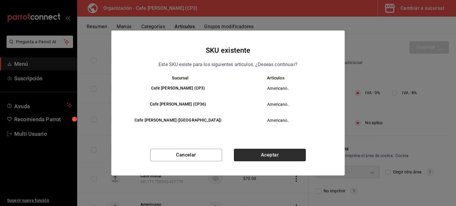
click at [277, 158] on button "Aceptar" at bounding box center [270, 155] width 72 height 12
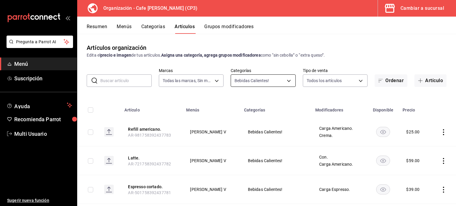
click at [282, 80] on body "Pregunta a Parrot AI Menú Suscripción Ayuda Recomienda Parrot Multi Usuario Sug…" at bounding box center [228, 103] width 456 height 206
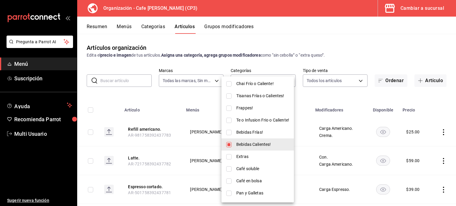
scroll to position [148, 0]
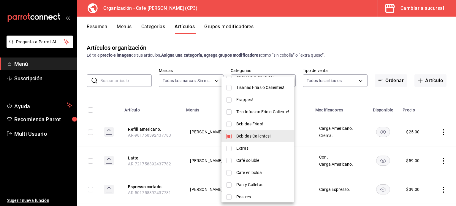
click at [228, 136] on input "checkbox" at bounding box center [228, 136] width 5 height 5
checkbox input "false"
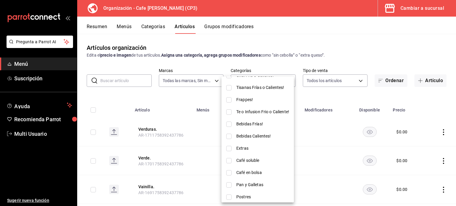
click at [229, 124] on input "checkbox" at bounding box center [228, 124] width 5 height 5
checkbox input "true"
type input "e59e94a2-ef74-40f8-819a-fc2fa18ad0c8"
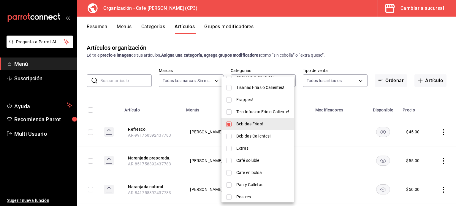
click at [366, 51] on div at bounding box center [228, 103] width 456 height 206
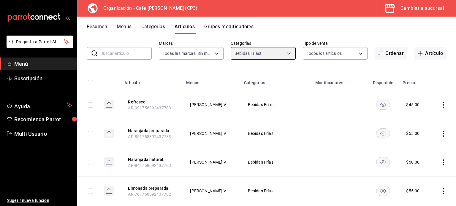
scroll to position [0, 0]
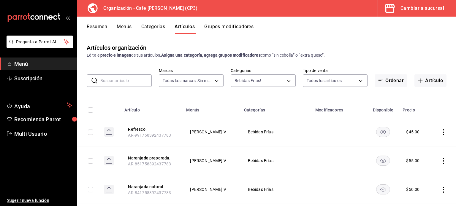
click at [128, 26] on button "Menús" at bounding box center [124, 29] width 15 height 10
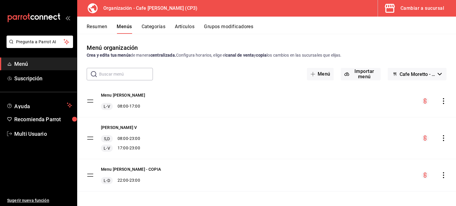
click at [440, 137] on icon "actions" at bounding box center [443, 138] width 6 height 6
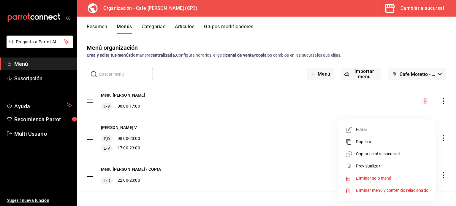
click at [387, 153] on span "Copiar en otra sucursal" at bounding box center [392, 154] width 72 height 6
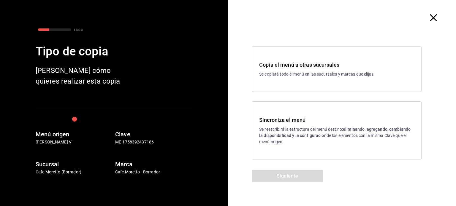
click at [316, 134] on strong "eliminando, agregando, cambiando la disponibilidad y la configuración" at bounding box center [334, 132] width 151 height 11
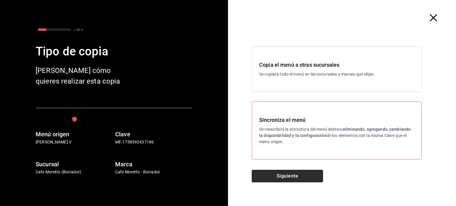
click at [305, 174] on button "Siguiente" at bounding box center [287, 176] width 71 height 12
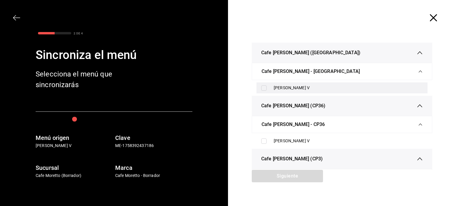
click at [262, 88] on input "checkbox" at bounding box center [263, 87] width 5 height 5
checkbox input "true"
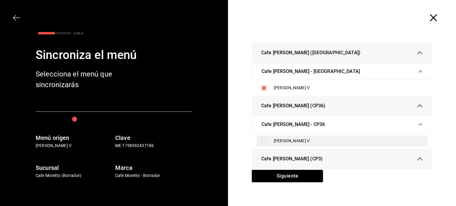
click at [261, 142] on input "checkbox" at bounding box center [263, 141] width 5 height 5
checkbox input "true"
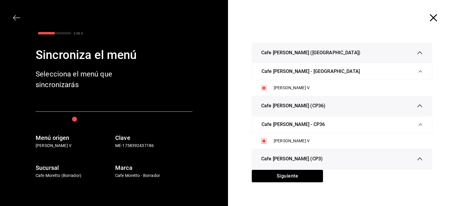
scroll to position [27, 0]
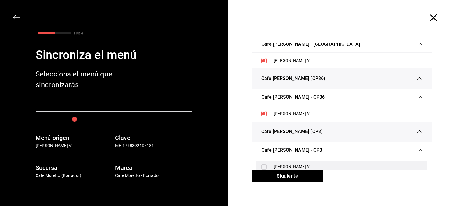
click at [261, 167] on input "checkbox" at bounding box center [263, 166] width 5 height 5
checkbox input "true"
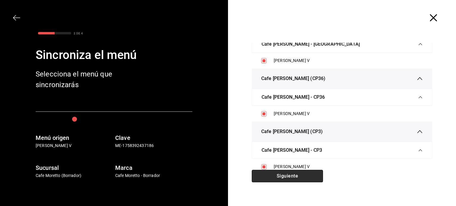
click at [290, 175] on button "Siguiente" at bounding box center [287, 176] width 71 height 12
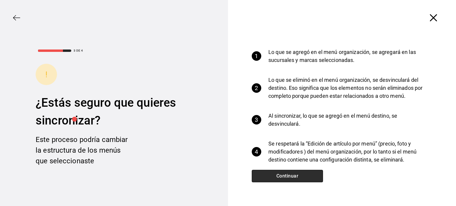
click at [299, 176] on button "Continuar" at bounding box center [287, 176] width 71 height 12
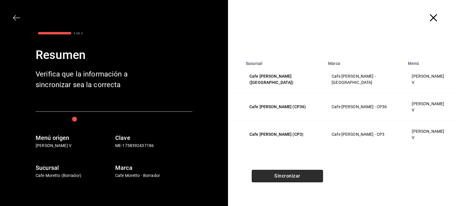
click at [297, 179] on button "Sincronizar" at bounding box center [287, 176] width 71 height 12
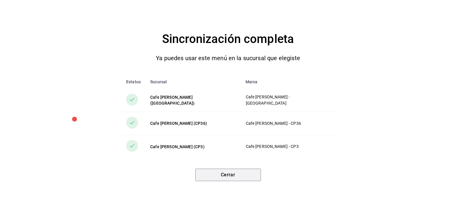
click at [241, 177] on button "Cerrar" at bounding box center [228, 175] width 66 height 12
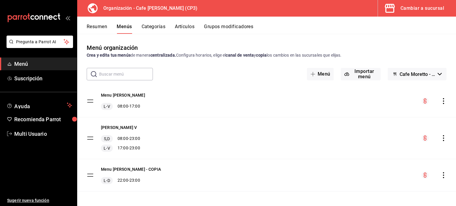
click at [418, 8] on div "Cambiar a sucursal" at bounding box center [422, 8] width 44 height 8
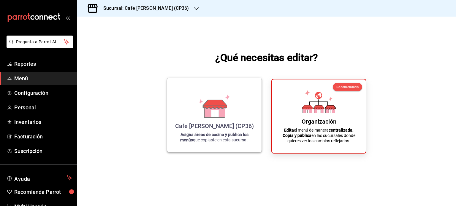
click at [215, 115] on icon at bounding box center [214, 113] width 7 height 7
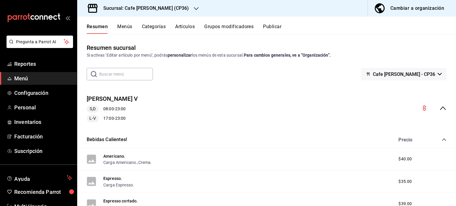
click at [275, 27] on button "Publicar" at bounding box center [272, 29] width 18 height 10
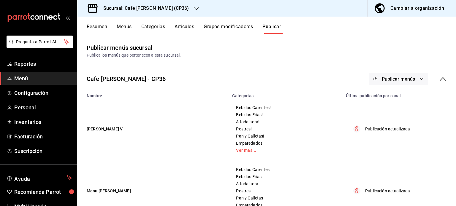
click at [419, 78] on icon "button" at bounding box center [421, 79] width 5 height 5
click at [395, 98] on span "Punto de venta" at bounding box center [402, 98] width 28 height 6
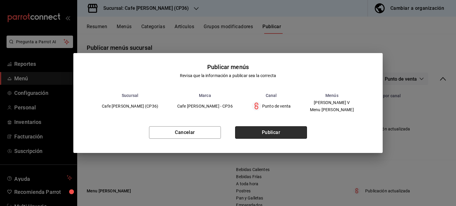
click at [273, 133] on button "Publicar" at bounding box center [271, 132] width 72 height 12
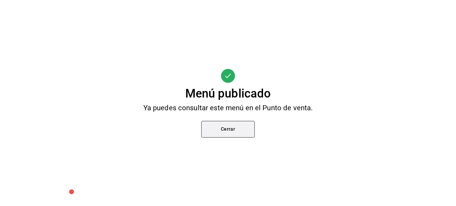
click at [233, 128] on button "Cerrar" at bounding box center [227, 129] width 53 height 17
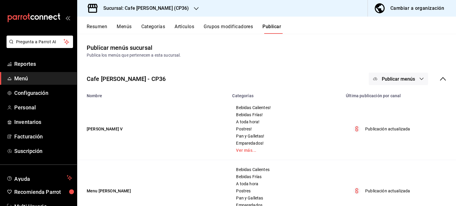
click at [162, 9] on h3 "Sucursal: Cafe Moretto (CP36)" at bounding box center [144, 8] width 90 height 7
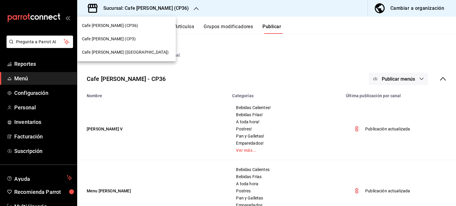
click at [132, 39] on div "Cafe [PERSON_NAME] (CP3)" at bounding box center [126, 39] width 89 height 6
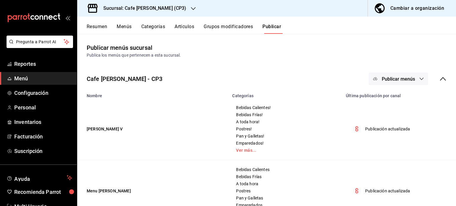
click at [419, 77] on icon "button" at bounding box center [421, 79] width 5 height 5
click at [399, 99] on span "Punto de venta" at bounding box center [402, 98] width 28 height 6
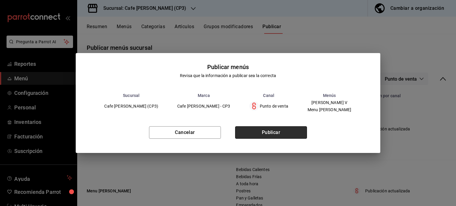
click at [279, 131] on button "Publicar" at bounding box center [271, 132] width 72 height 12
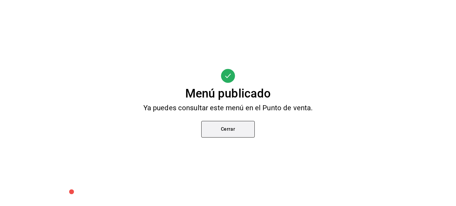
click at [234, 131] on button "Cerrar" at bounding box center [227, 129] width 53 height 17
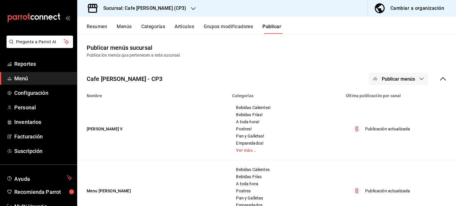
click at [191, 7] on icon "button" at bounding box center [193, 8] width 5 height 5
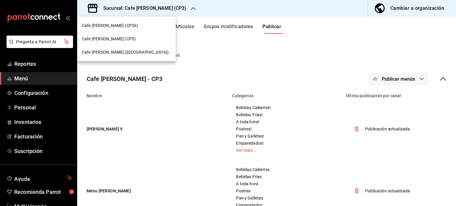
click at [140, 51] on div "Cafe [PERSON_NAME] ([GEOGRAPHIC_DATA])" at bounding box center [126, 52] width 89 height 6
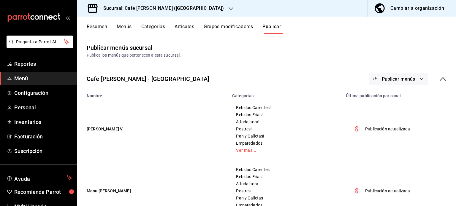
click at [419, 78] on icon "button" at bounding box center [421, 79] width 5 height 5
click at [396, 101] on span "Punto de venta" at bounding box center [402, 98] width 28 height 6
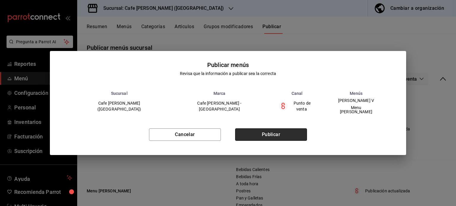
click at [276, 132] on button "Publicar" at bounding box center [271, 134] width 72 height 12
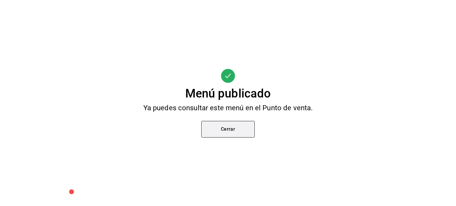
click at [236, 131] on button "Cerrar" at bounding box center [227, 129] width 53 height 17
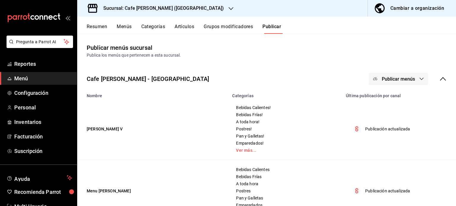
click at [124, 26] on button "Menús" at bounding box center [124, 29] width 15 height 10
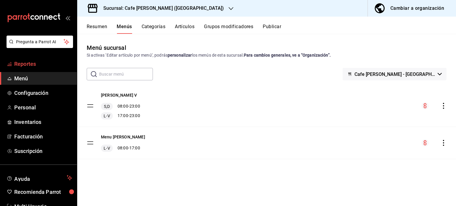
click at [25, 63] on span "Reportes" at bounding box center [43, 64] width 58 height 8
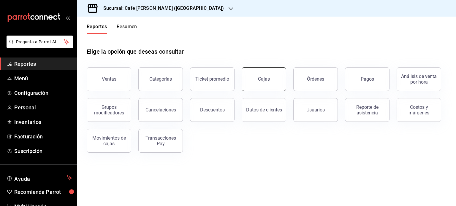
click at [267, 83] on link "Cajas" at bounding box center [264, 79] width 45 height 24
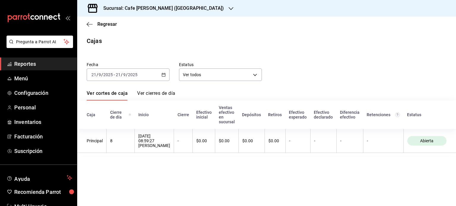
click at [155, 9] on h3 "Sucursal: Cafe [PERSON_NAME] ([GEOGRAPHIC_DATA])" at bounding box center [161, 8] width 125 height 7
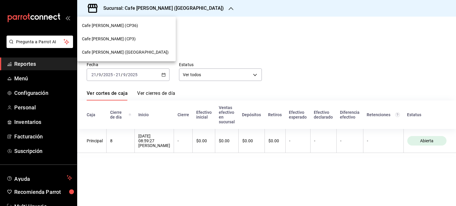
click at [115, 39] on span "Cafe [PERSON_NAME] (CP3)" at bounding box center [109, 39] width 54 height 6
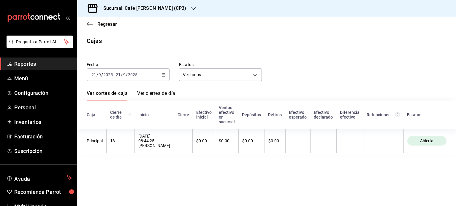
click at [28, 61] on span "Reportes" at bounding box center [43, 64] width 58 height 8
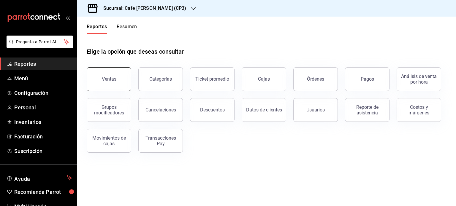
click at [103, 81] on div "Ventas" at bounding box center [109, 79] width 15 height 6
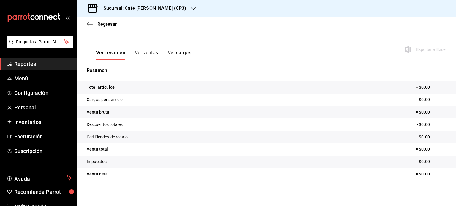
scroll to position [78, 0]
click at [91, 25] on icon "button" at bounding box center [90, 24] width 6 height 5
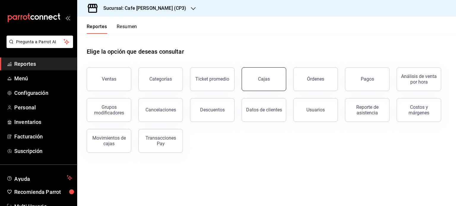
click at [256, 78] on link "Cajas" at bounding box center [264, 79] width 45 height 24
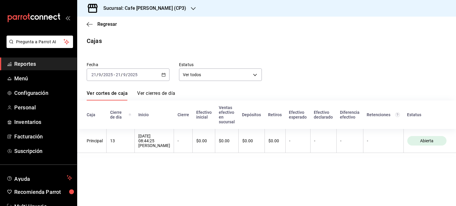
click at [25, 64] on span "Reportes" at bounding box center [43, 64] width 58 height 8
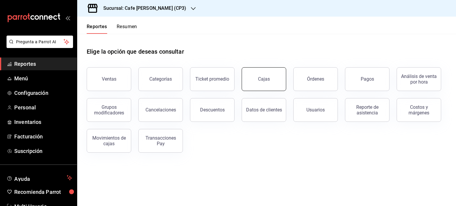
click at [263, 85] on link "Cajas" at bounding box center [264, 79] width 45 height 24
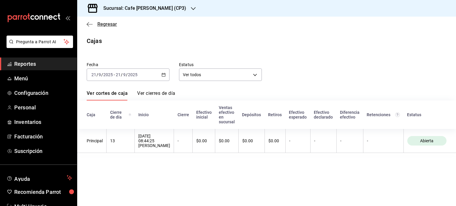
click at [102, 25] on span "Regresar" at bounding box center [107, 24] width 20 height 6
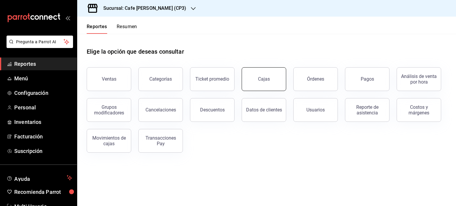
click at [265, 77] on div "Cajas" at bounding box center [264, 79] width 12 height 7
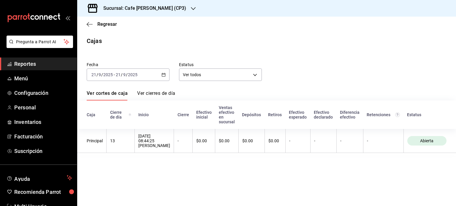
click at [154, 8] on h3 "Sucursal: Cafe [PERSON_NAME] (CP3)" at bounding box center [143, 8] width 88 height 7
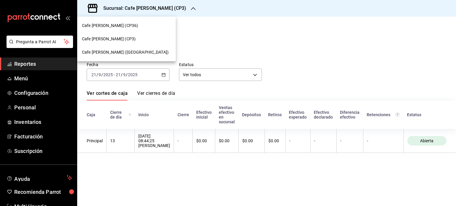
click at [130, 53] on span "Cafe [PERSON_NAME] ([GEOGRAPHIC_DATA])" at bounding box center [125, 52] width 87 height 6
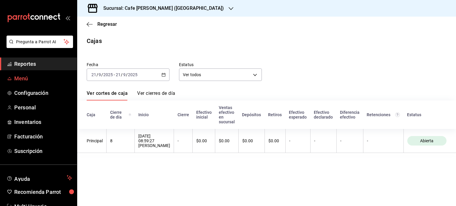
click at [28, 77] on span "Menú" at bounding box center [43, 78] width 58 height 8
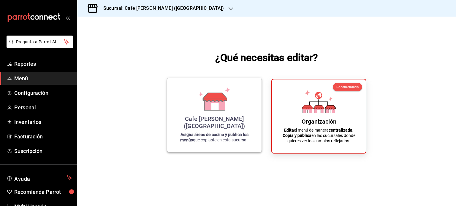
click at [207, 109] on icon at bounding box center [214, 103] width 20 height 13
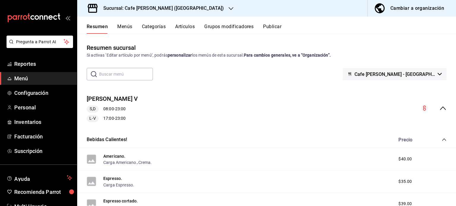
click at [162, 7] on h3 "Sucursal: Cafe [PERSON_NAME] ([GEOGRAPHIC_DATA])" at bounding box center [161, 8] width 125 height 7
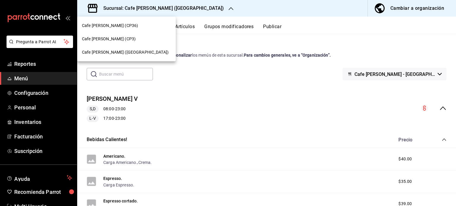
click at [116, 38] on span "Cafe [PERSON_NAME] (CP3)" at bounding box center [109, 39] width 54 height 6
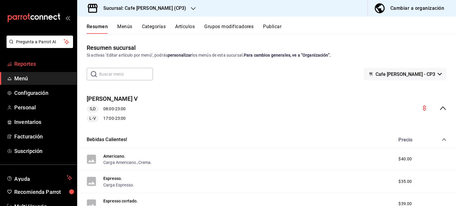
click at [26, 63] on span "Reportes" at bounding box center [43, 64] width 58 height 8
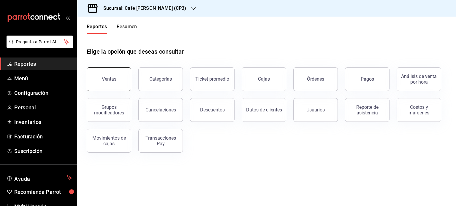
click at [101, 78] on button "Ventas" at bounding box center [109, 79] width 45 height 24
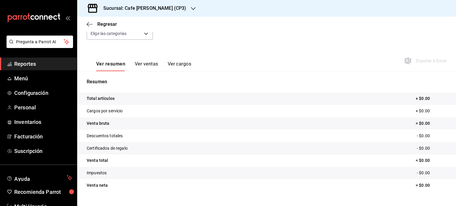
scroll to position [78, 0]
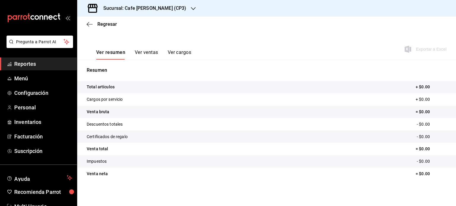
click at [149, 53] on button "Ver ventas" at bounding box center [146, 55] width 23 height 10
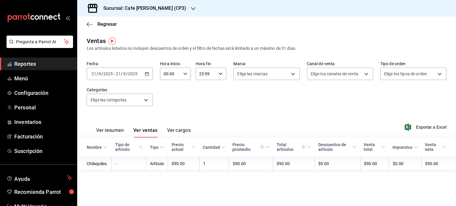
click at [102, 131] on button "Ver resumen" at bounding box center [110, 133] width 28 height 10
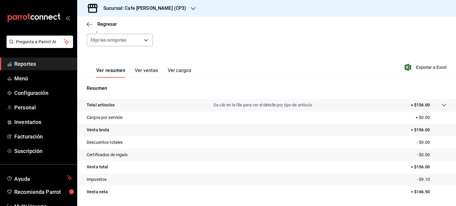
scroll to position [78, 0]
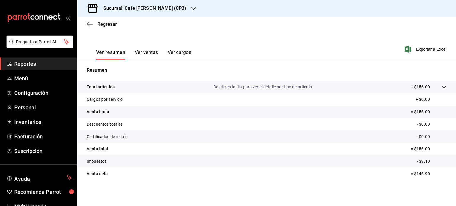
click at [150, 52] on button "Ver ventas" at bounding box center [146, 55] width 23 height 10
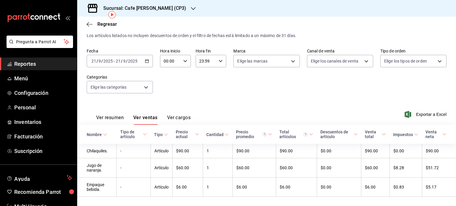
scroll to position [26, 0]
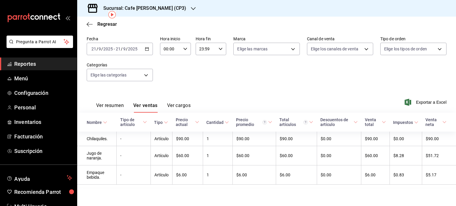
drag, startPoint x: 184, startPoint y: 123, endPoint x: 185, endPoint y: 129, distance: 6.0
drag, startPoint x: 185, startPoint y: 129, endPoint x: 326, endPoint y: 77, distance: 150.7
click at [326, 77] on div "Fecha 2025-09-21 21 / 9 / 2025 - 2025-09-21 21 / 9 / 2025 Hora inicio 00:00 Hor…" at bounding box center [267, 62] width 360 height 52
click at [93, 23] on span "Regresar" at bounding box center [102, 24] width 30 height 6
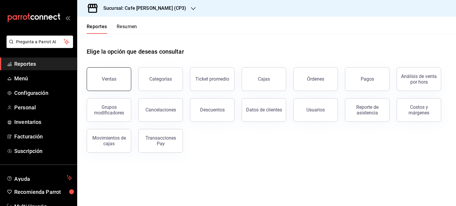
click at [114, 79] on div "Ventas" at bounding box center [109, 79] width 15 height 6
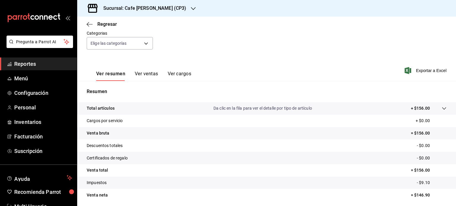
scroll to position [51, 0]
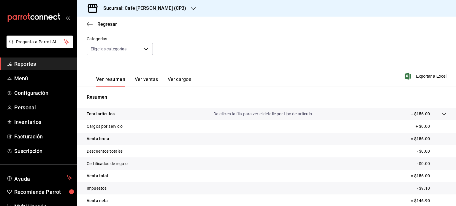
click at [148, 78] on button "Ver ventas" at bounding box center [146, 82] width 23 height 10
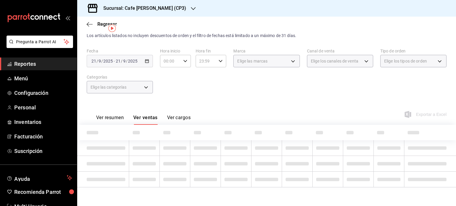
scroll to position [26, 0]
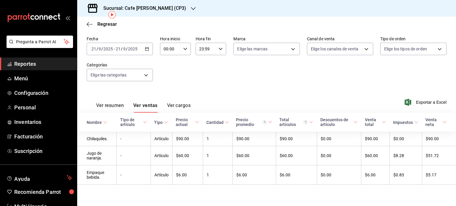
click at [25, 62] on span "Reportes" at bounding box center [43, 64] width 58 height 8
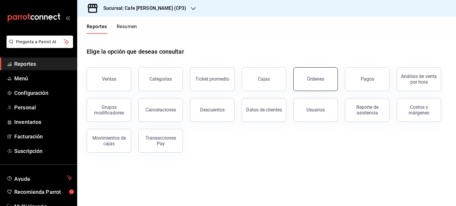
click at [315, 80] on div "Órdenes" at bounding box center [315, 79] width 17 height 6
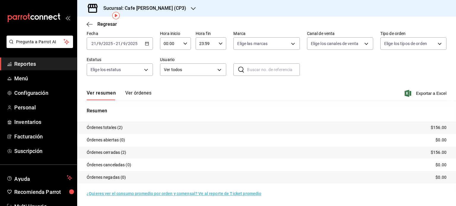
scroll to position [27, 0]
click at [136, 92] on button "Ver órdenes" at bounding box center [138, 95] width 26 height 10
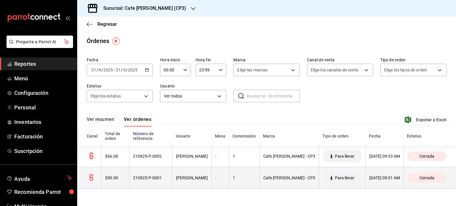
click at [111, 179] on div "$90.00" at bounding box center [115, 178] width 21 height 5
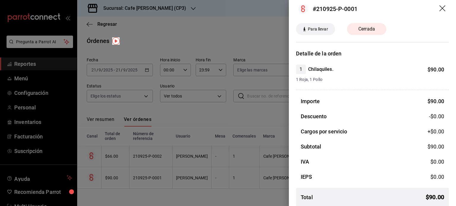
scroll to position [10, 0]
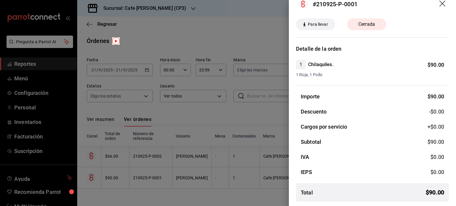
click at [438, 0] on header "#210925-P-0001" at bounding box center [372, 4] width 167 height 28
click at [439, 4] on icon "drag" at bounding box center [442, 4] width 7 height 7
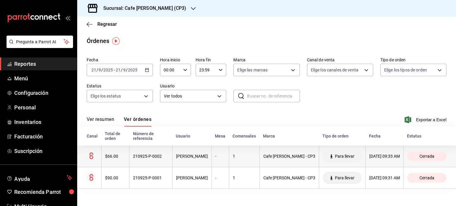
click at [111, 159] on div "$66.00" at bounding box center [115, 156] width 21 height 5
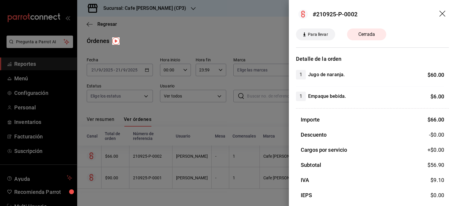
click at [439, 12] on icon "drag" at bounding box center [442, 14] width 6 height 6
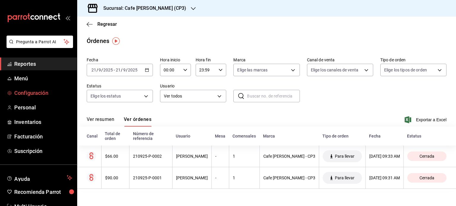
click at [36, 92] on span "Configuración" at bounding box center [43, 93] width 58 height 8
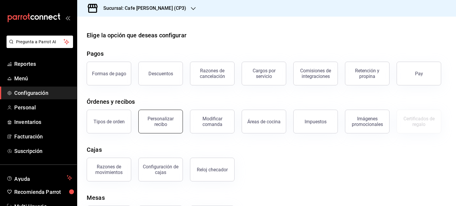
click at [155, 123] on div "Personalizar recibo" at bounding box center [160, 121] width 37 height 11
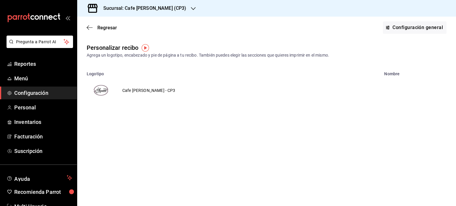
click at [140, 90] on td "Cafe [PERSON_NAME] - CP3" at bounding box center [148, 90] width 67 height 28
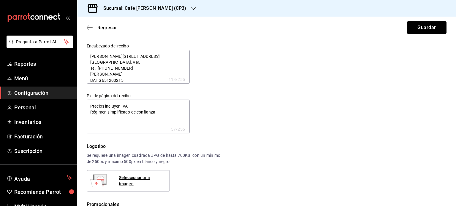
type textarea "x"
click at [96, 27] on span "Regresar" at bounding box center [102, 28] width 30 height 6
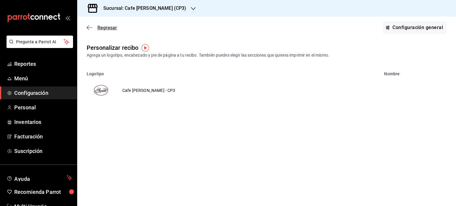
click at [94, 27] on span "Regresar" at bounding box center [102, 28] width 30 height 6
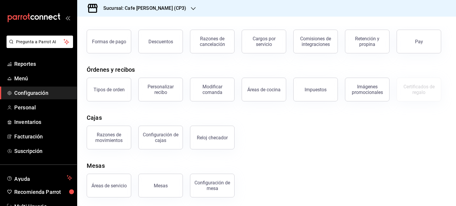
scroll to position [33, 0]
click at [164, 141] on div "Configuración de cajas" at bounding box center [160, 136] width 37 height 11
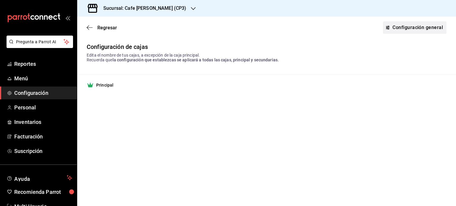
click at [410, 29] on link "Configuración general" at bounding box center [414, 27] width 63 height 12
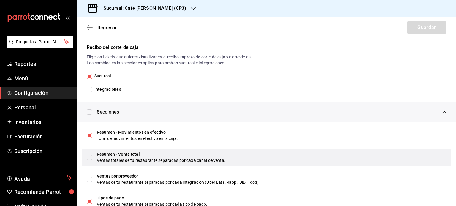
scroll to position [113, 0]
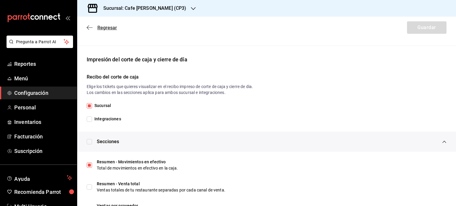
click at [106, 27] on span "Regresar" at bounding box center [107, 28] width 20 height 6
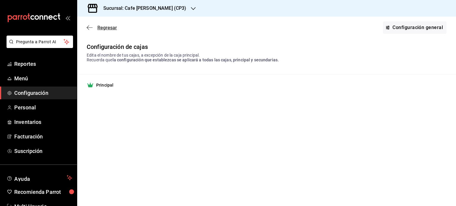
click at [106, 26] on span "Regresar" at bounding box center [107, 28] width 20 height 6
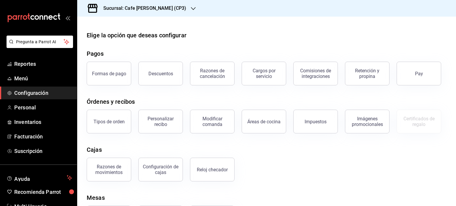
click at [161, 7] on h3 "Sucursal: Cafe [PERSON_NAME] (CP3)" at bounding box center [143, 8] width 88 height 7
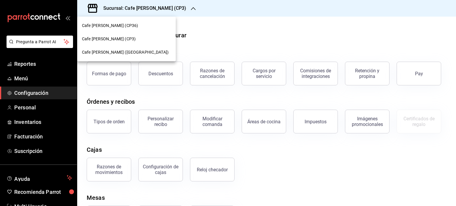
click at [125, 50] on span "Cafe [PERSON_NAME] ([GEOGRAPHIC_DATA])" at bounding box center [125, 52] width 87 height 6
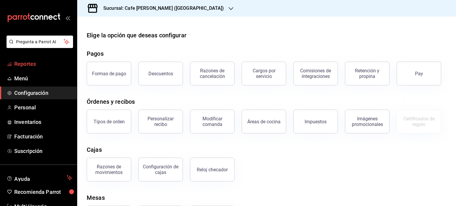
click at [27, 62] on span "Reportes" at bounding box center [43, 64] width 58 height 8
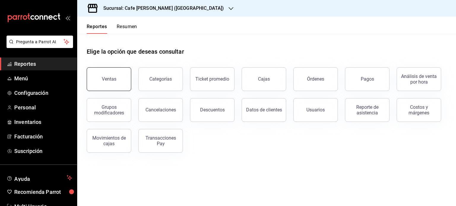
click at [115, 73] on button "Ventas" at bounding box center [109, 79] width 45 height 24
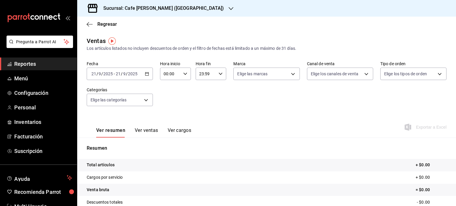
click at [27, 63] on span "Reportes" at bounding box center [43, 64] width 58 height 8
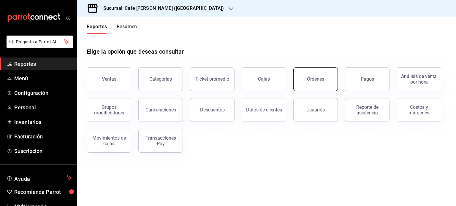
click at [312, 76] on button "Órdenes" at bounding box center [315, 79] width 45 height 24
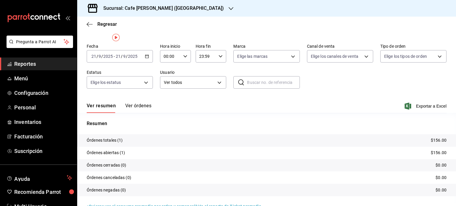
scroll to position [27, 0]
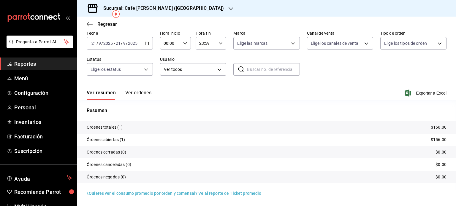
click at [132, 91] on button "Ver órdenes" at bounding box center [138, 95] width 26 height 10
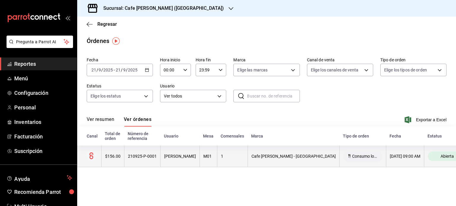
click at [115, 155] on div "$156.00" at bounding box center [112, 156] width 15 height 5
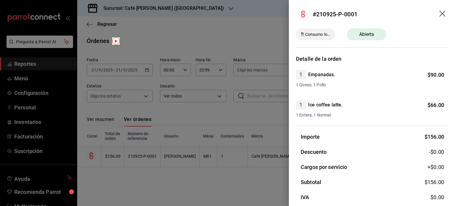
click at [439, 12] on icon "drag" at bounding box center [442, 14] width 7 height 7
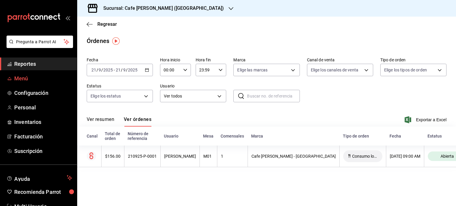
click at [22, 78] on span "Menú" at bounding box center [43, 78] width 58 height 8
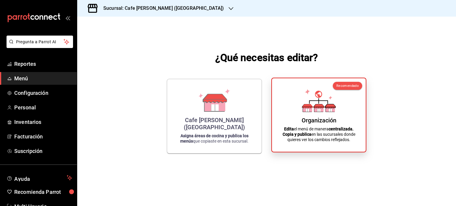
click at [310, 112] on div "Organización Edita el menú de manera centralizada. Copia y publica en las sucur…" at bounding box center [319, 115] width 80 height 64
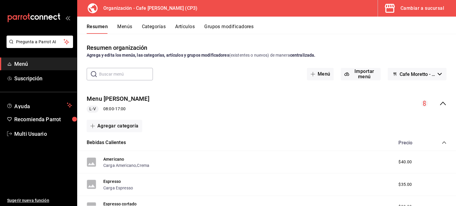
click at [185, 27] on button "Artículos" at bounding box center [185, 29] width 20 height 10
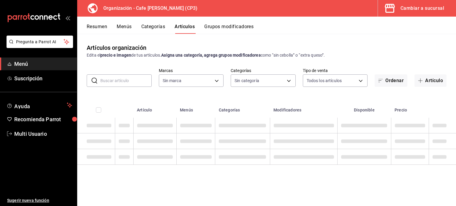
type input "6dc9de23-4e9e-430a-bcd5-91159ab4267b"
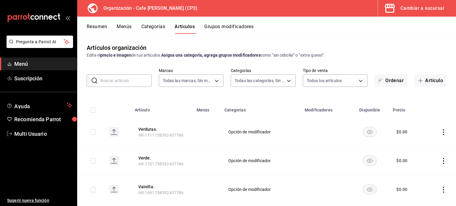
type input "048bf4da-154a-48a0-84f9-ce75f274b8af,e068bf40-5b21-43e8-99dc-5a3568ed721a,08e72…"
click at [116, 81] on input "text" at bounding box center [125, 81] width 51 height 12
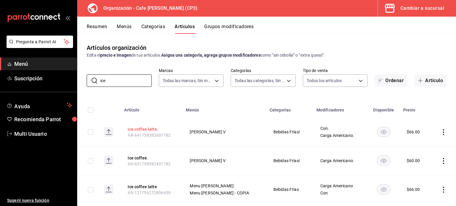
type input "ice"
click at [144, 127] on button "Ice coffee latte." at bounding box center [151, 129] width 47 height 6
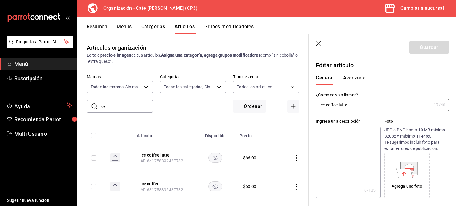
click at [356, 76] on button "Avanzada" at bounding box center [354, 80] width 22 height 10
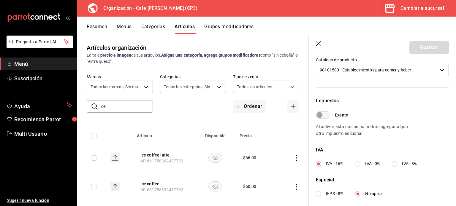
scroll to position [148, 0]
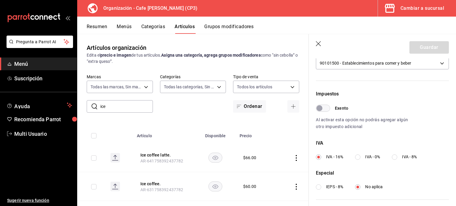
click at [319, 43] on icon "button" at bounding box center [319, 44] width 6 height 6
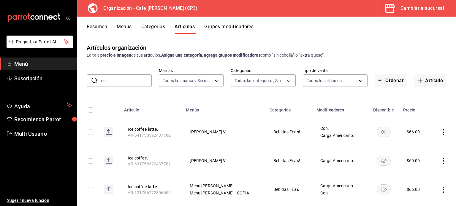
click at [412, 8] on div "Cambiar a sucursal" at bounding box center [422, 8] width 44 height 8
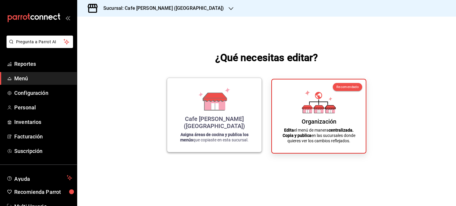
click at [213, 110] on icon at bounding box center [214, 106] width 7 height 7
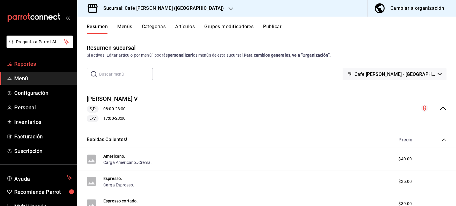
click at [28, 66] on span "Reportes" at bounding box center [43, 64] width 58 height 8
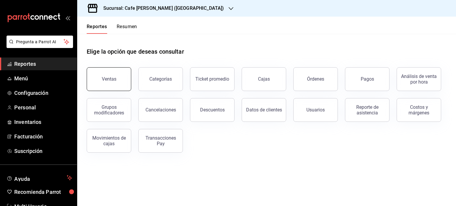
click at [108, 78] on div "Ventas" at bounding box center [109, 79] width 15 height 6
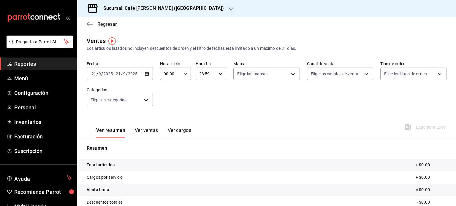
click at [106, 22] on span "Regresar" at bounding box center [107, 24] width 20 height 6
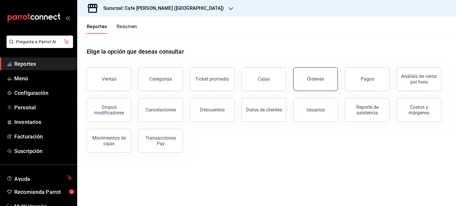
click at [310, 78] on div "Órdenes" at bounding box center [315, 79] width 17 height 6
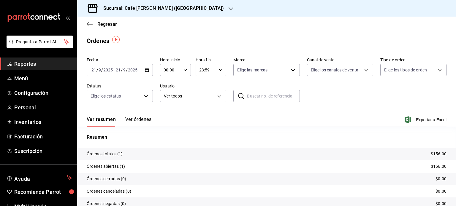
scroll to position [27, 0]
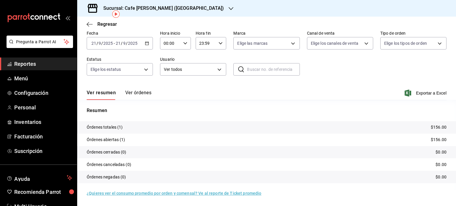
click at [133, 91] on button "Ver órdenes" at bounding box center [138, 95] width 26 height 10
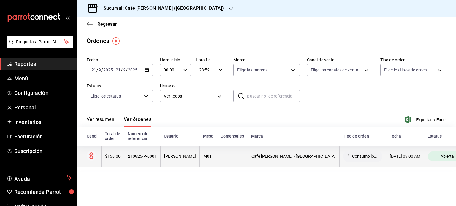
click at [138, 157] on div "210925-P-0001" at bounding box center [142, 156] width 29 height 5
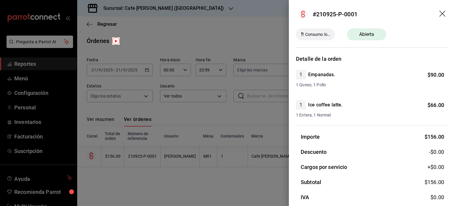
click at [439, 12] on icon "drag" at bounding box center [442, 14] width 7 height 7
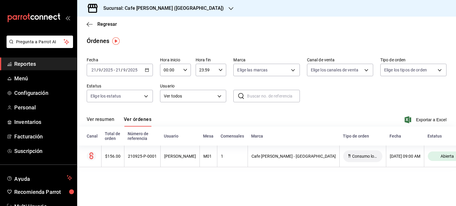
click at [174, 8] on h3 "Sucursal: Cafe [PERSON_NAME] ([GEOGRAPHIC_DATA])" at bounding box center [161, 8] width 125 height 7
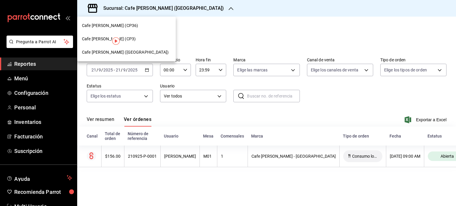
click at [100, 39] on span "Cafe [PERSON_NAME] (CP3)" at bounding box center [109, 39] width 54 height 6
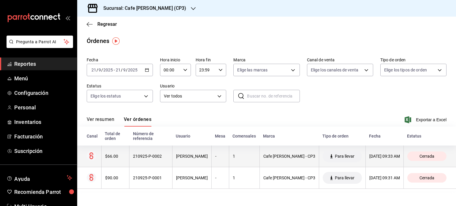
click at [112, 157] on div "$66.00" at bounding box center [115, 156] width 21 height 5
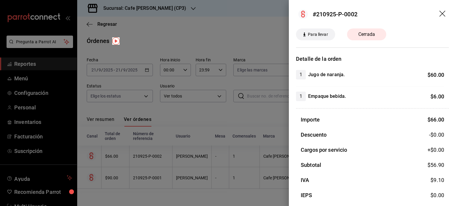
click at [439, 14] on icon "drag" at bounding box center [442, 14] width 7 height 7
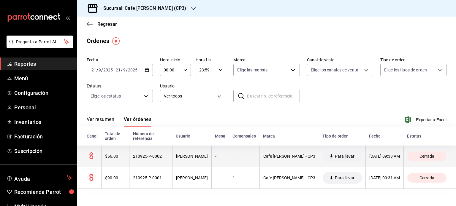
click at [150, 159] on div "210925-P-0002" at bounding box center [151, 156] width 36 height 5
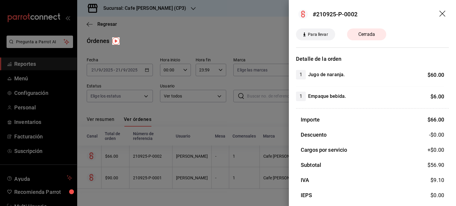
scroll to position [23, 0]
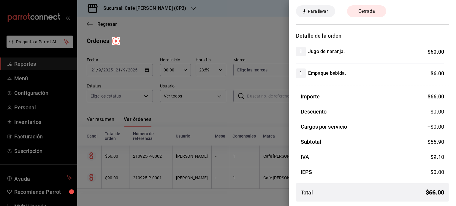
click at [237, 31] on div at bounding box center [228, 103] width 456 height 206
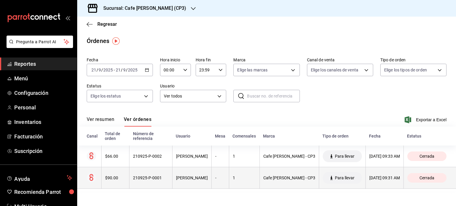
click at [109, 177] on div "$90.00" at bounding box center [115, 178] width 21 height 5
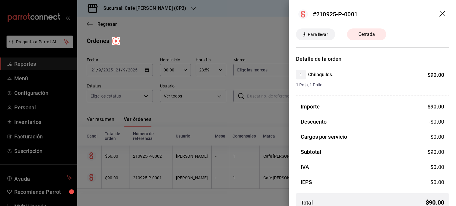
click at [439, 14] on icon "drag" at bounding box center [442, 14] width 6 height 6
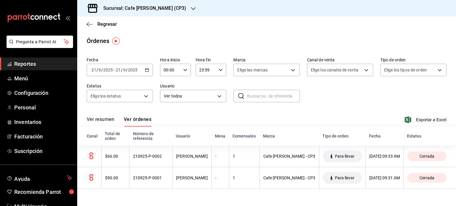
click at [141, 8] on h3 "Sucursal: Cafe [PERSON_NAME] (CP3)" at bounding box center [143, 8] width 88 height 7
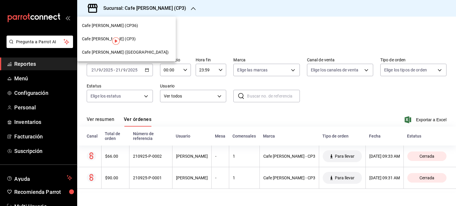
click at [126, 53] on span "Cafe [PERSON_NAME] ([GEOGRAPHIC_DATA])" at bounding box center [125, 52] width 87 height 6
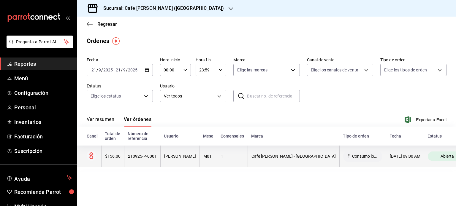
click at [113, 158] on div "$156.00" at bounding box center [112, 156] width 15 height 5
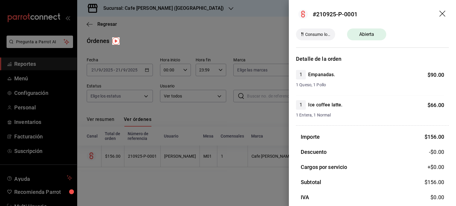
click at [439, 13] on icon "drag" at bounding box center [442, 14] width 7 height 7
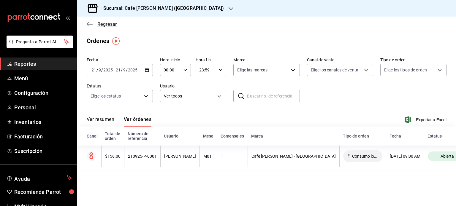
click at [98, 23] on span "Regresar" at bounding box center [107, 24] width 20 height 6
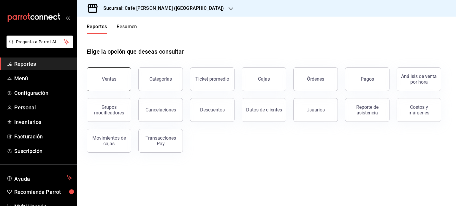
click at [102, 78] on button "Ventas" at bounding box center [109, 79] width 45 height 24
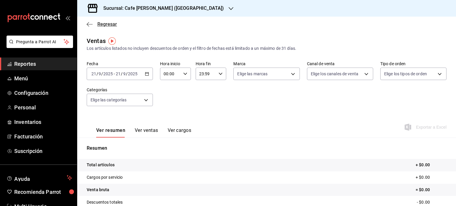
click at [93, 23] on span "Regresar" at bounding box center [102, 24] width 30 height 6
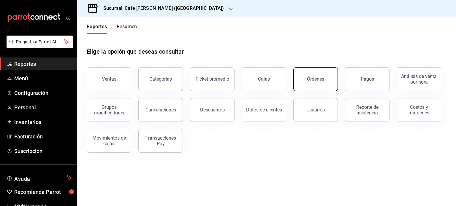
click at [322, 83] on button "Órdenes" at bounding box center [315, 79] width 45 height 24
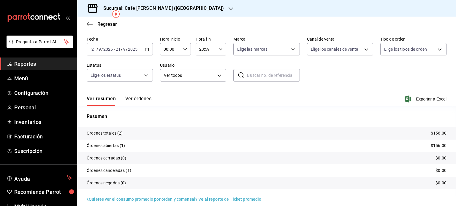
scroll to position [27, 0]
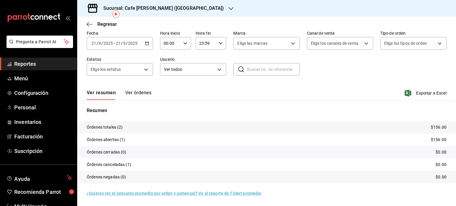
click at [138, 91] on button "Ver órdenes" at bounding box center [138, 95] width 26 height 10
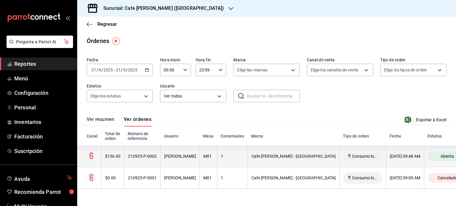
click at [113, 155] on div "$156.00" at bounding box center [112, 156] width 15 height 5
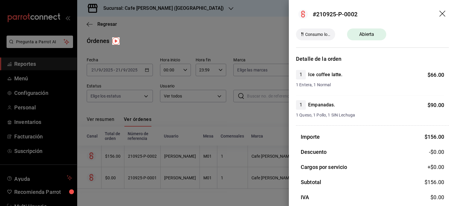
click at [439, 15] on icon "drag" at bounding box center [442, 14] width 7 height 7
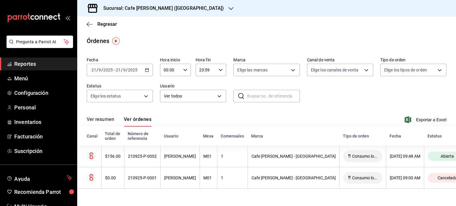
click at [101, 120] on button "Ver resumen" at bounding box center [101, 122] width 28 height 10
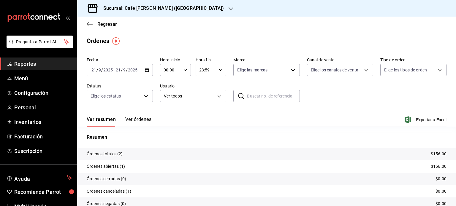
click at [141, 118] on button "Ver órdenes" at bounding box center [138, 122] width 26 height 10
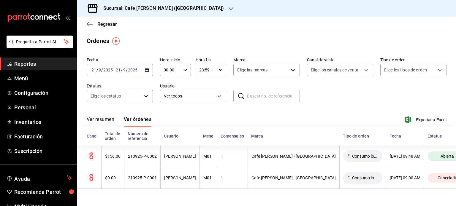
click at [105, 118] on button "Ver resumen" at bounding box center [101, 122] width 28 height 10
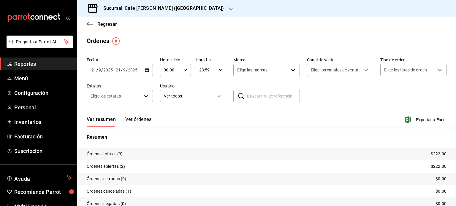
click at [136, 119] on button "Ver órdenes" at bounding box center [138, 122] width 26 height 10
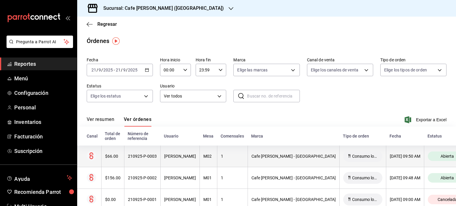
click at [114, 155] on div "$66.00" at bounding box center [112, 156] width 15 height 5
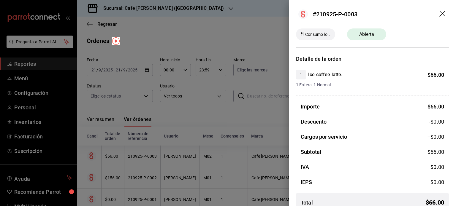
click at [439, 13] on icon "drag" at bounding box center [442, 14] width 7 height 7
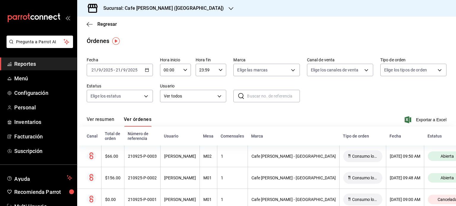
click at [99, 121] on button "Ver resumen" at bounding box center [101, 122] width 28 height 10
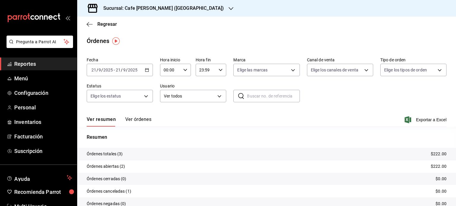
click at [138, 121] on button "Ver órdenes" at bounding box center [138, 122] width 26 height 10
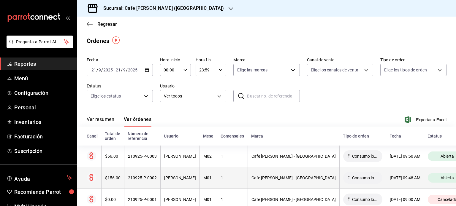
scroll to position [17, 0]
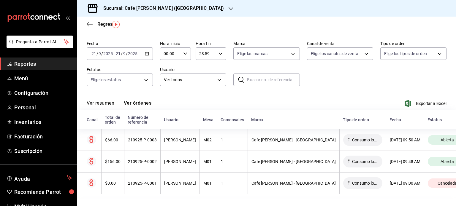
click at [101, 104] on button "Ver resumen" at bounding box center [101, 105] width 28 height 10
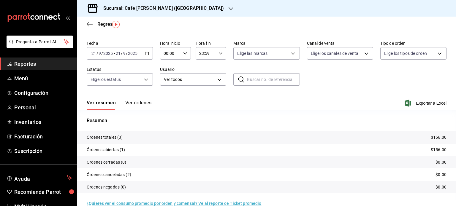
click at [144, 103] on button "Ver órdenes" at bounding box center [138, 105] width 26 height 10
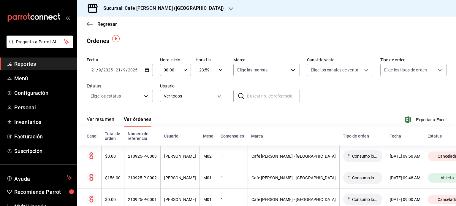
scroll to position [17, 0]
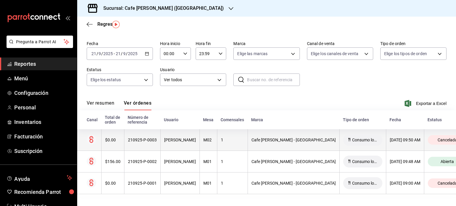
click at [136, 141] on div "210925-P-0003" at bounding box center [142, 140] width 29 height 5
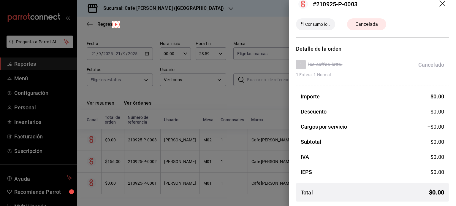
scroll to position [0, 0]
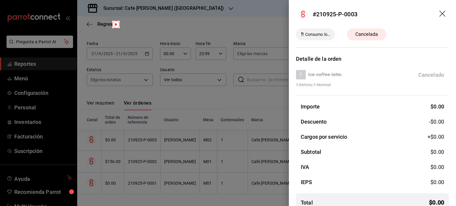
click at [439, 14] on icon "drag" at bounding box center [442, 14] width 7 height 7
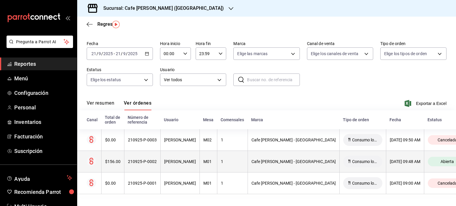
click at [143, 161] on div "210925-P-0002" at bounding box center [142, 161] width 29 height 5
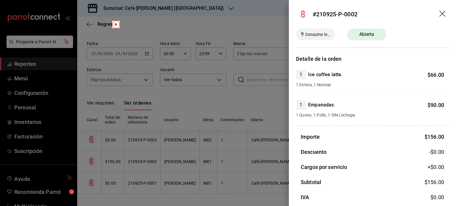
click at [439, 14] on icon "drag" at bounding box center [442, 14] width 7 height 7
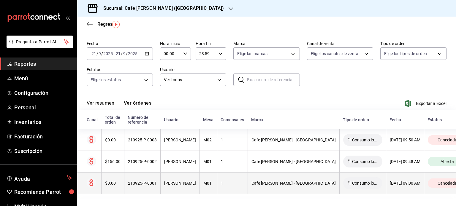
click at [139, 183] on div "210925-P-0001" at bounding box center [142, 183] width 29 height 5
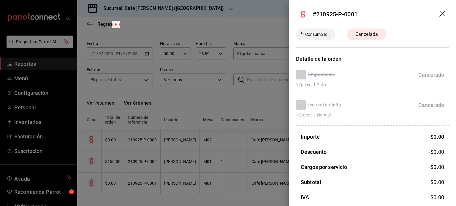
click at [439, 14] on icon "drag" at bounding box center [442, 14] width 6 height 6
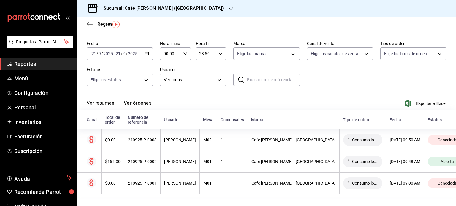
click at [181, 7] on h3 "Sucursal: Cafe [PERSON_NAME] ([GEOGRAPHIC_DATA])" at bounding box center [161, 8] width 125 height 7
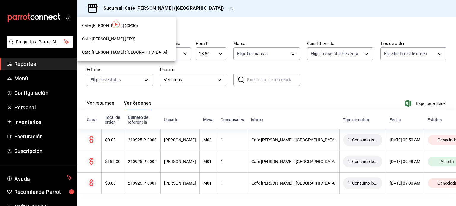
click at [115, 38] on span "Cafe [PERSON_NAME] (CP3)" at bounding box center [109, 39] width 54 height 6
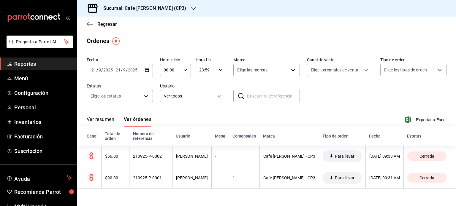
click at [212, 23] on div "Regresar" at bounding box center [266, 24] width 379 height 15
drag, startPoint x: 212, startPoint y: 23, endPoint x: 221, endPoint y: 47, distance: 25.2
click at [101, 25] on span "Regresar" at bounding box center [107, 24] width 20 height 6
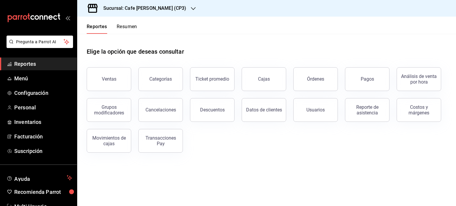
click at [153, 4] on div "Sucursal: Cafe [PERSON_NAME] (CP3)" at bounding box center [140, 8] width 116 height 17
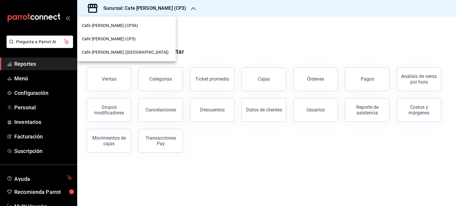
click at [121, 52] on span "Cafe [PERSON_NAME] ([GEOGRAPHIC_DATA])" at bounding box center [125, 52] width 87 height 6
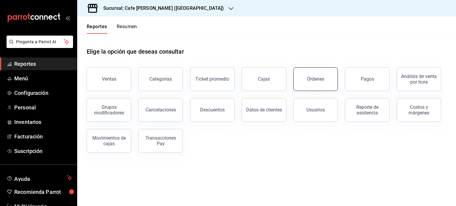
click at [315, 83] on button "Órdenes" at bounding box center [315, 79] width 45 height 24
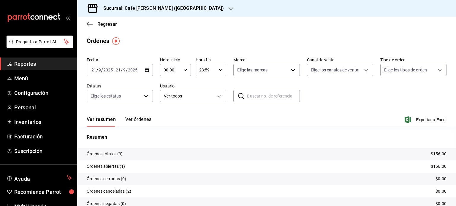
scroll to position [27, 0]
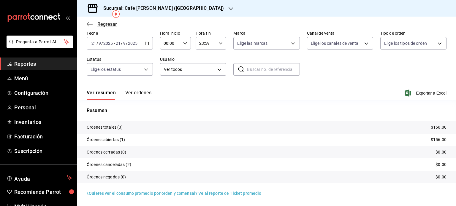
click at [100, 23] on span "Regresar" at bounding box center [107, 24] width 20 height 6
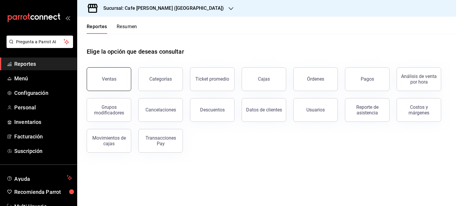
click at [113, 71] on button "Ventas" at bounding box center [109, 79] width 45 height 24
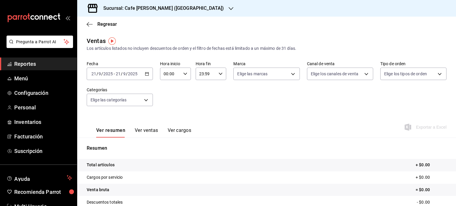
click at [167, 7] on h3 "Sucursal: Cafe [PERSON_NAME] ([GEOGRAPHIC_DATA])" at bounding box center [161, 8] width 125 height 7
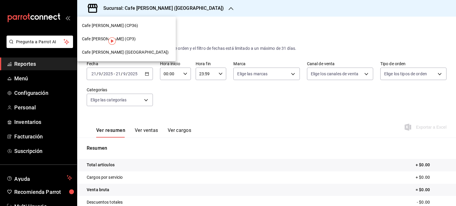
click at [230, 31] on div at bounding box center [228, 103] width 456 height 206
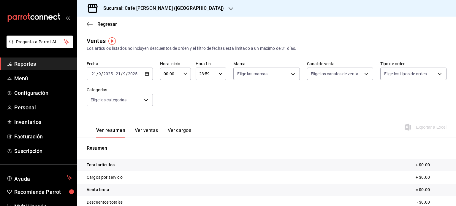
click at [182, 9] on h3 "Sucursal: Cafe [PERSON_NAME] ([GEOGRAPHIC_DATA])" at bounding box center [161, 8] width 125 height 7
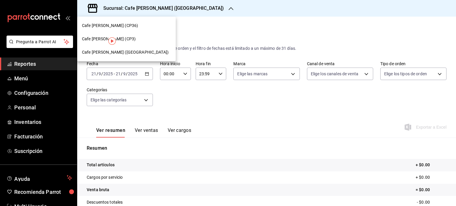
click at [222, 28] on div at bounding box center [228, 103] width 456 height 206
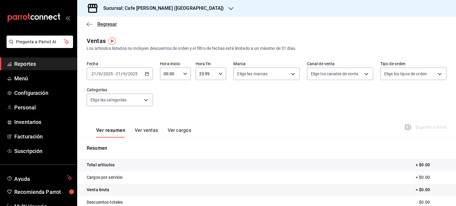
click at [109, 23] on span "Regresar" at bounding box center [107, 24] width 20 height 6
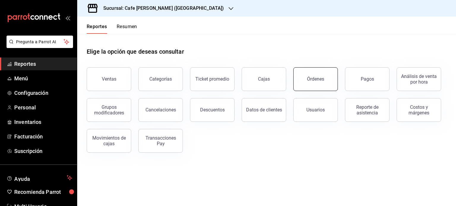
click at [321, 86] on button "Órdenes" at bounding box center [315, 79] width 45 height 24
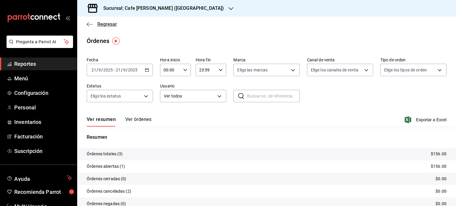
click at [96, 23] on span "Regresar" at bounding box center [102, 24] width 30 height 6
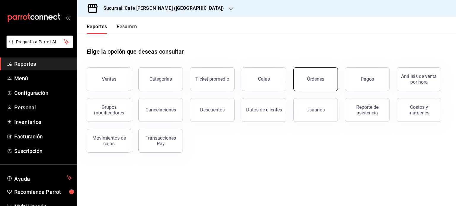
click at [325, 81] on button "Órdenes" at bounding box center [315, 79] width 45 height 24
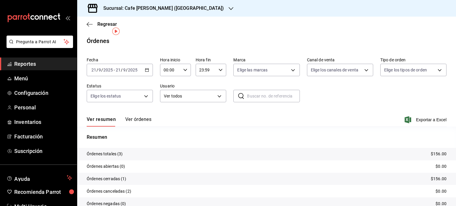
scroll to position [27, 0]
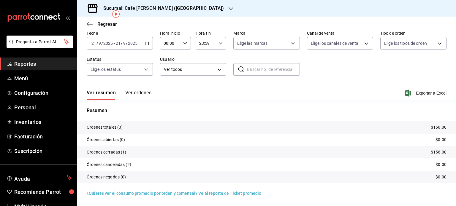
click at [151, 92] on button "Ver órdenes" at bounding box center [138, 95] width 26 height 10
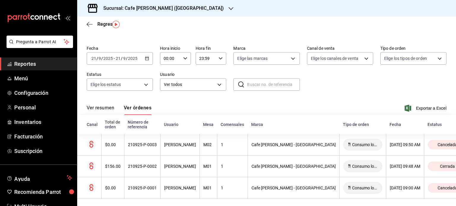
scroll to position [17, 0]
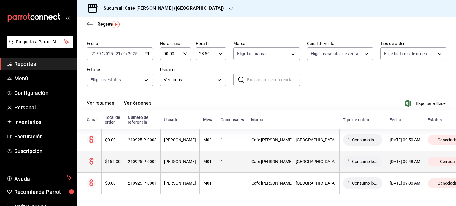
click at [110, 163] on div "$156.00" at bounding box center [112, 161] width 15 height 5
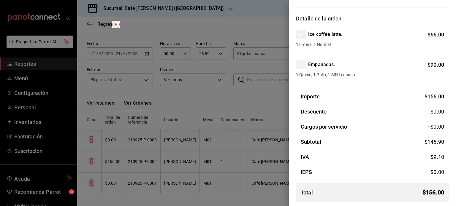
scroll to position [0, 0]
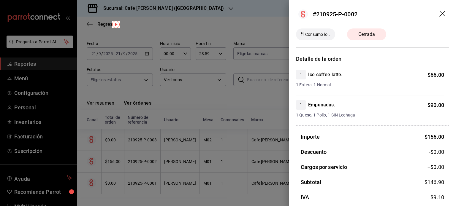
click at [439, 15] on icon "drag" at bounding box center [442, 14] width 7 height 7
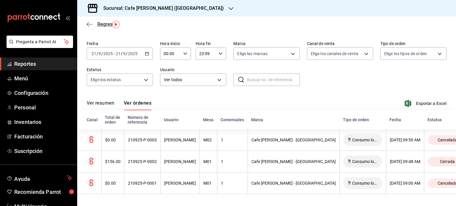
click at [100, 23] on span "Regresar" at bounding box center [107, 24] width 20 height 6
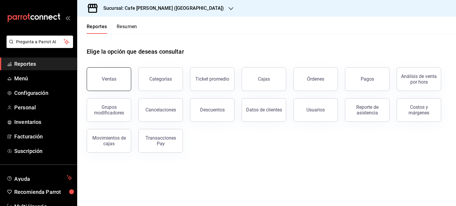
click at [118, 77] on button "Ventas" at bounding box center [109, 79] width 45 height 24
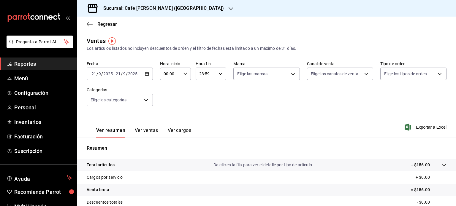
click at [152, 7] on h3 "Sucursal: Cafe [PERSON_NAME] ([GEOGRAPHIC_DATA])" at bounding box center [161, 8] width 125 height 7
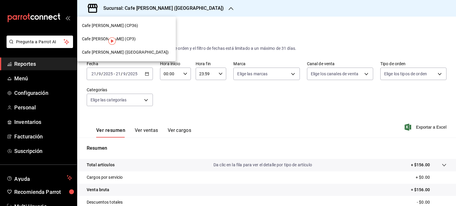
click at [126, 39] on div "Cafe [PERSON_NAME] (CP3)" at bounding box center [126, 39] width 89 height 6
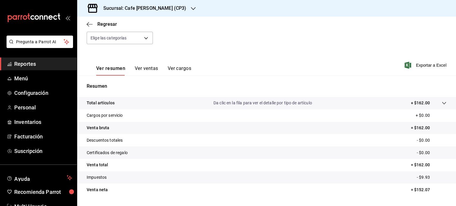
scroll to position [78, 0]
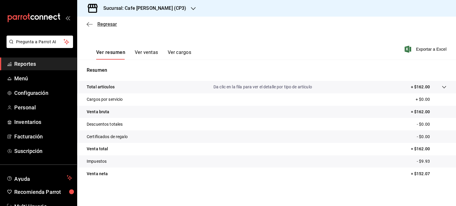
click at [106, 23] on span "Regresar" at bounding box center [107, 24] width 20 height 6
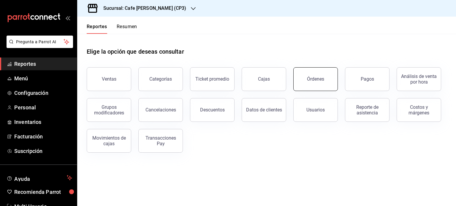
click at [322, 81] on div "Órdenes" at bounding box center [315, 79] width 17 height 6
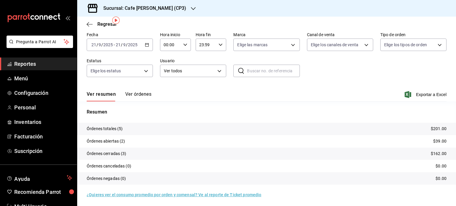
scroll to position [27, 0]
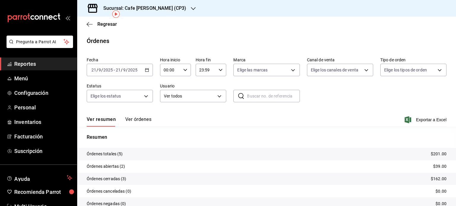
scroll to position [27, 0]
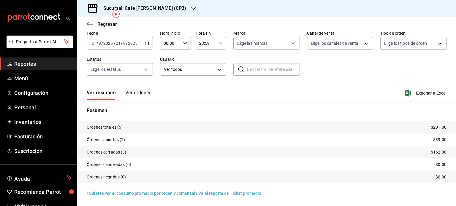
click at [139, 93] on button "Ver órdenes" at bounding box center [138, 95] width 26 height 10
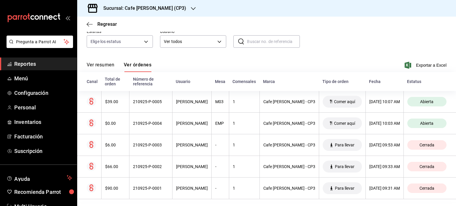
scroll to position [60, 0]
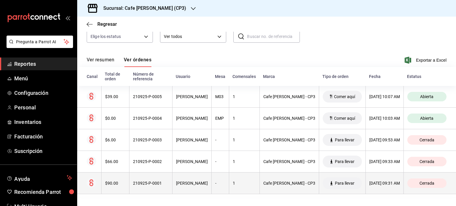
click at [145, 182] on div "210925-P-0001" at bounding box center [151, 183] width 36 height 5
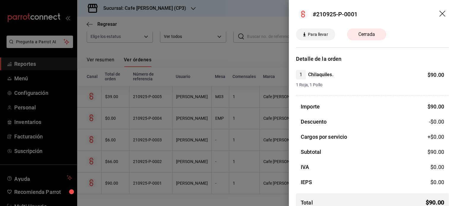
click at [439, 12] on icon "drag" at bounding box center [442, 14] width 7 height 7
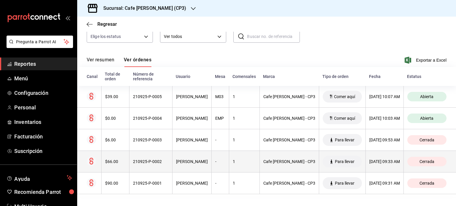
click at [144, 163] on div "210925-P-0002" at bounding box center [151, 161] width 36 height 5
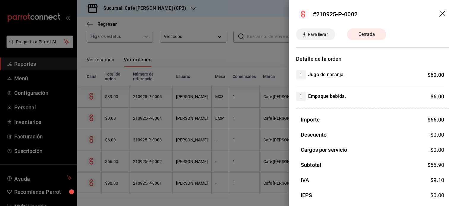
click at [439, 12] on icon "drag" at bounding box center [442, 14] width 7 height 7
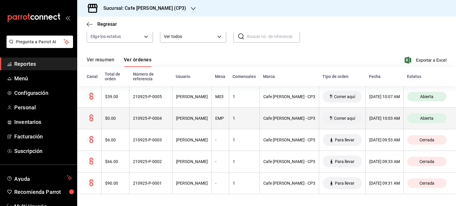
click at [150, 118] on div "210925-P-0004" at bounding box center [151, 118] width 36 height 5
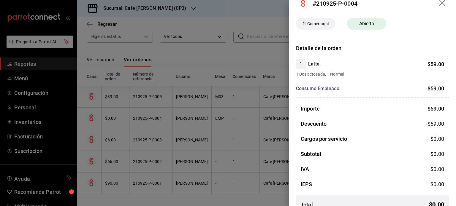
scroll to position [0, 0]
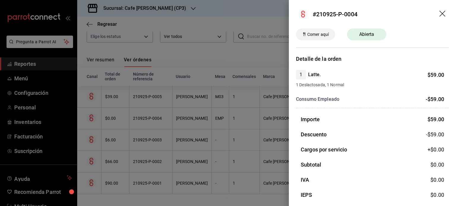
click at [439, 13] on icon "drag" at bounding box center [442, 14] width 6 height 6
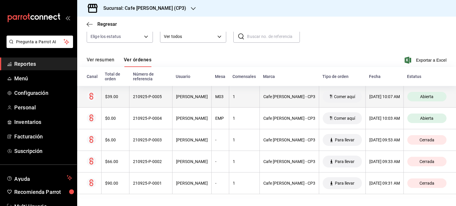
click at [155, 96] on div "210925-P-0005" at bounding box center [151, 96] width 36 height 5
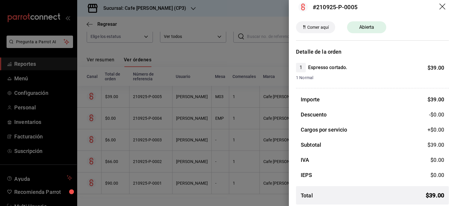
scroll to position [10, 0]
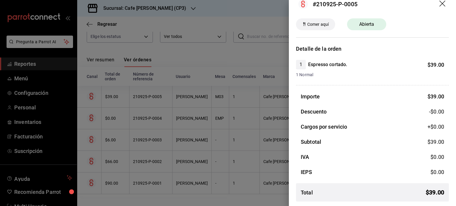
click at [439, 3] on icon "drag" at bounding box center [442, 4] width 7 height 7
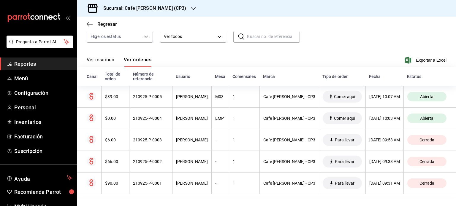
click at [145, 8] on h3 "Sucursal: Cafe [PERSON_NAME] (CP3)" at bounding box center [143, 8] width 88 height 7
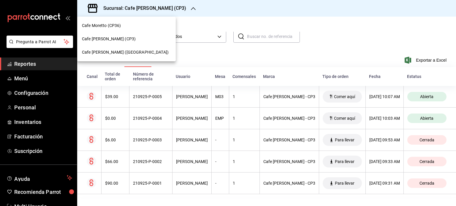
click at [121, 52] on span "Cafe [PERSON_NAME] ([GEOGRAPHIC_DATA])" at bounding box center [125, 52] width 87 height 6
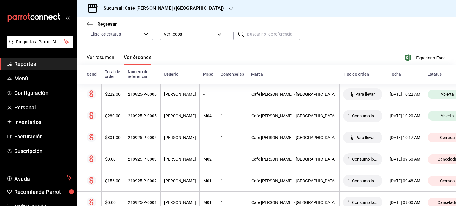
scroll to position [81, 0]
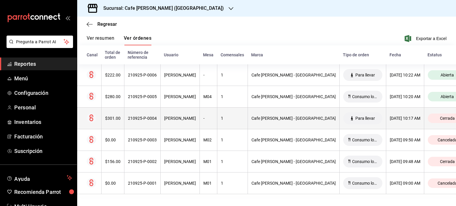
click at [113, 119] on div "$301.00" at bounding box center [112, 118] width 15 height 5
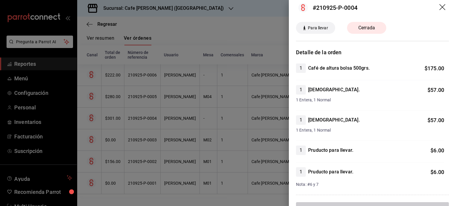
scroll to position [0, 0]
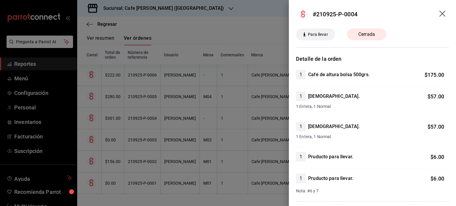
click at [439, 12] on icon "drag" at bounding box center [442, 14] width 7 height 7
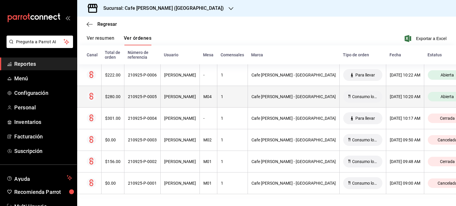
click at [141, 96] on div "210925-P-0005" at bounding box center [142, 96] width 29 height 5
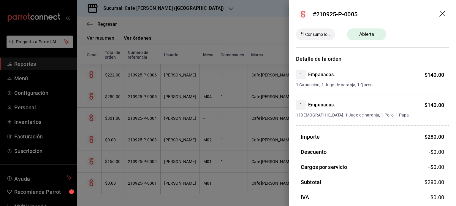
click at [439, 13] on icon "drag" at bounding box center [442, 14] width 7 height 7
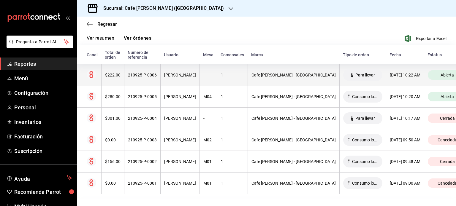
click at [135, 74] on div "210925-P-0006" at bounding box center [142, 75] width 29 height 5
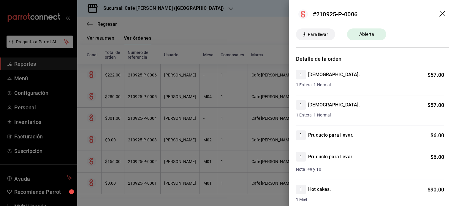
click at [439, 14] on icon "drag" at bounding box center [442, 14] width 7 height 7
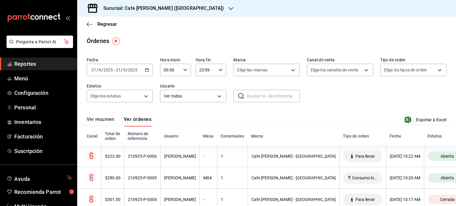
click at [165, 10] on h3 "Sucursal: Cafe [PERSON_NAME] ([GEOGRAPHIC_DATA])" at bounding box center [161, 8] width 125 height 7
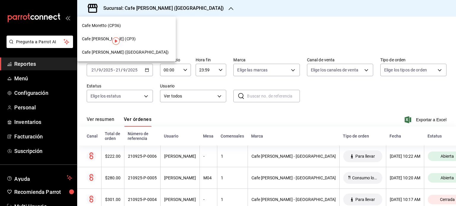
click at [99, 38] on span "Cafe [PERSON_NAME] (CP3)" at bounding box center [109, 39] width 54 height 6
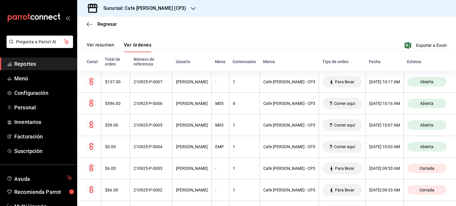
scroll to position [44, 0]
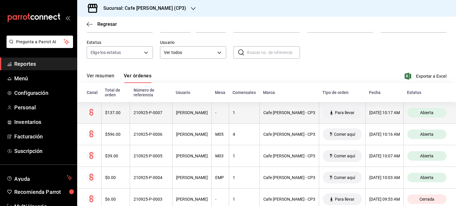
click at [152, 113] on div "210925-P-0007" at bounding box center [151, 112] width 35 height 5
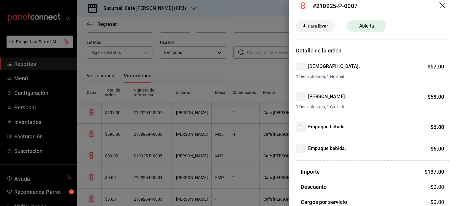
scroll to position [0, 0]
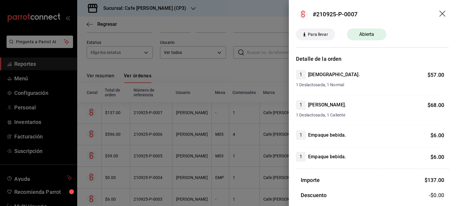
click at [439, 12] on icon "drag" at bounding box center [442, 14] width 7 height 7
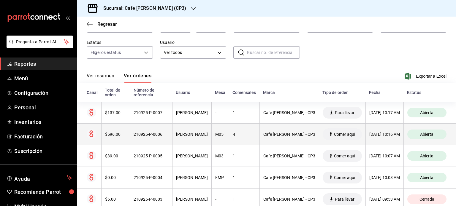
click at [153, 134] on div "210925-P-0006" at bounding box center [151, 134] width 35 height 5
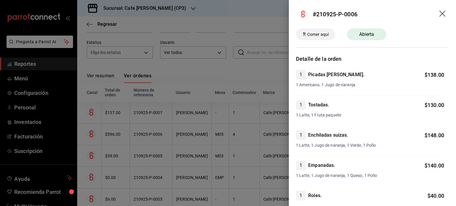
click at [439, 13] on icon "drag" at bounding box center [442, 14] width 7 height 7
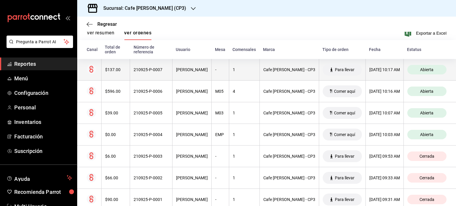
scroll to position [89, 0]
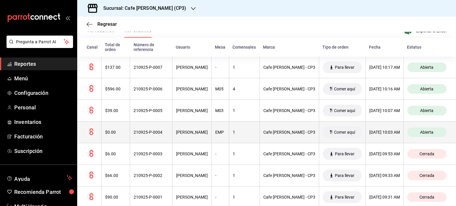
click at [148, 134] on div "210925-P-0004" at bounding box center [151, 132] width 35 height 5
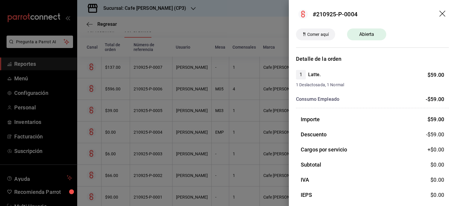
click at [439, 12] on icon "drag" at bounding box center [442, 14] width 7 height 7
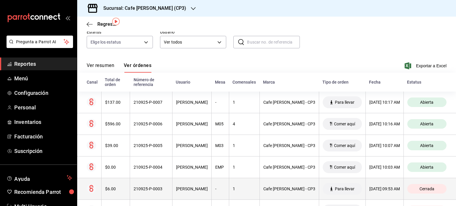
scroll to position [59, 0]
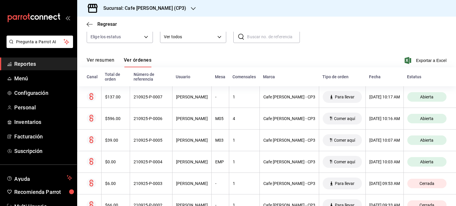
click at [154, 5] on h3 "Sucursal: Cafe [PERSON_NAME] (CP3)" at bounding box center [143, 8] width 88 height 7
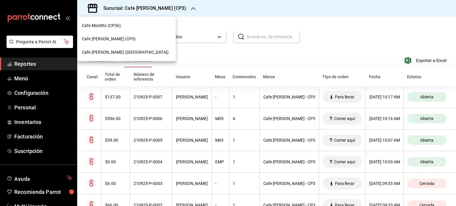
click at [120, 52] on span "Cafe [PERSON_NAME] ([GEOGRAPHIC_DATA])" at bounding box center [125, 52] width 87 height 6
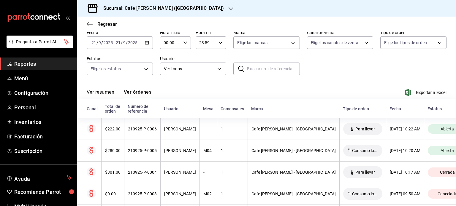
scroll to position [81, 0]
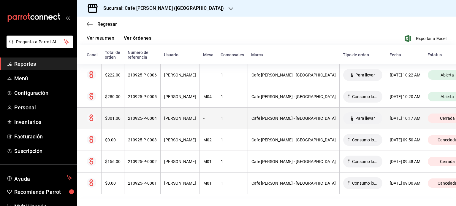
click at [112, 117] on div "$301.00" at bounding box center [112, 118] width 15 height 5
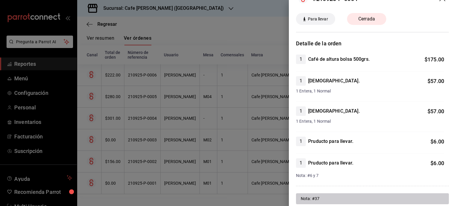
scroll to position [0, 0]
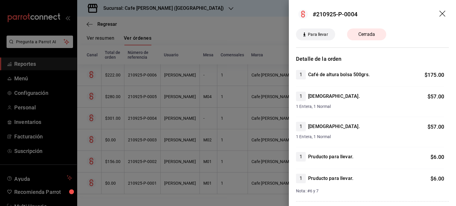
click at [439, 14] on icon "drag" at bounding box center [442, 14] width 6 height 6
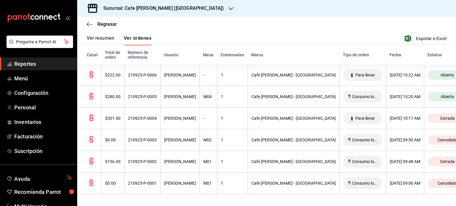
click at [27, 64] on span "Reportes" at bounding box center [43, 64] width 58 height 8
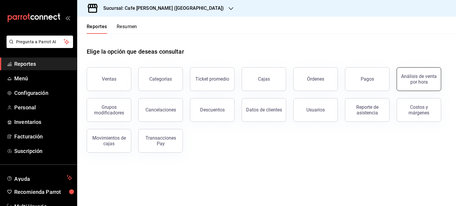
click at [416, 80] on div "Análisis de venta por hora" at bounding box center [418, 79] width 37 height 11
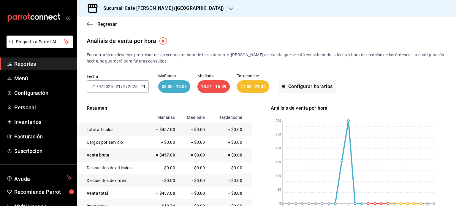
click at [123, 86] on input "9" at bounding box center [124, 86] width 3 height 5
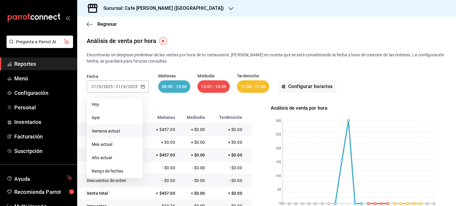
click at [105, 131] on span "Semana actual" at bounding box center [115, 131] width 46 height 6
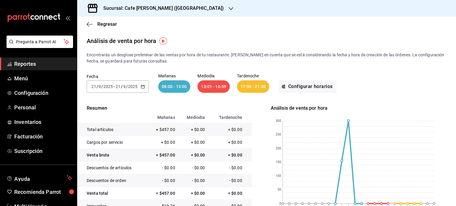
click at [123, 87] on input "9" at bounding box center [124, 86] width 3 height 5
click at [92, 86] on input "21" at bounding box center [93, 86] width 5 height 5
click at [95, 86] on input "21" at bounding box center [93, 86] width 5 height 5
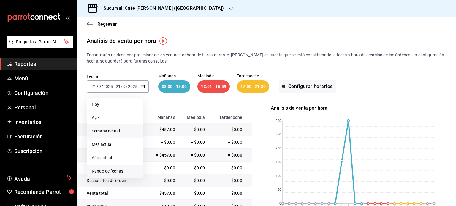
click at [108, 171] on span "Rango de fechas" at bounding box center [115, 171] width 46 height 6
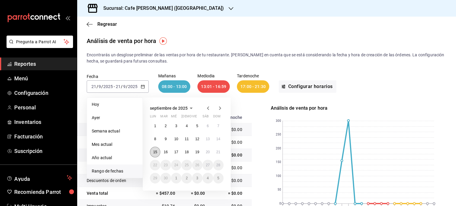
click at [153, 152] on button "15" at bounding box center [155, 152] width 10 height 11
click at [218, 155] on button "21" at bounding box center [218, 152] width 10 height 11
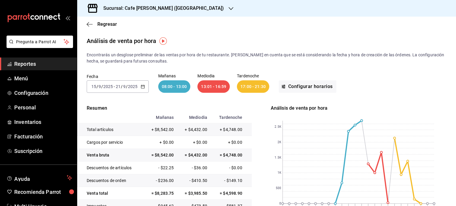
click at [169, 7] on h3 "Sucursal: Cafe [PERSON_NAME] ([GEOGRAPHIC_DATA])" at bounding box center [161, 8] width 125 height 7
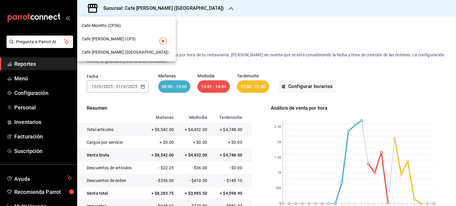
click at [137, 36] on div "Cafe [PERSON_NAME] (CP3)" at bounding box center [126, 39] width 89 height 6
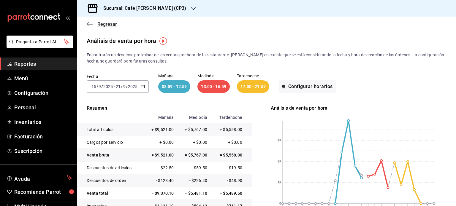
click at [96, 23] on span "Regresar" at bounding box center [102, 24] width 30 height 6
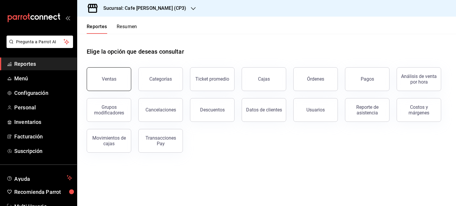
click at [106, 80] on div "Ventas" at bounding box center [109, 79] width 15 height 6
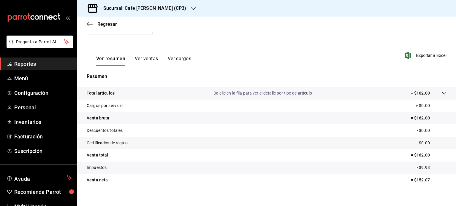
scroll to position [78, 0]
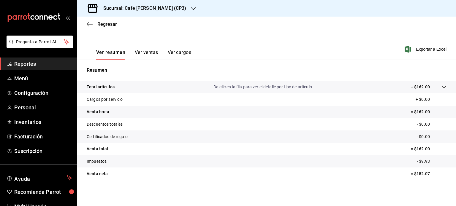
click at [147, 53] on button "Ver ventas" at bounding box center [146, 55] width 23 height 10
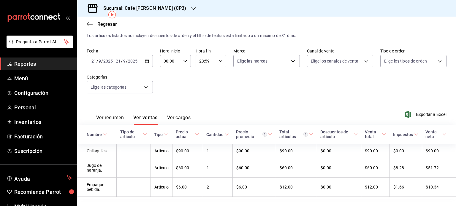
scroll to position [26, 0]
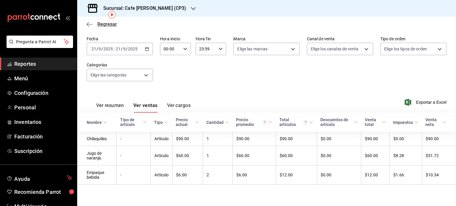
click at [96, 23] on span "Regresar" at bounding box center [102, 24] width 30 height 6
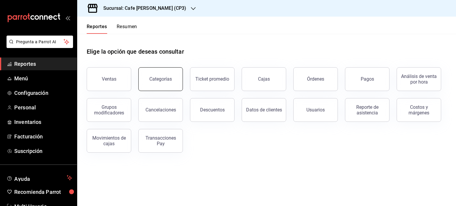
click at [160, 79] on div "Categorías" at bounding box center [160, 79] width 23 height 6
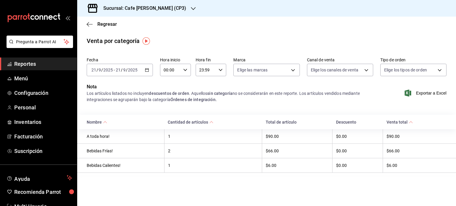
click at [96, 69] on span "/" at bounding box center [97, 70] width 2 height 5
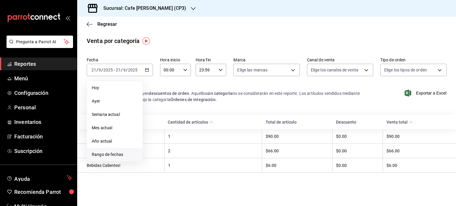
click at [113, 157] on span "Rango de fechas" at bounding box center [115, 155] width 46 height 6
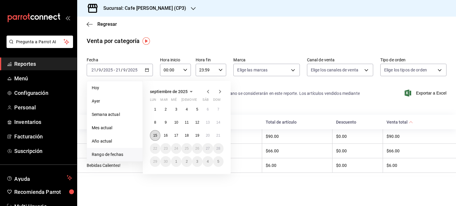
click at [158, 137] on button "15" at bounding box center [155, 135] width 10 height 11
click at [216, 134] on button "21" at bounding box center [218, 135] width 10 height 11
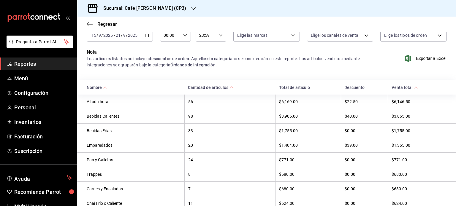
scroll to position [59, 0]
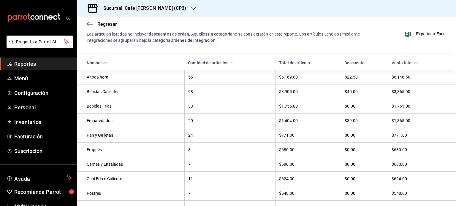
click at [226, 63] on div "Cantidad de artículos" at bounding box center [208, 63] width 40 height 5
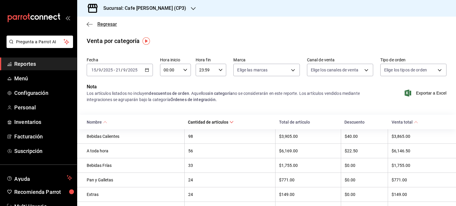
click at [90, 23] on icon "button" at bounding box center [90, 24] width 6 height 5
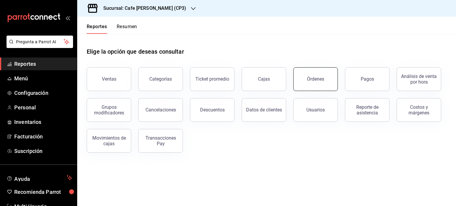
click at [316, 84] on button "Órdenes" at bounding box center [315, 79] width 45 height 24
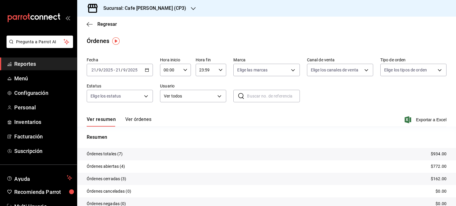
click at [136, 119] on button "Ver órdenes" at bounding box center [138, 122] width 26 height 10
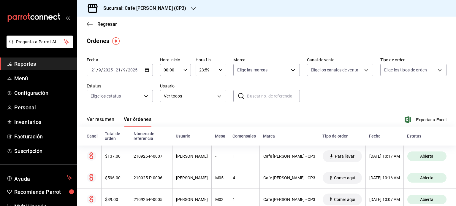
click at [93, 71] on input "21" at bounding box center [93, 70] width 5 height 5
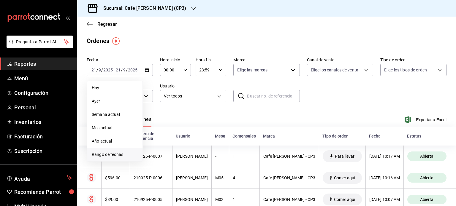
click at [107, 155] on span "Rango de fechas" at bounding box center [115, 155] width 46 height 6
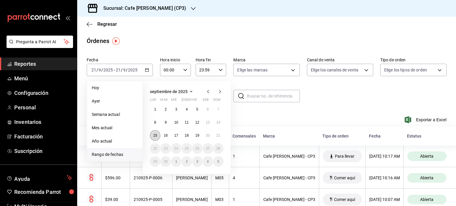
click at [156, 134] on abbr "15" at bounding box center [155, 136] width 4 height 4
click at [221, 137] on button "21" at bounding box center [218, 135] width 10 height 11
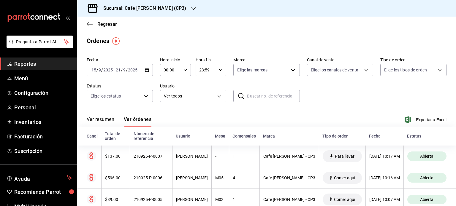
click at [183, 71] on icon "button" at bounding box center [185, 70] width 4 height 4
click at [183, 73] on div at bounding box center [228, 103] width 456 height 206
click at [218, 69] on icon "button" at bounding box center [220, 70] width 4 height 4
click at [333, 91] on div at bounding box center [228, 103] width 456 height 206
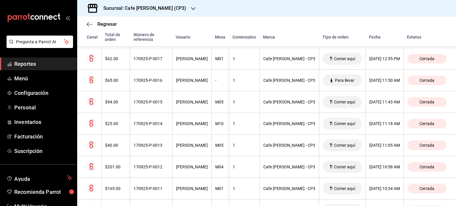
scroll to position [2947, 0]
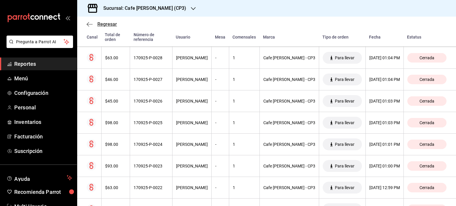
click at [87, 23] on icon "button" at bounding box center [90, 24] width 6 height 5
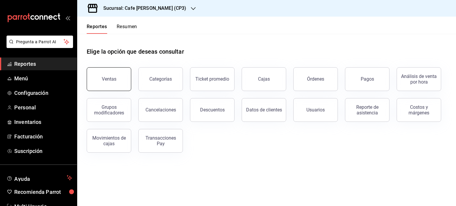
click at [116, 83] on button "Ventas" at bounding box center [109, 79] width 45 height 24
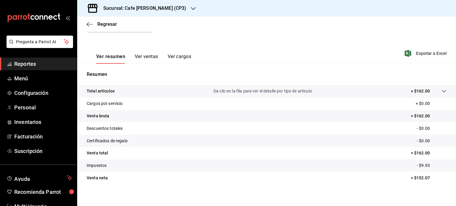
scroll to position [78, 0]
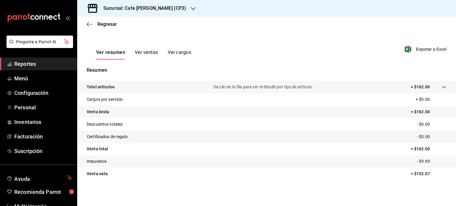
click at [153, 54] on button "Ver ventas" at bounding box center [146, 55] width 23 height 10
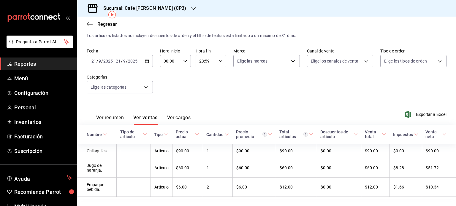
scroll to position [26, 0]
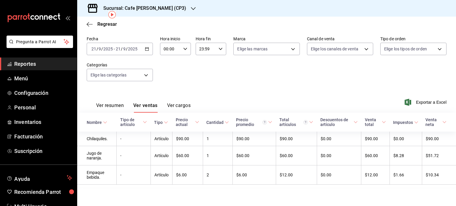
click at [177, 106] on button "Ver cargos" at bounding box center [179, 108] width 24 height 10
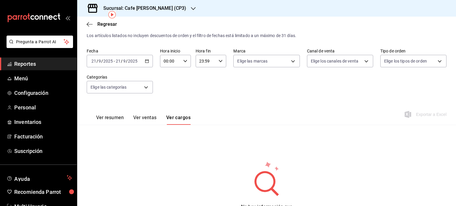
scroll to position [26, 0]
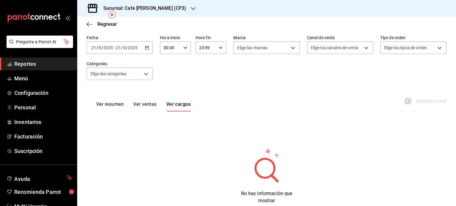
click at [136, 104] on button "Ver ventas" at bounding box center [144, 106] width 23 height 10
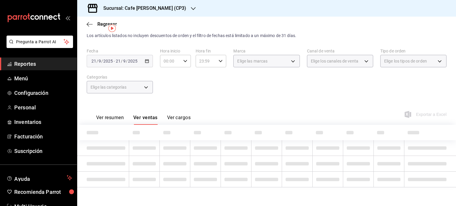
scroll to position [26, 0]
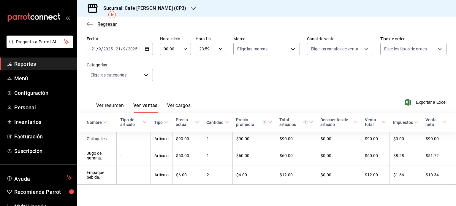
click at [90, 22] on icon "button" at bounding box center [90, 24] width 6 height 5
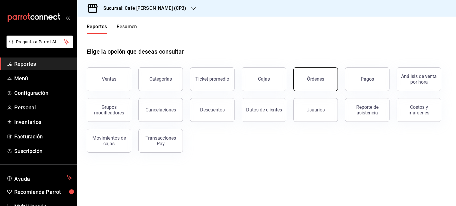
click at [325, 85] on button "Órdenes" at bounding box center [315, 79] width 45 height 24
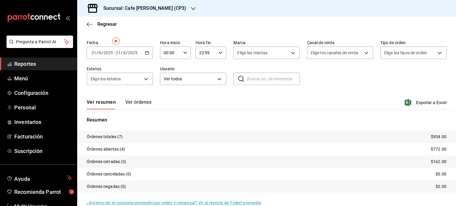
scroll to position [27, 0]
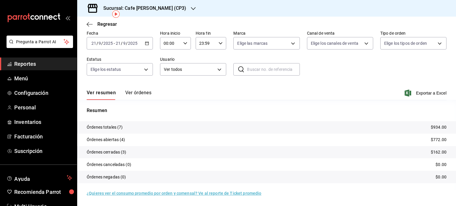
click at [144, 93] on button "Ver órdenes" at bounding box center [138, 95] width 26 height 10
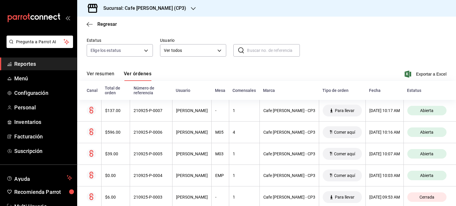
scroll to position [103, 0]
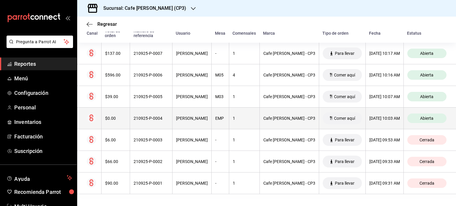
click at [146, 117] on div "210925-P-0004" at bounding box center [151, 118] width 35 height 5
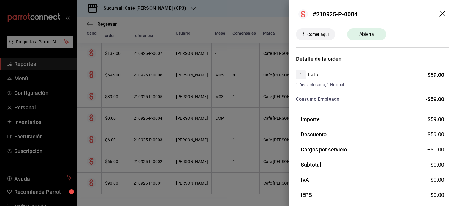
click at [146, 96] on div at bounding box center [228, 103] width 456 height 206
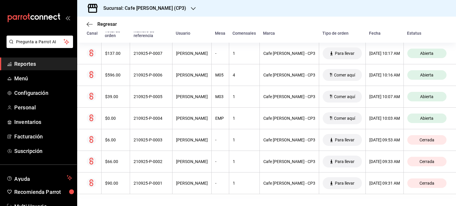
click at [146, 96] on div "210925-P-0005" at bounding box center [151, 96] width 35 height 5
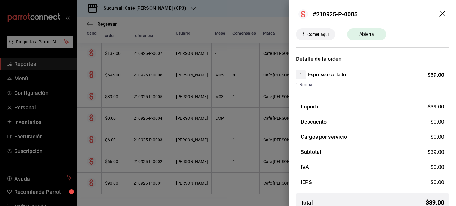
click at [151, 72] on div at bounding box center [228, 103] width 456 height 206
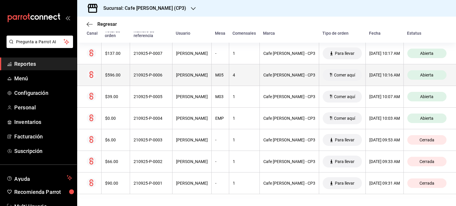
click at [151, 75] on div "210925-P-0006" at bounding box center [151, 75] width 35 height 5
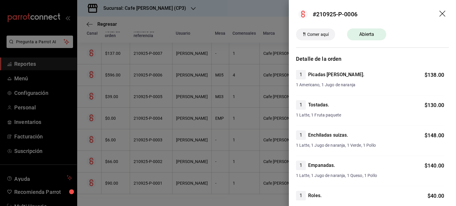
click at [142, 53] on div at bounding box center [228, 103] width 456 height 206
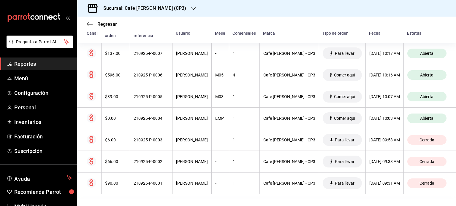
click at [142, 53] on div "210925-P-0007" at bounding box center [151, 53] width 35 height 5
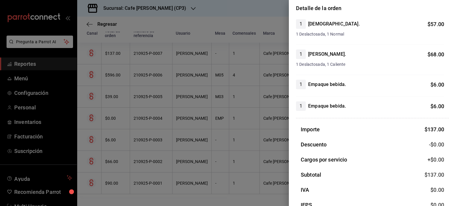
scroll to position [0, 0]
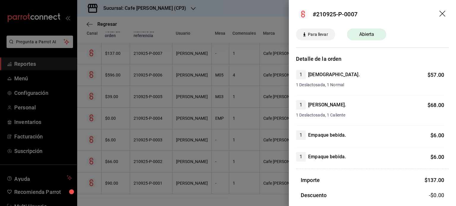
click at [189, 54] on div at bounding box center [228, 103] width 456 height 206
